Goal: Obtain resource: Obtain resource

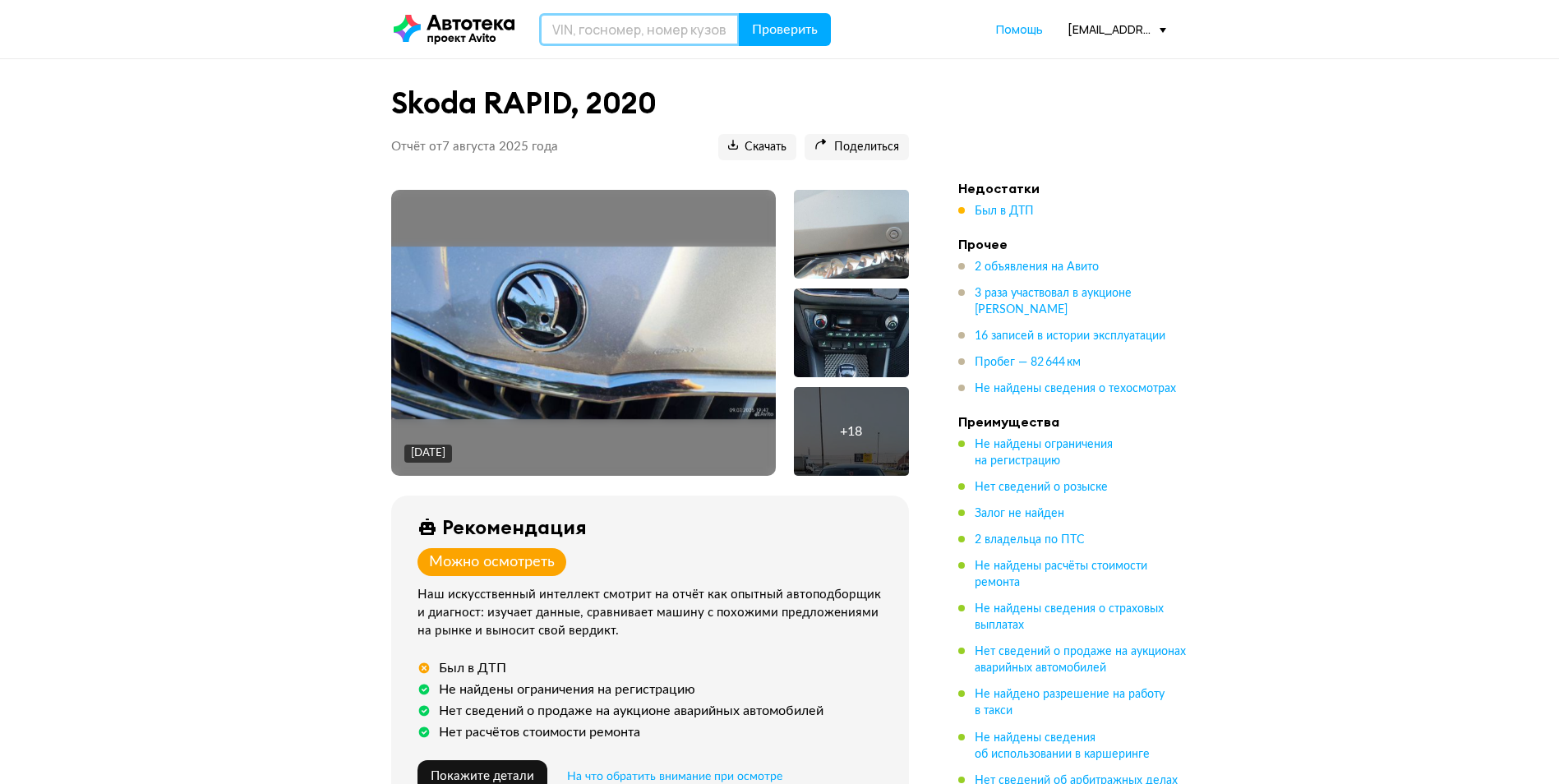
click at [641, 20] on input "text" at bounding box center [639, 30] width 200 height 33
paste input "WAUZZZ8V3G1039281"
type input "WAUZZZ8V3G1039281"
click at [780, 24] on span "Проверить" at bounding box center [785, 30] width 66 height 13
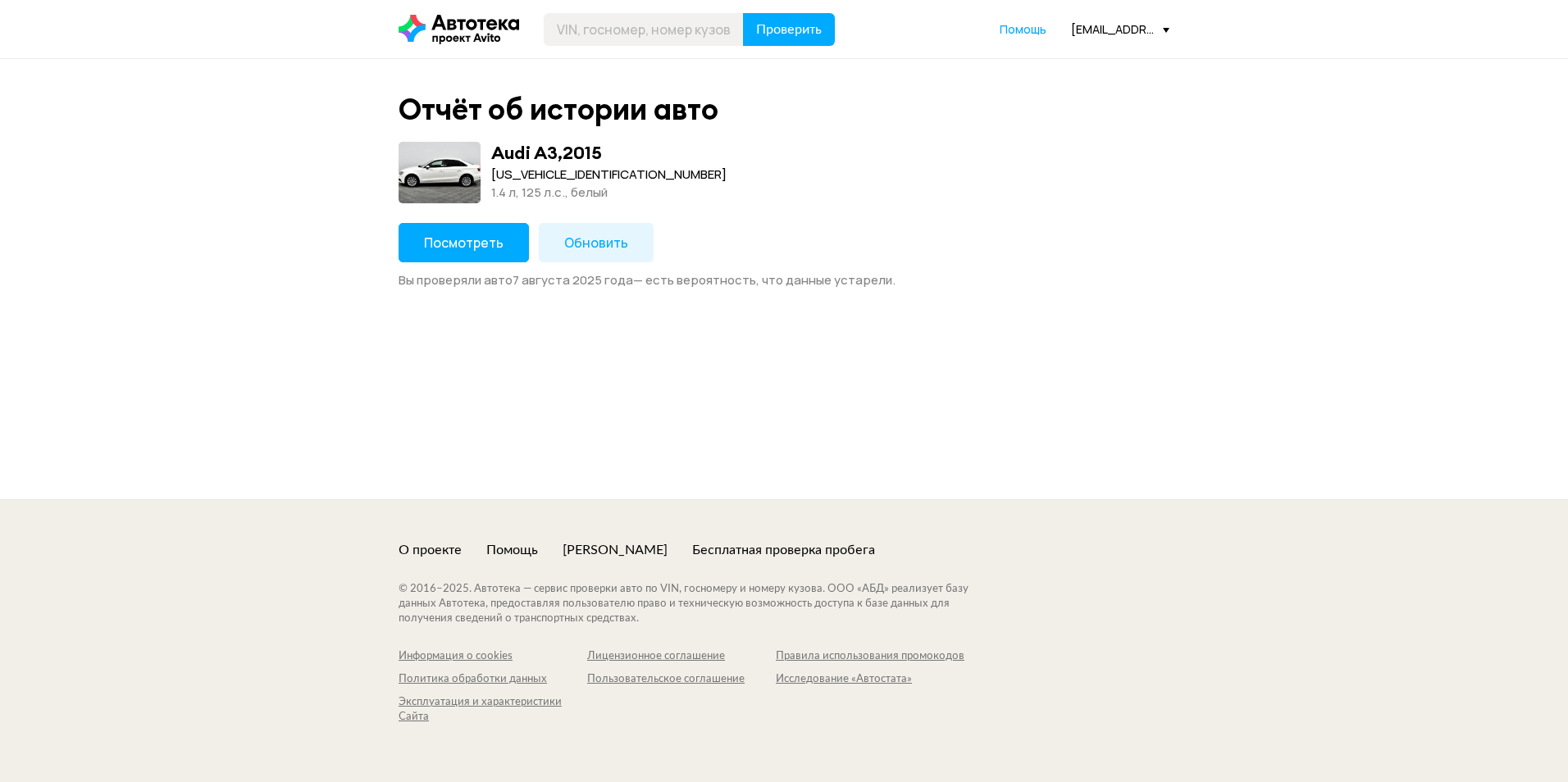
click at [485, 237] on span "Посмотреть" at bounding box center [463, 243] width 80 height 18
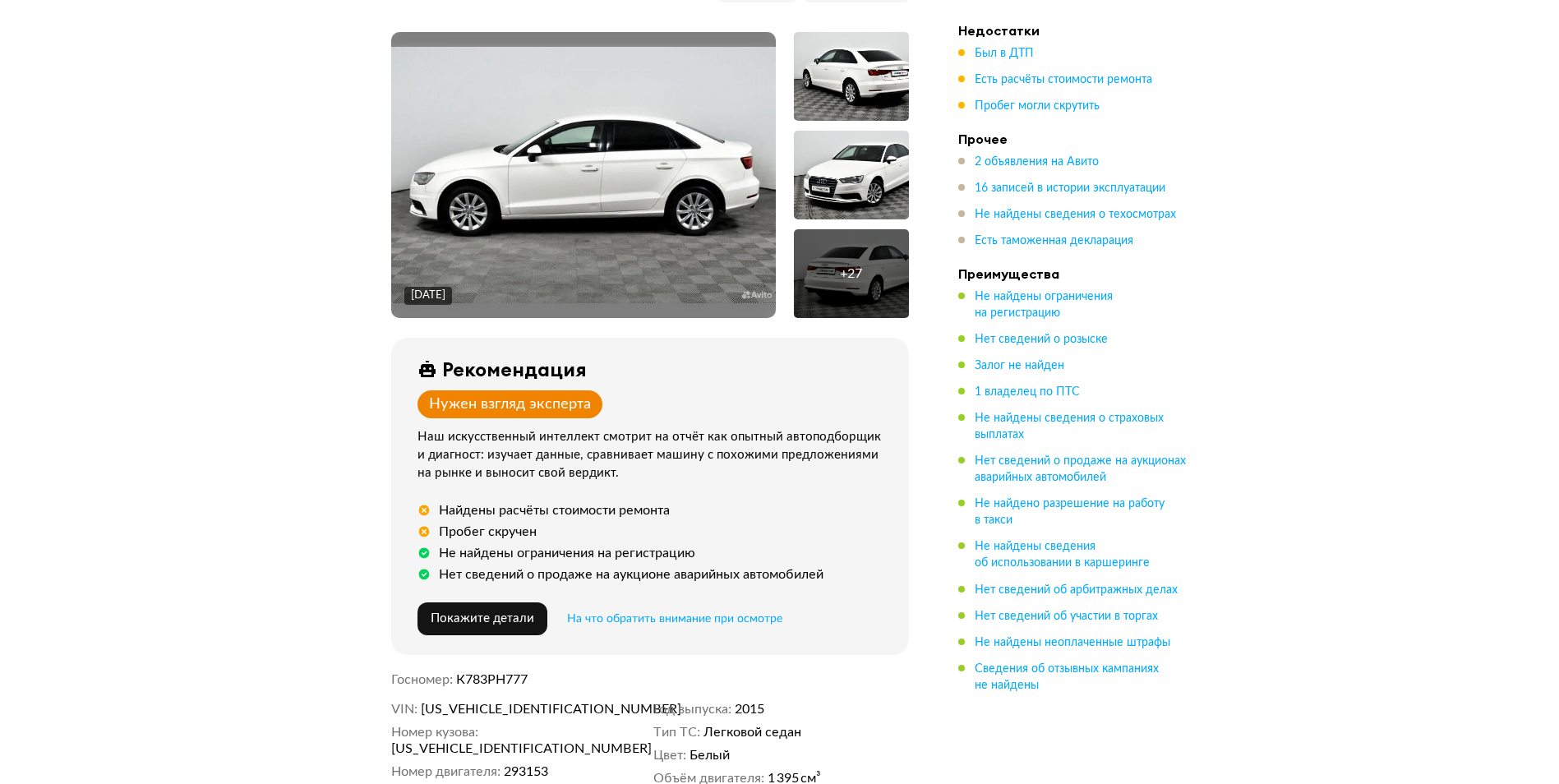
scroll to position [164, 0]
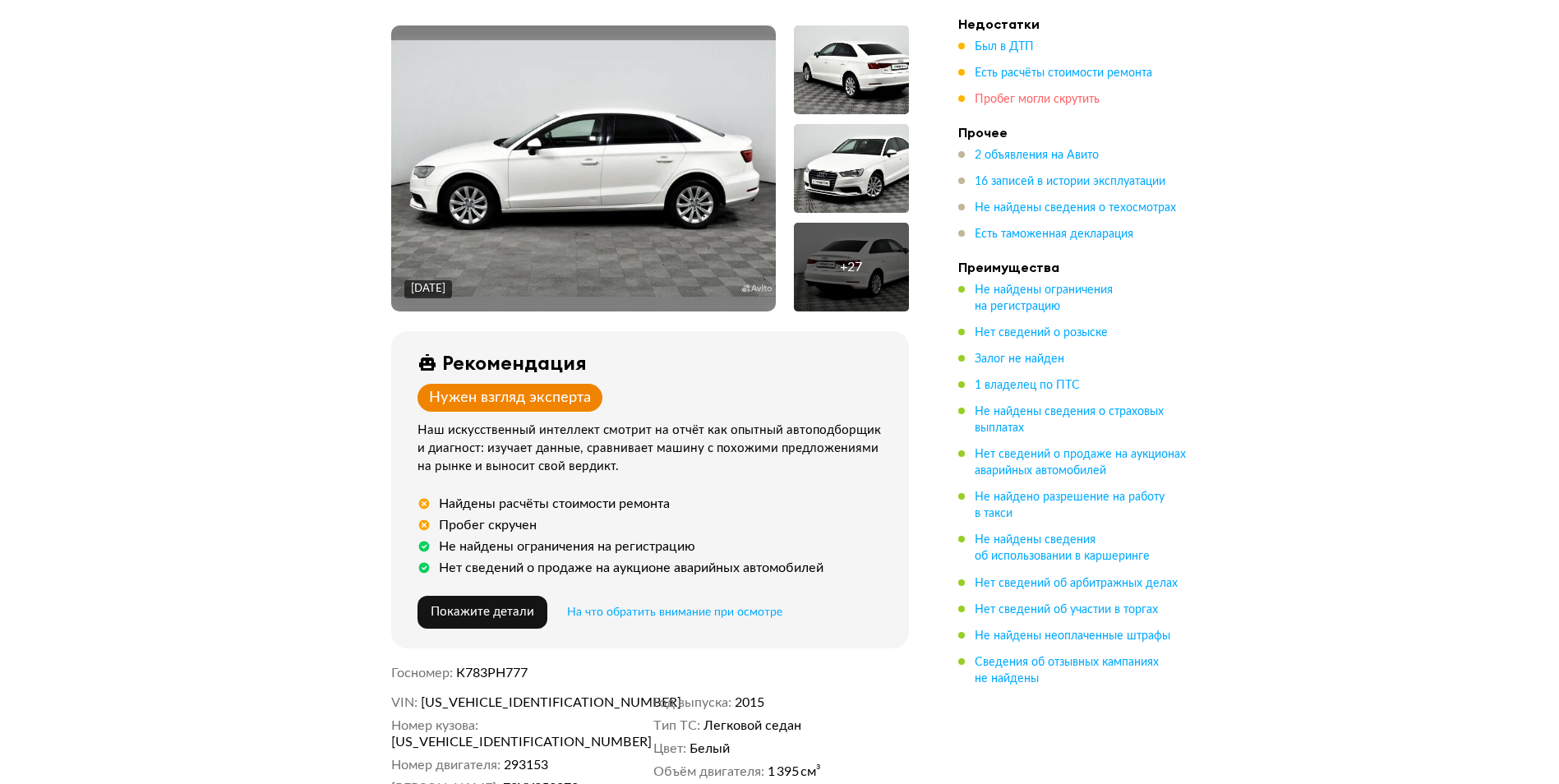
click at [1021, 94] on span "Пробег могли скрутить" at bounding box center [1036, 100] width 124 height 12
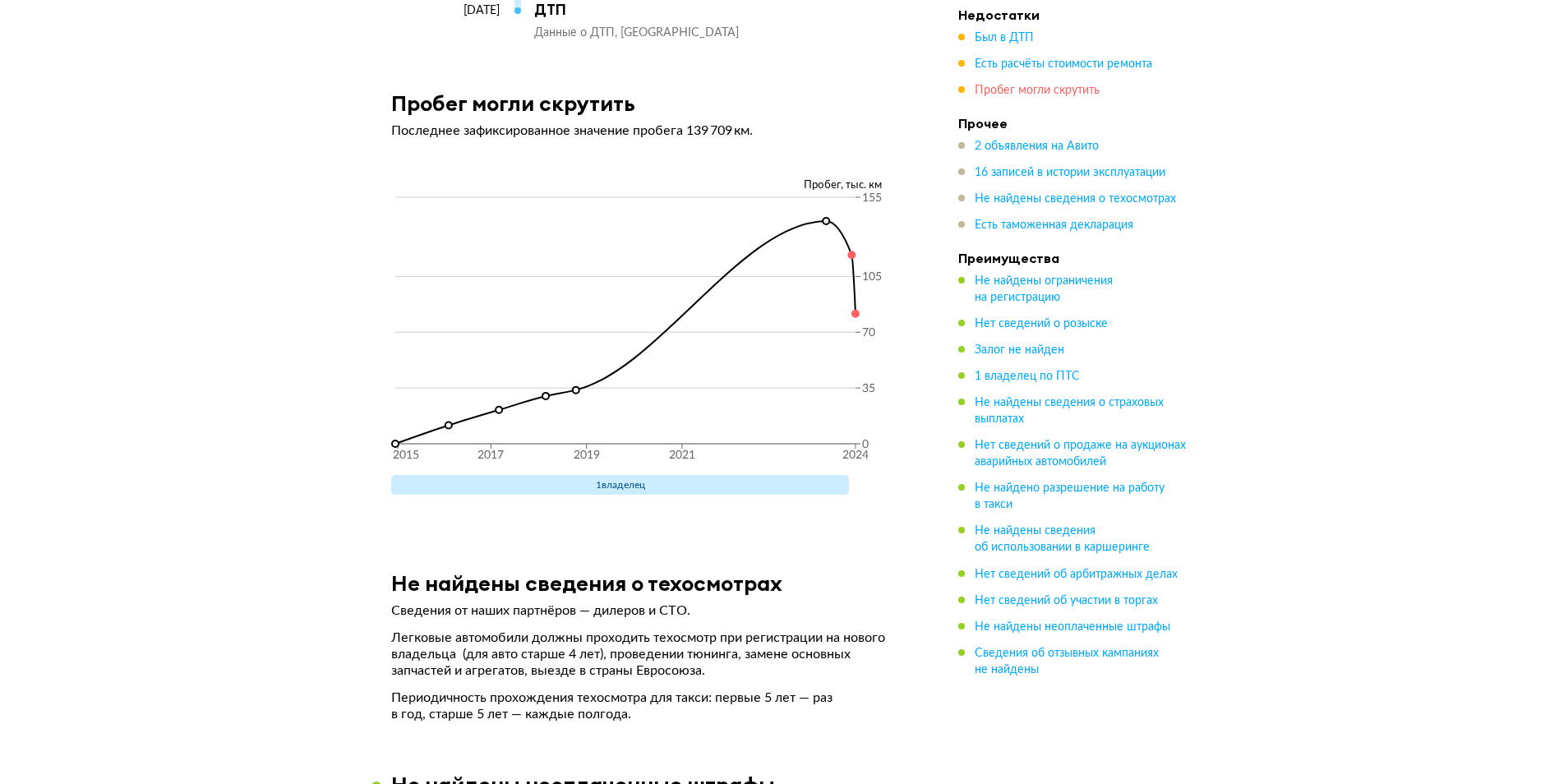
scroll to position [5837, 0]
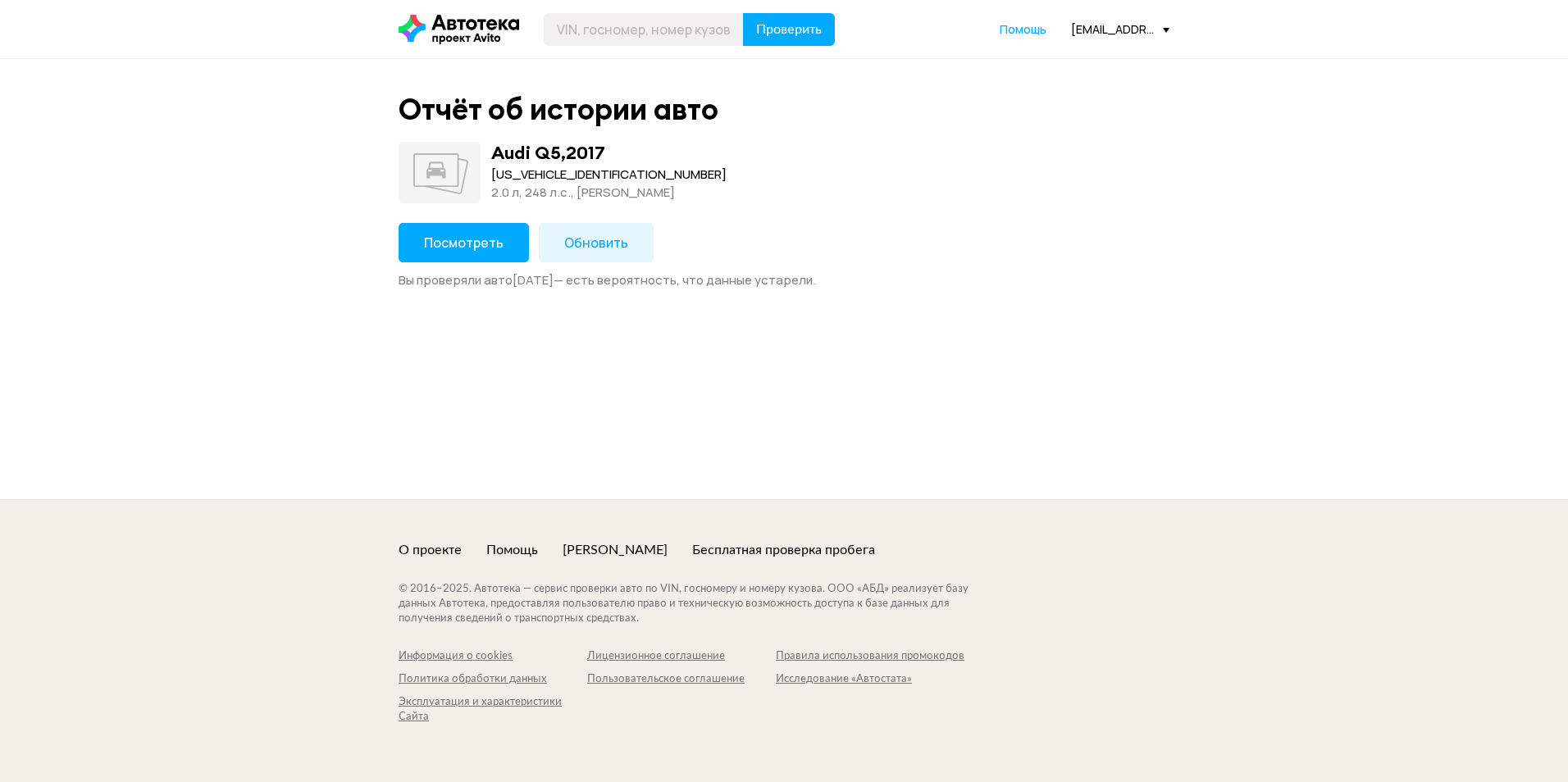
click at [444, 251] on span "Посмотреть" at bounding box center [463, 243] width 80 height 18
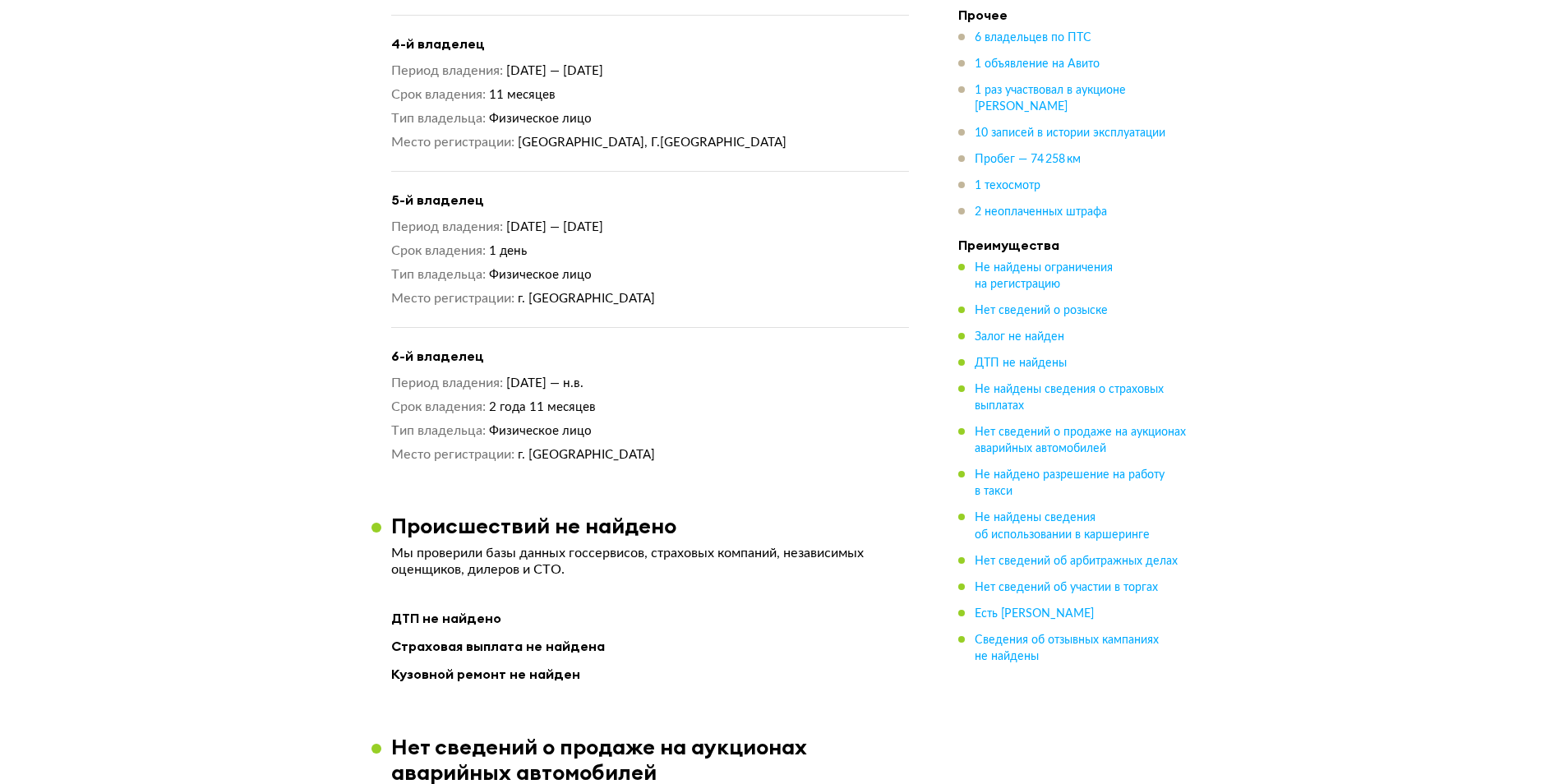
scroll to position [1561, 0]
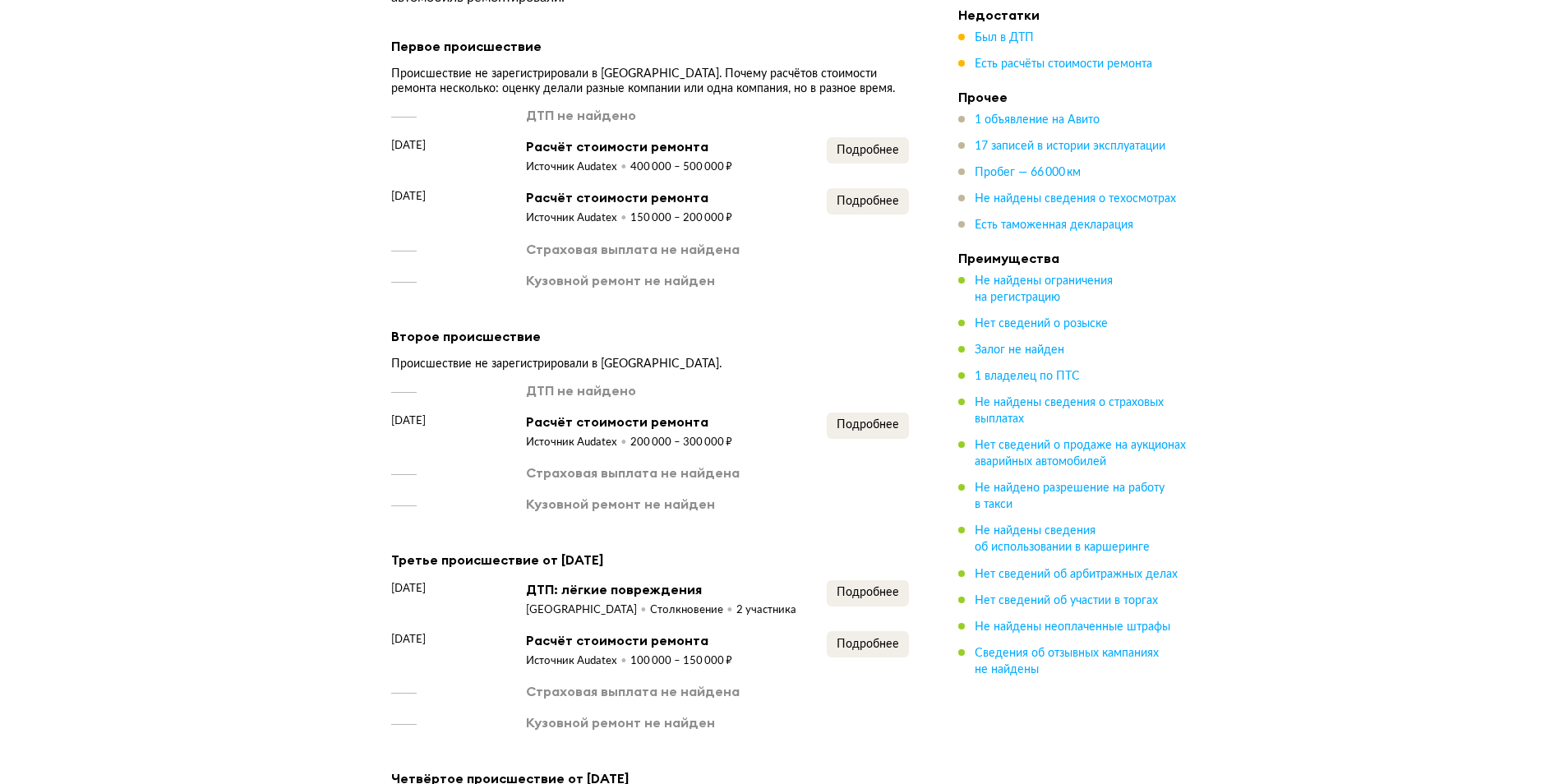
scroll to position [1643, 0]
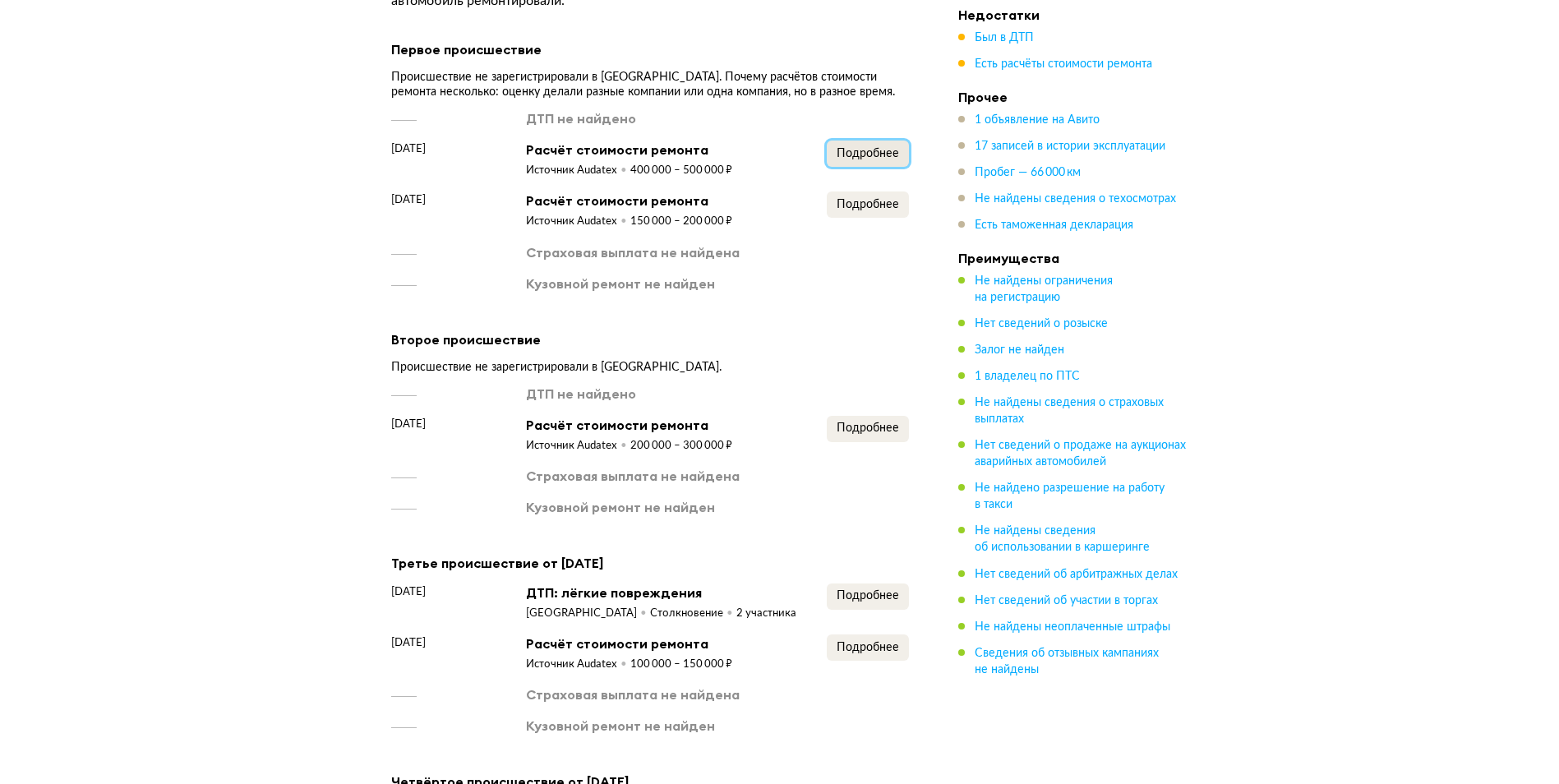
click at [843, 159] on span "Подробнее" at bounding box center [868, 153] width 63 height 12
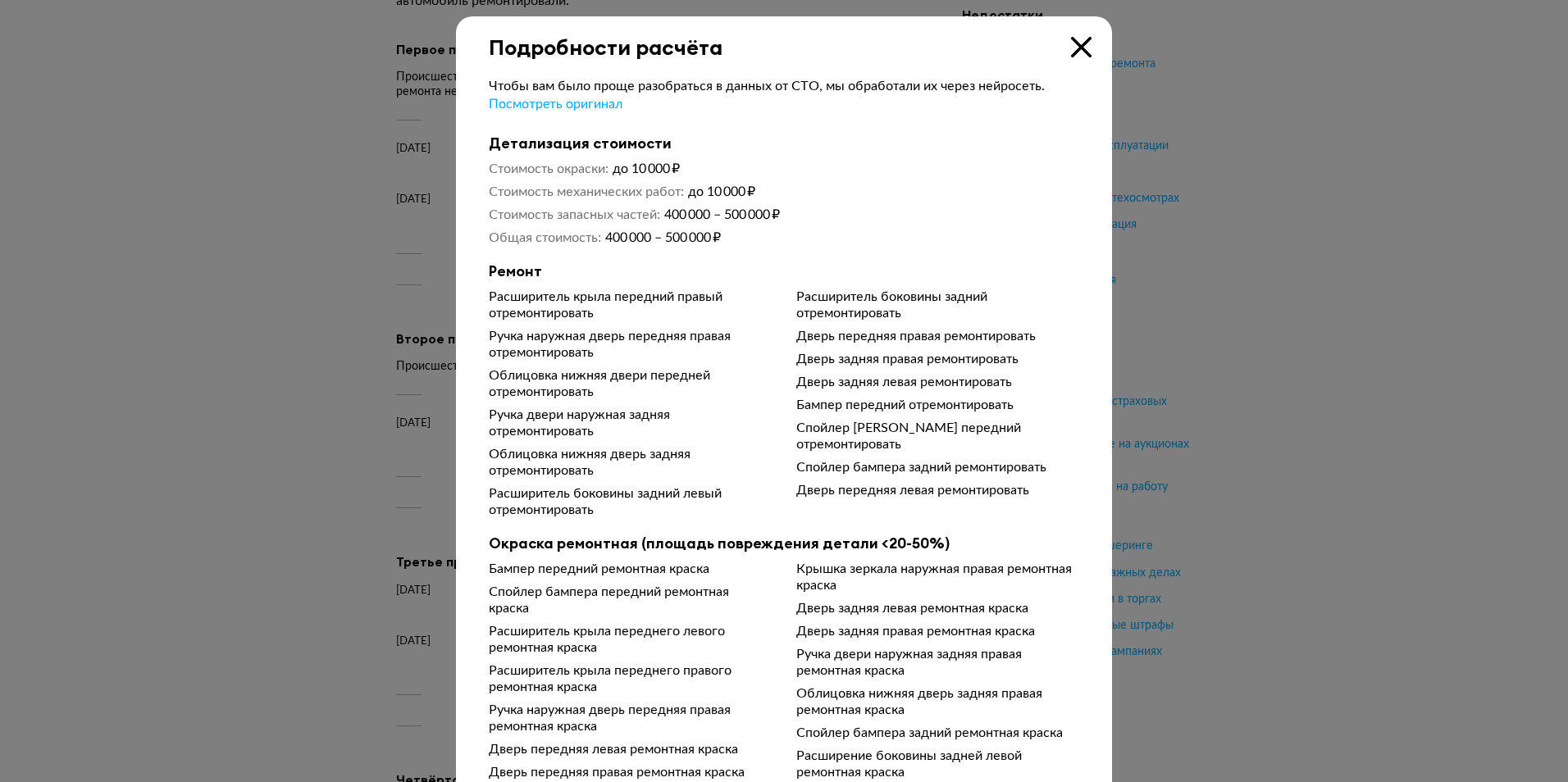
click at [1212, 208] on div at bounding box center [784, 391] width 1568 height 782
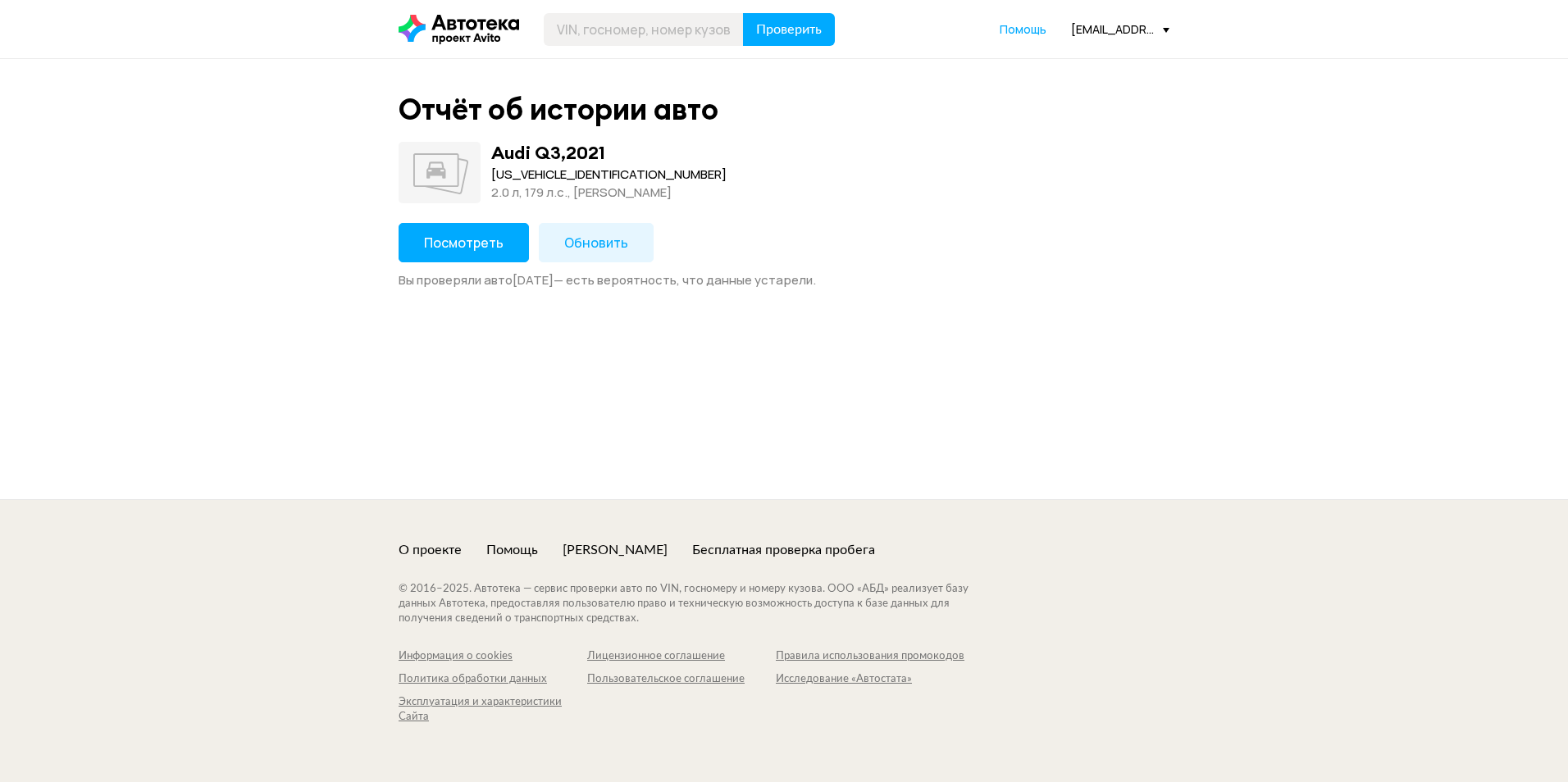
click at [425, 241] on span "Посмотреть" at bounding box center [463, 243] width 80 height 18
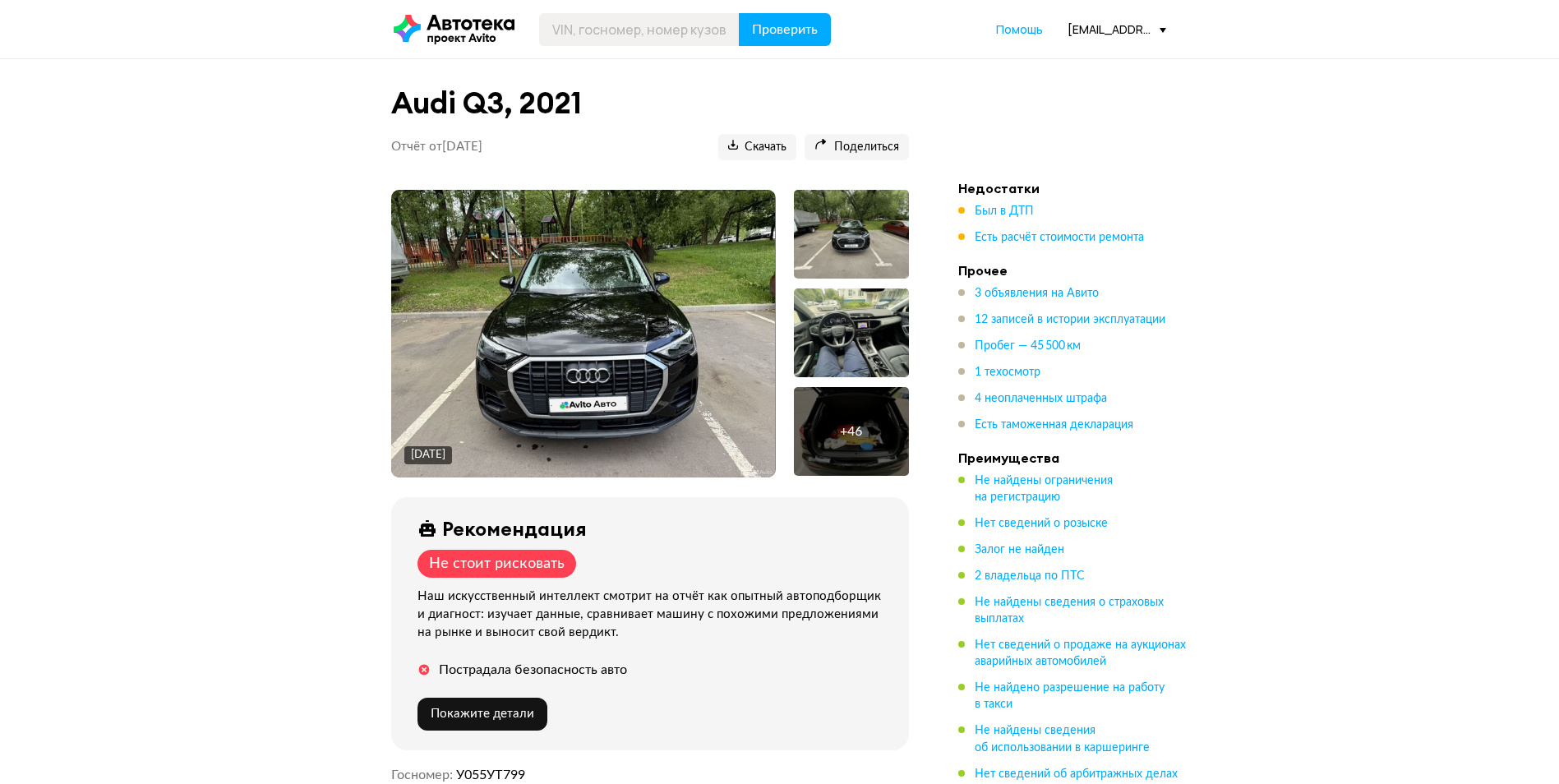
click at [998, 223] on ul "Был в ДТП Есть расчёт стоимости ремонта" at bounding box center [1073, 224] width 230 height 43
click at [998, 213] on span "Был в ДТП" at bounding box center [1004, 211] width 59 height 12
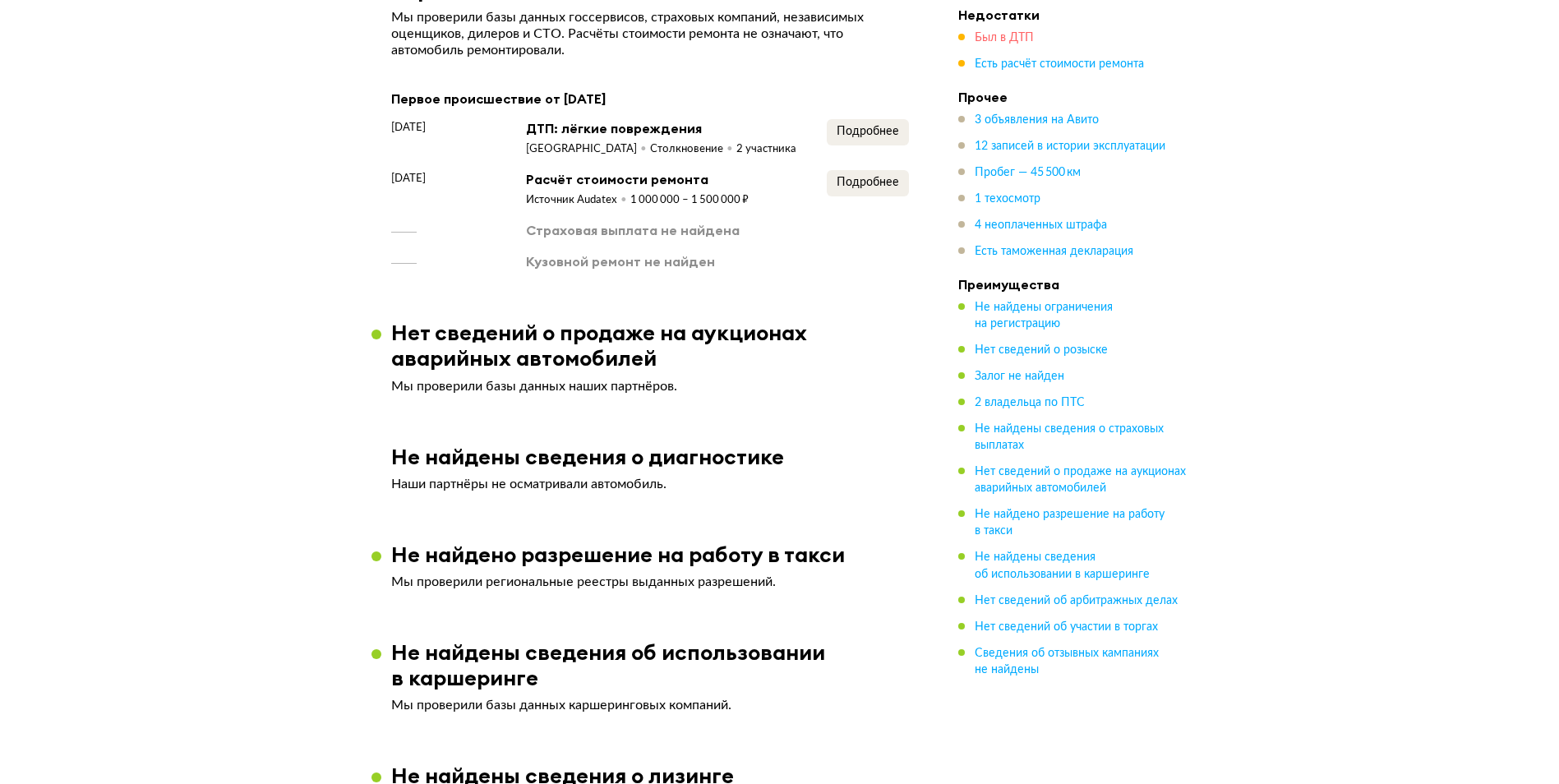
scroll to position [1727, 0]
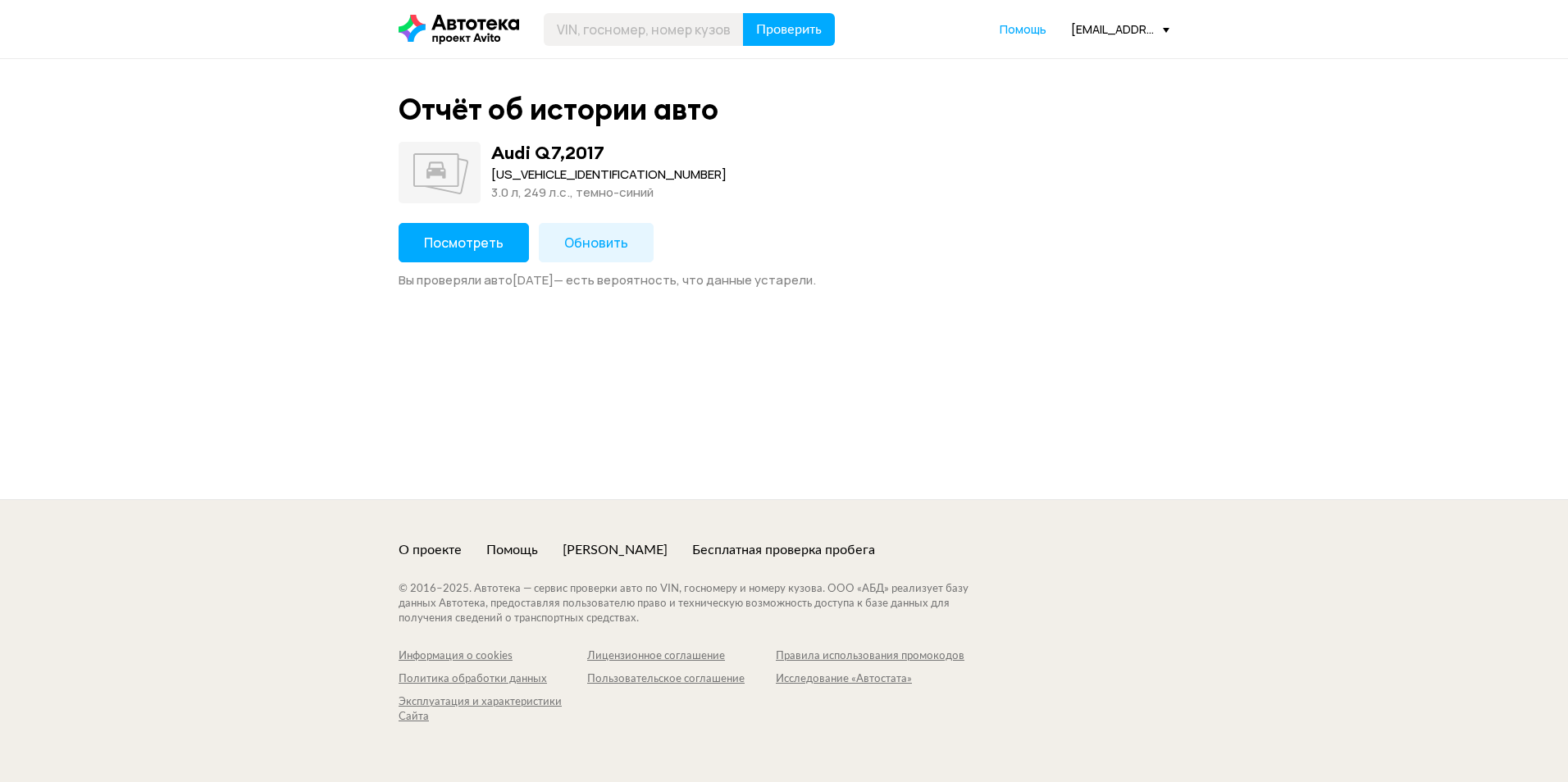
click at [508, 252] on button "Посмотреть" at bounding box center [463, 243] width 130 height 39
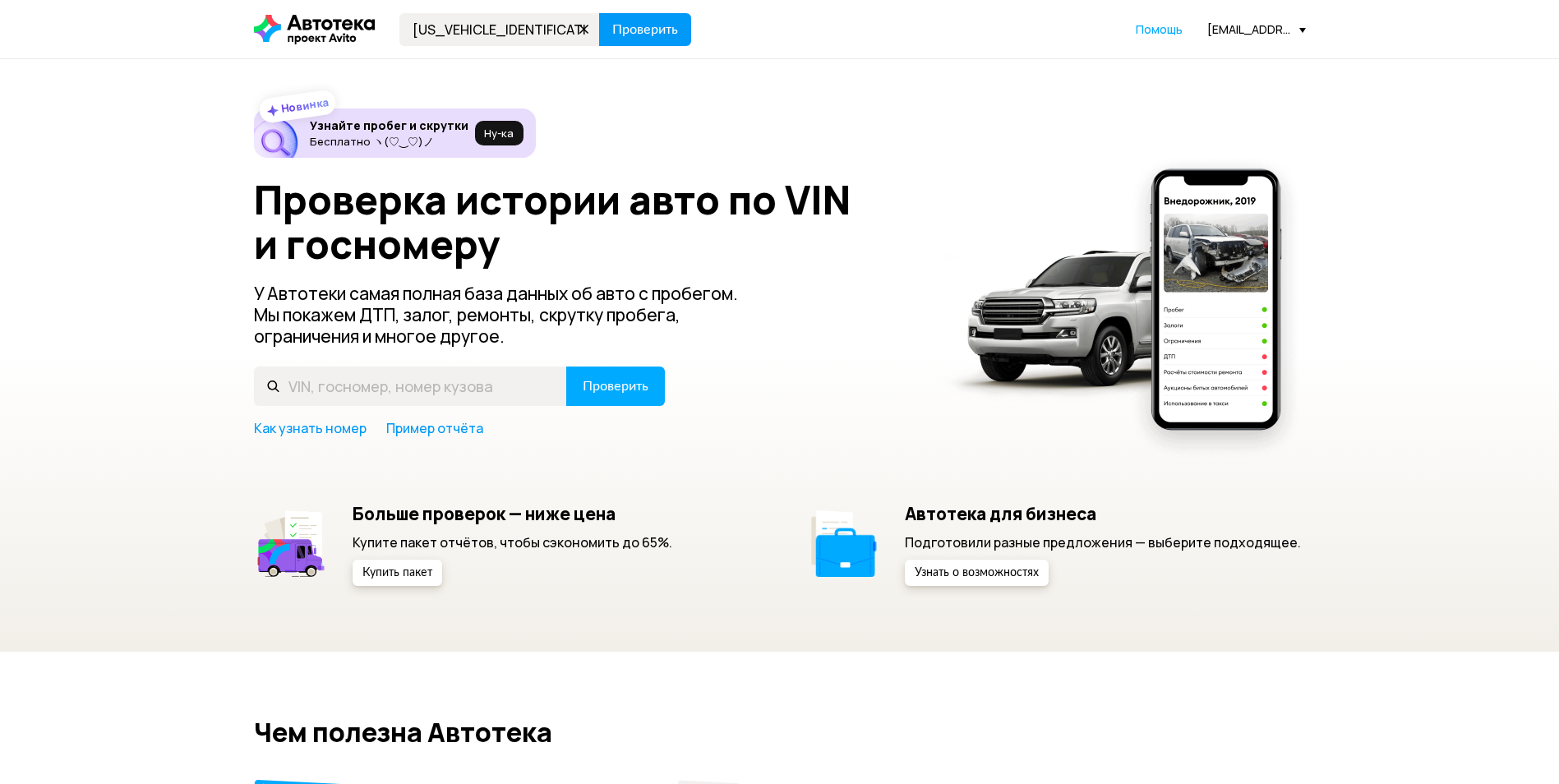
type input "[US_VEHICLE_IDENTIFICATION_NUMBER]"
click at [660, 19] on button "Проверить" at bounding box center [646, 30] width 92 height 33
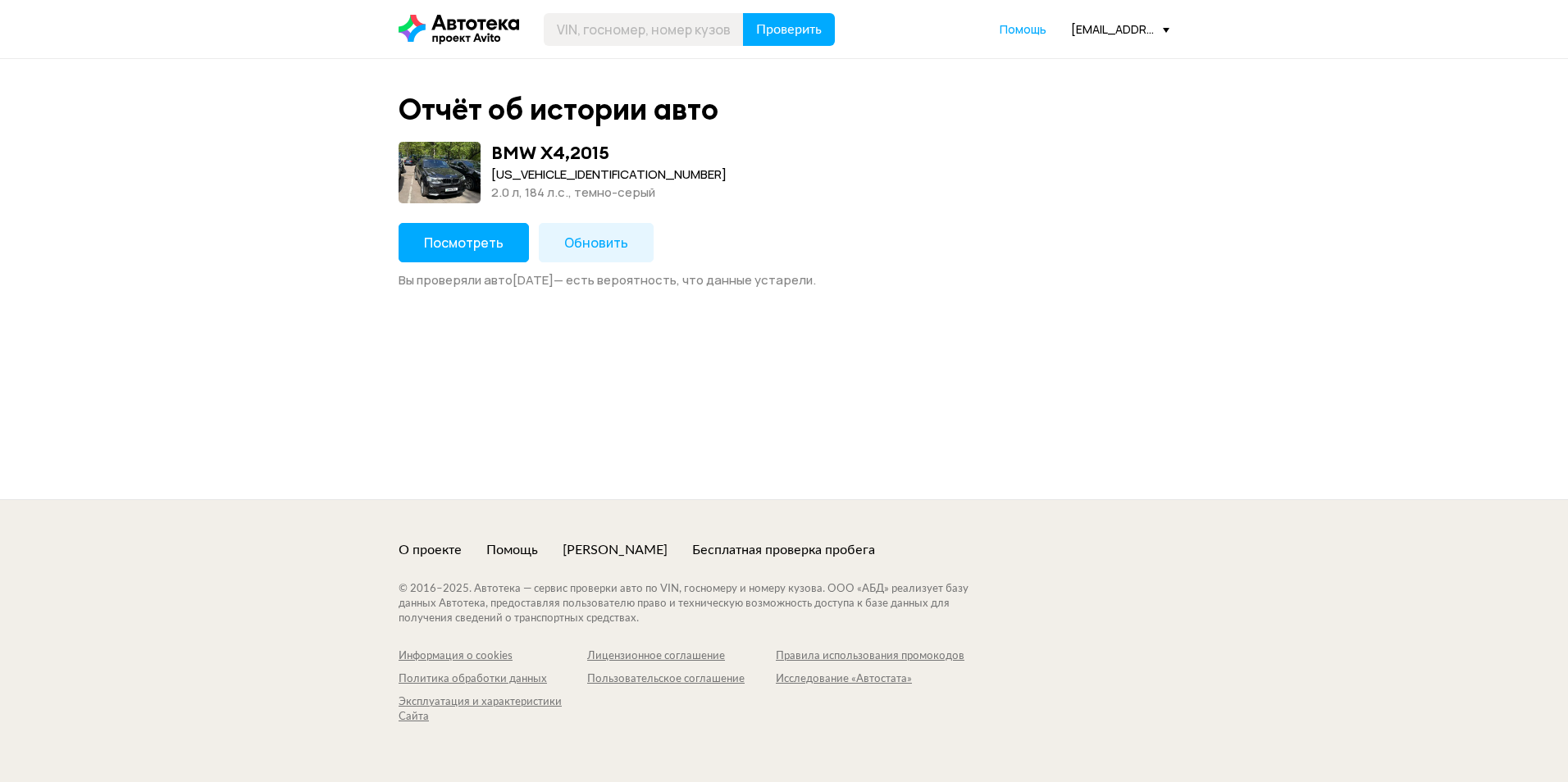
click at [463, 240] on span "Посмотреть" at bounding box center [463, 243] width 80 height 18
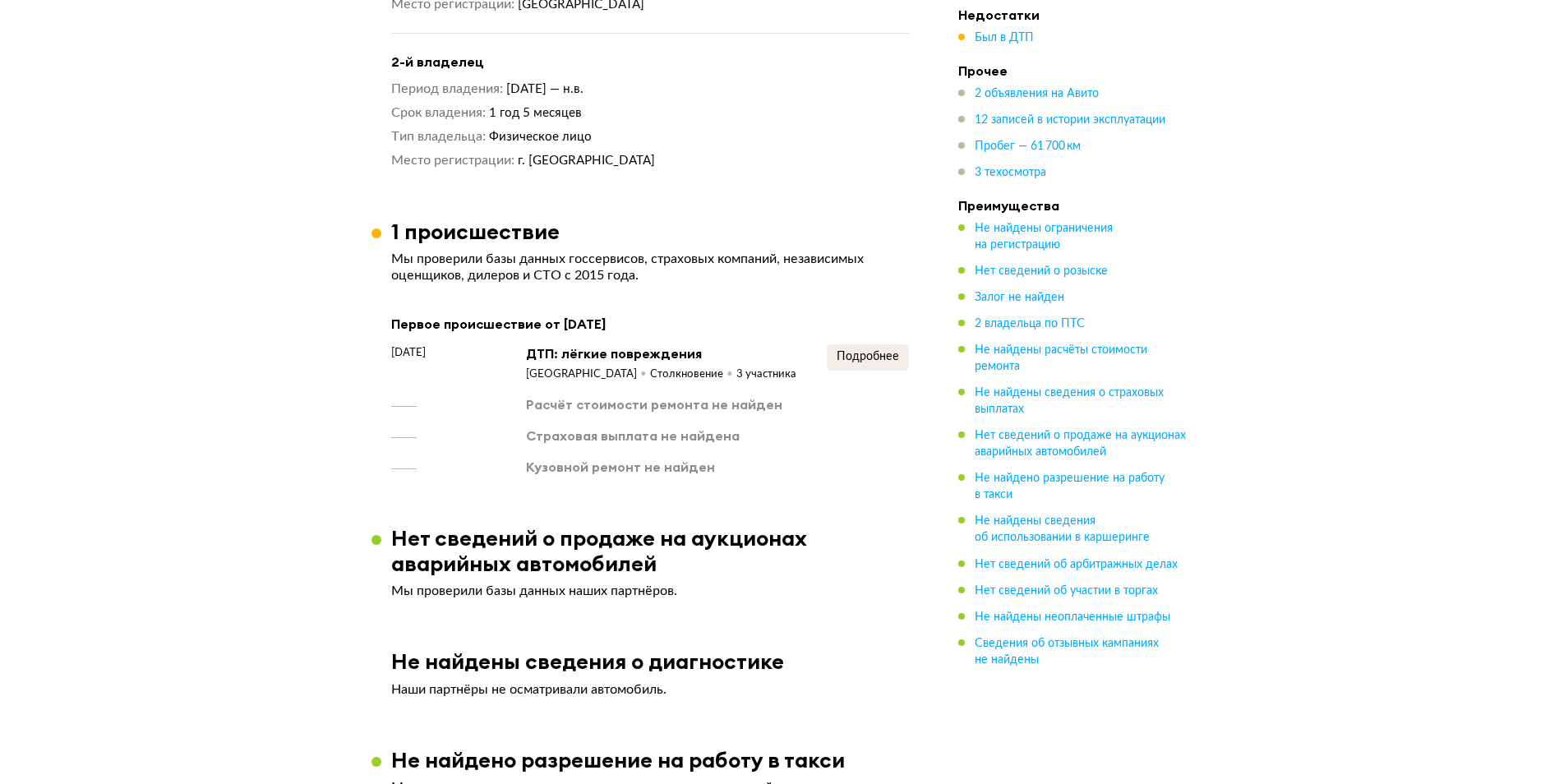
scroll to position [1725, 0]
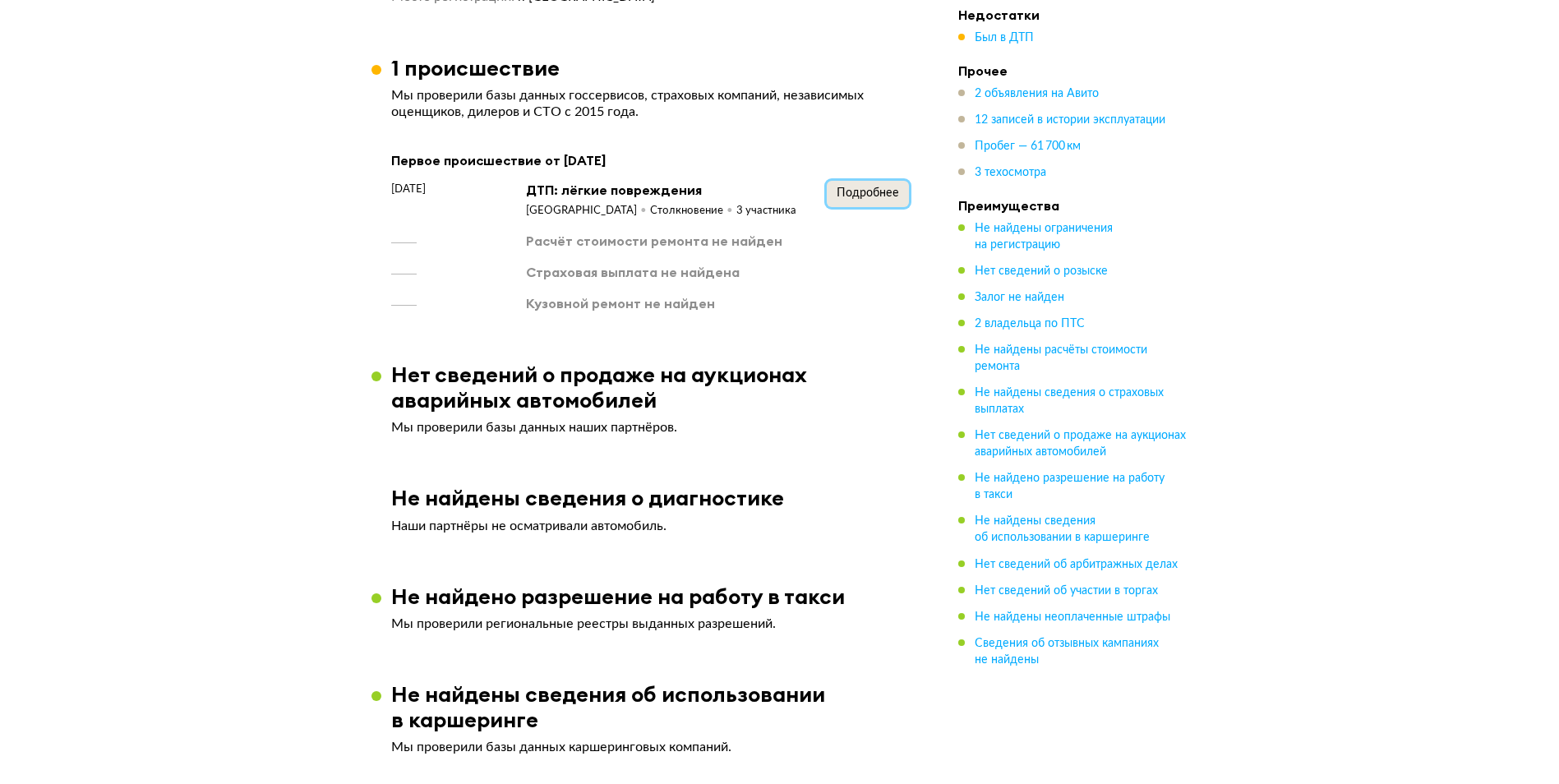
click at [862, 195] on span "Подробнее" at bounding box center [868, 193] width 63 height 12
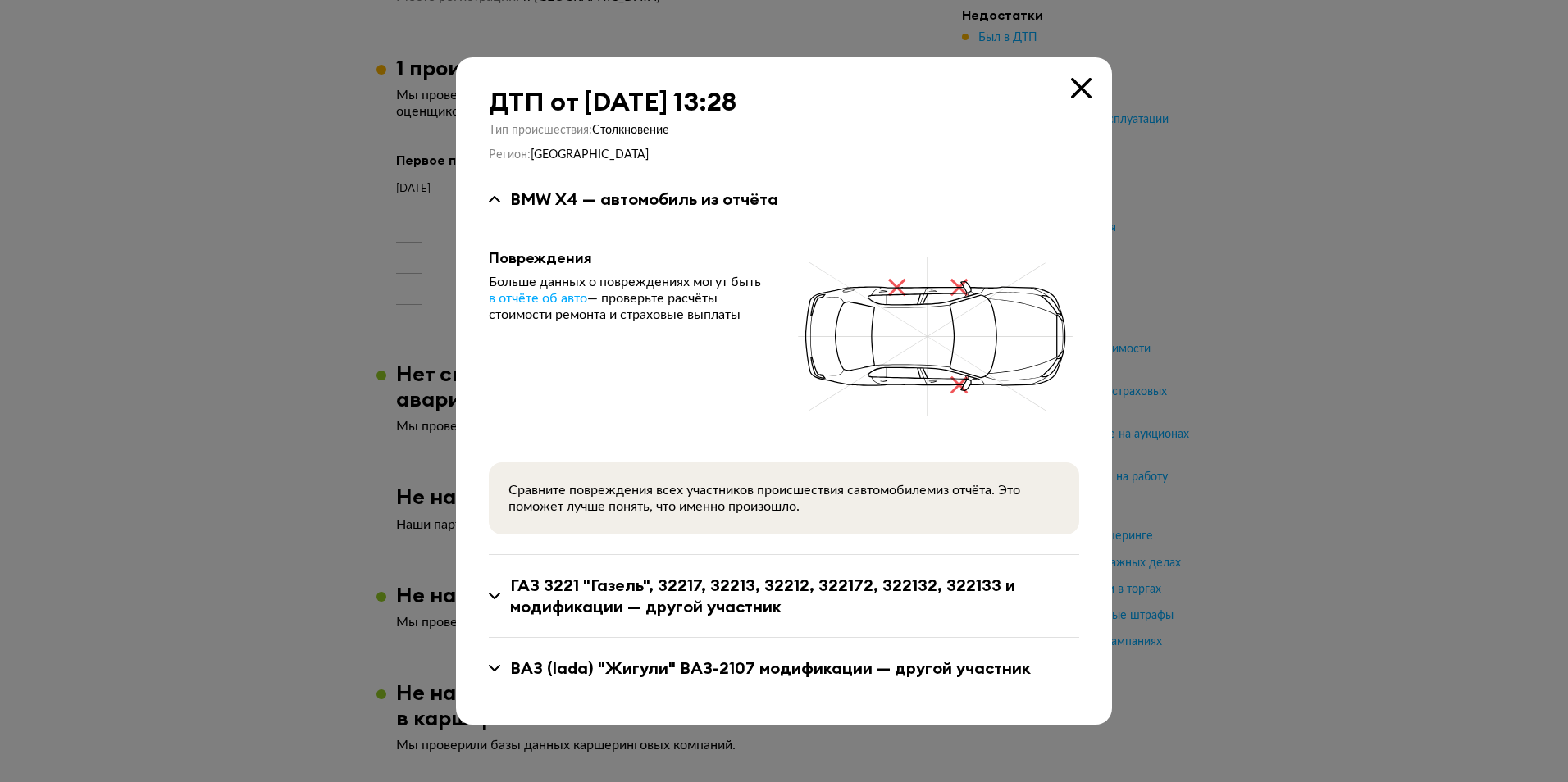
click at [1256, 250] on div at bounding box center [784, 391] width 1568 height 782
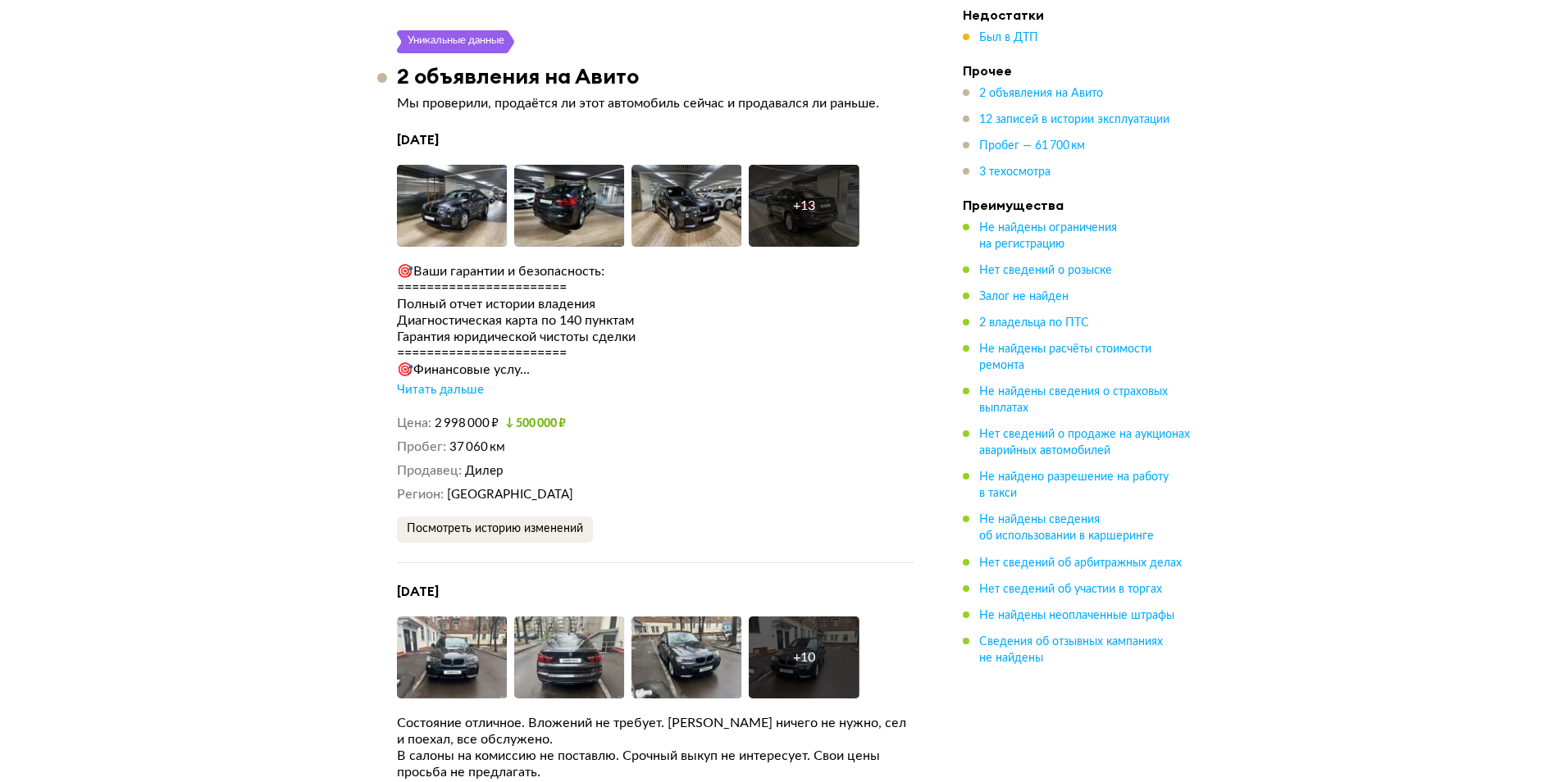
scroll to position [3442, 0]
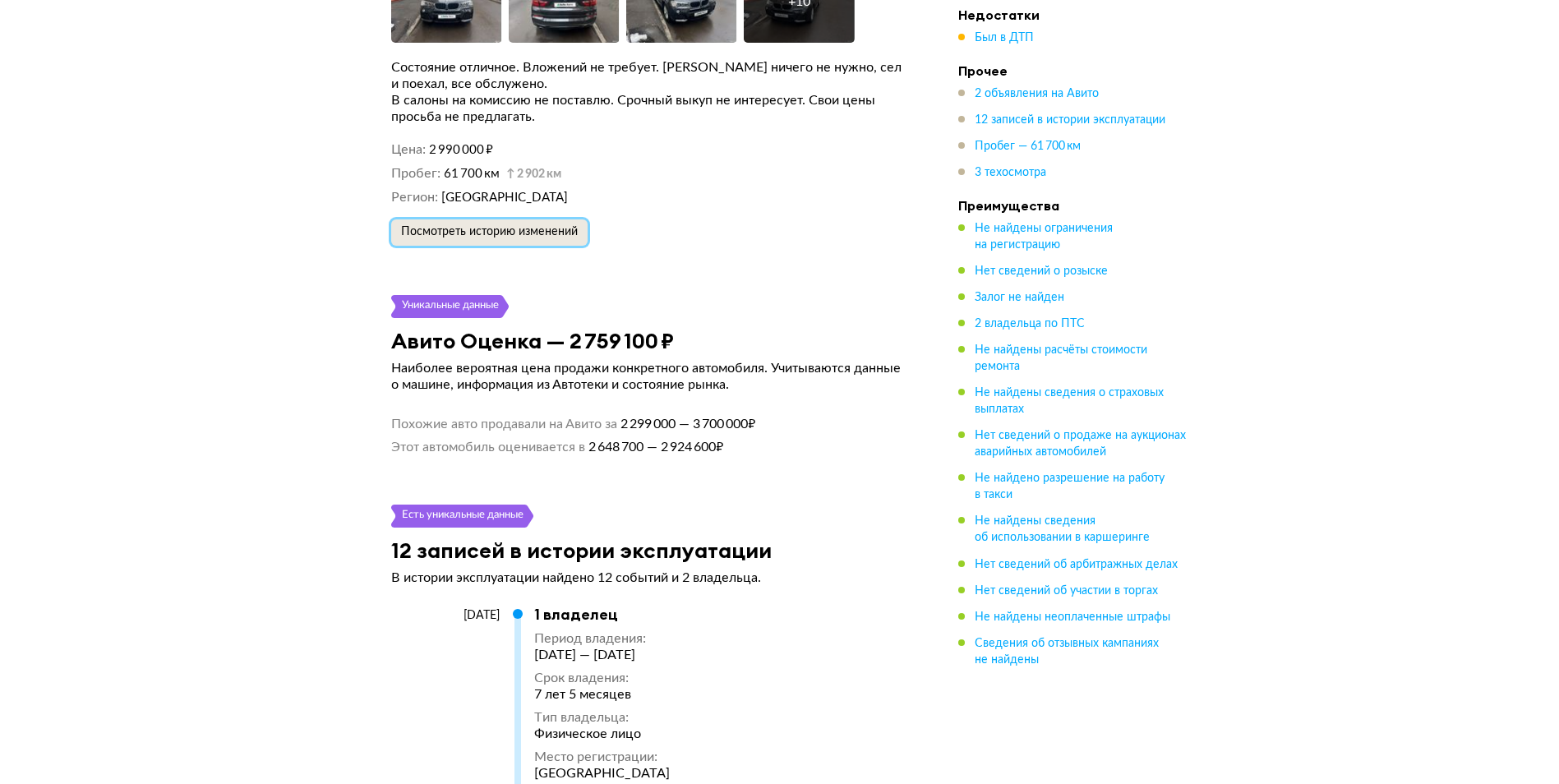
click at [542, 228] on span "Посмотреть историю изменений" at bounding box center [489, 232] width 176 height 12
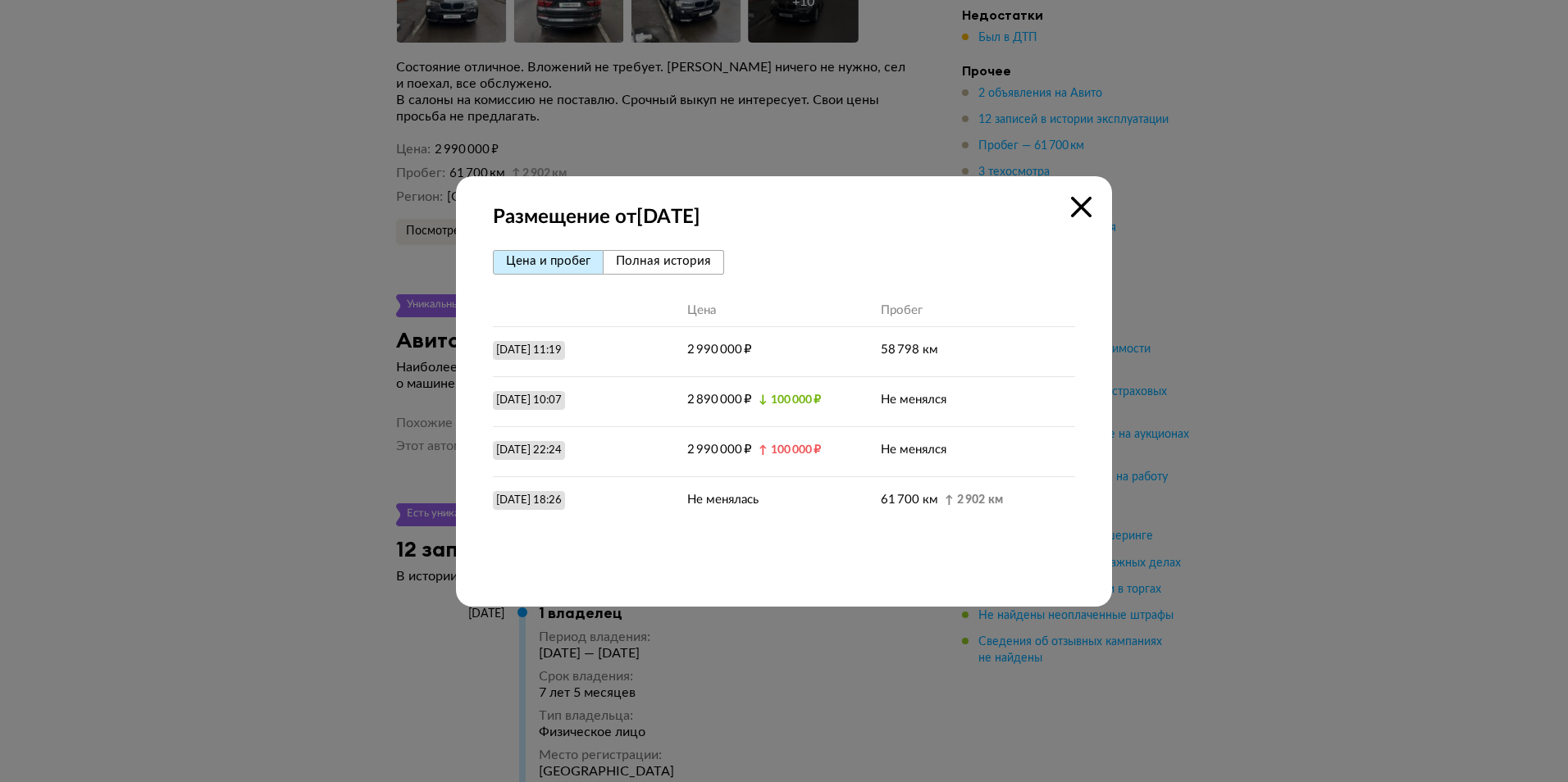
click at [667, 264] on span "Полная история" at bounding box center [664, 261] width 95 height 12
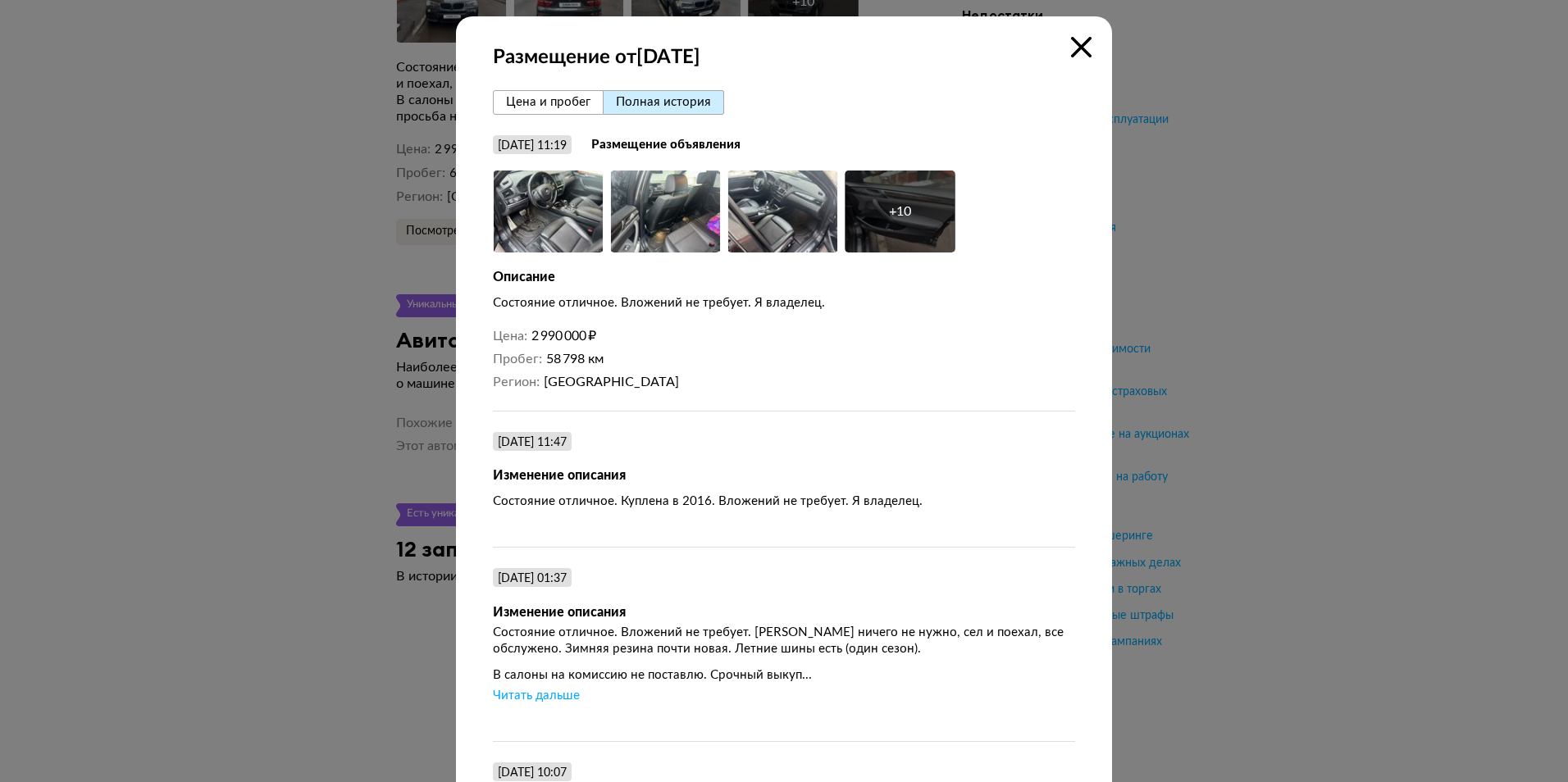
scroll to position [328, 0]
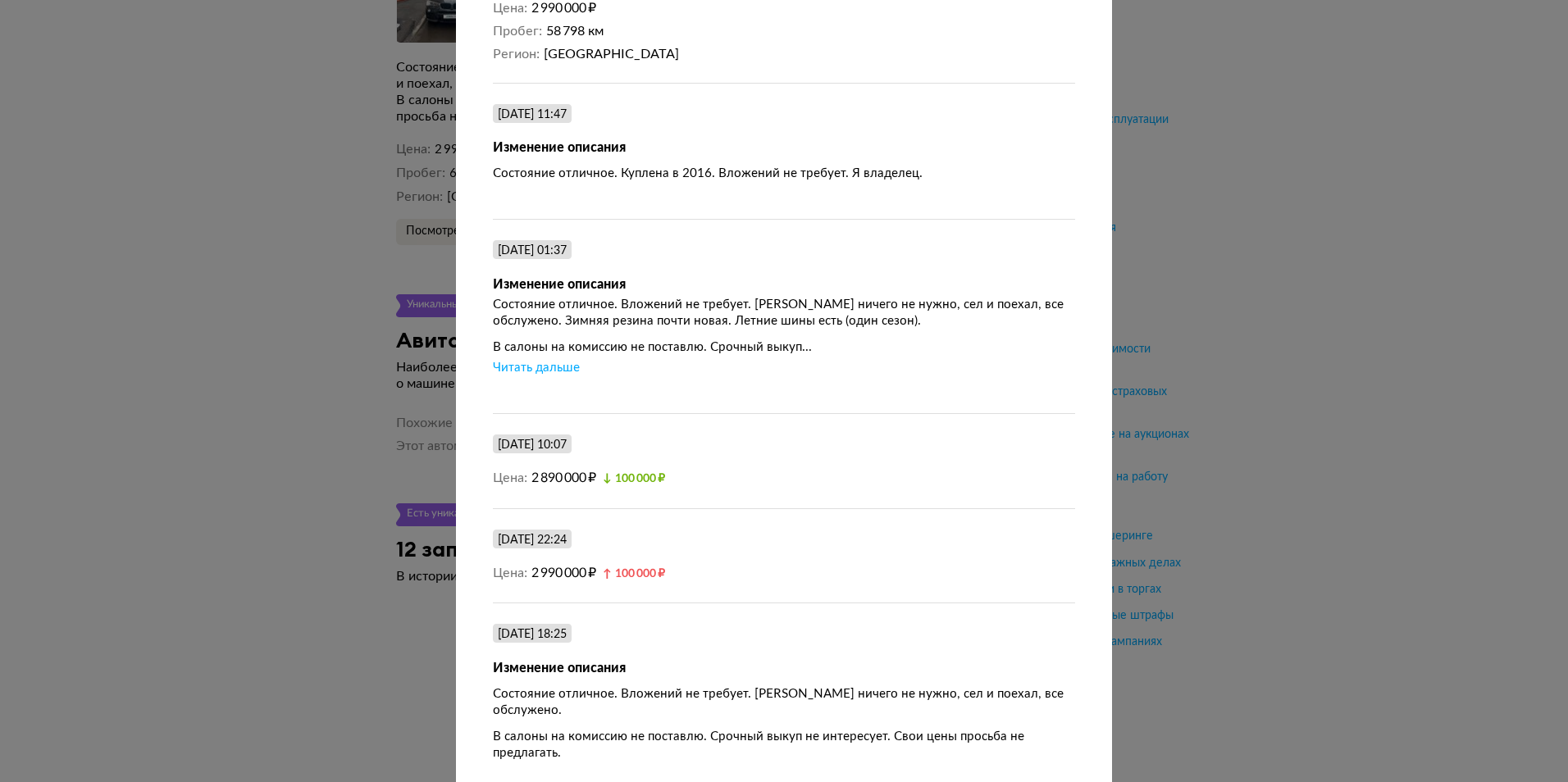
click at [542, 363] on div "Читать дальше" at bounding box center [536, 368] width 87 height 16
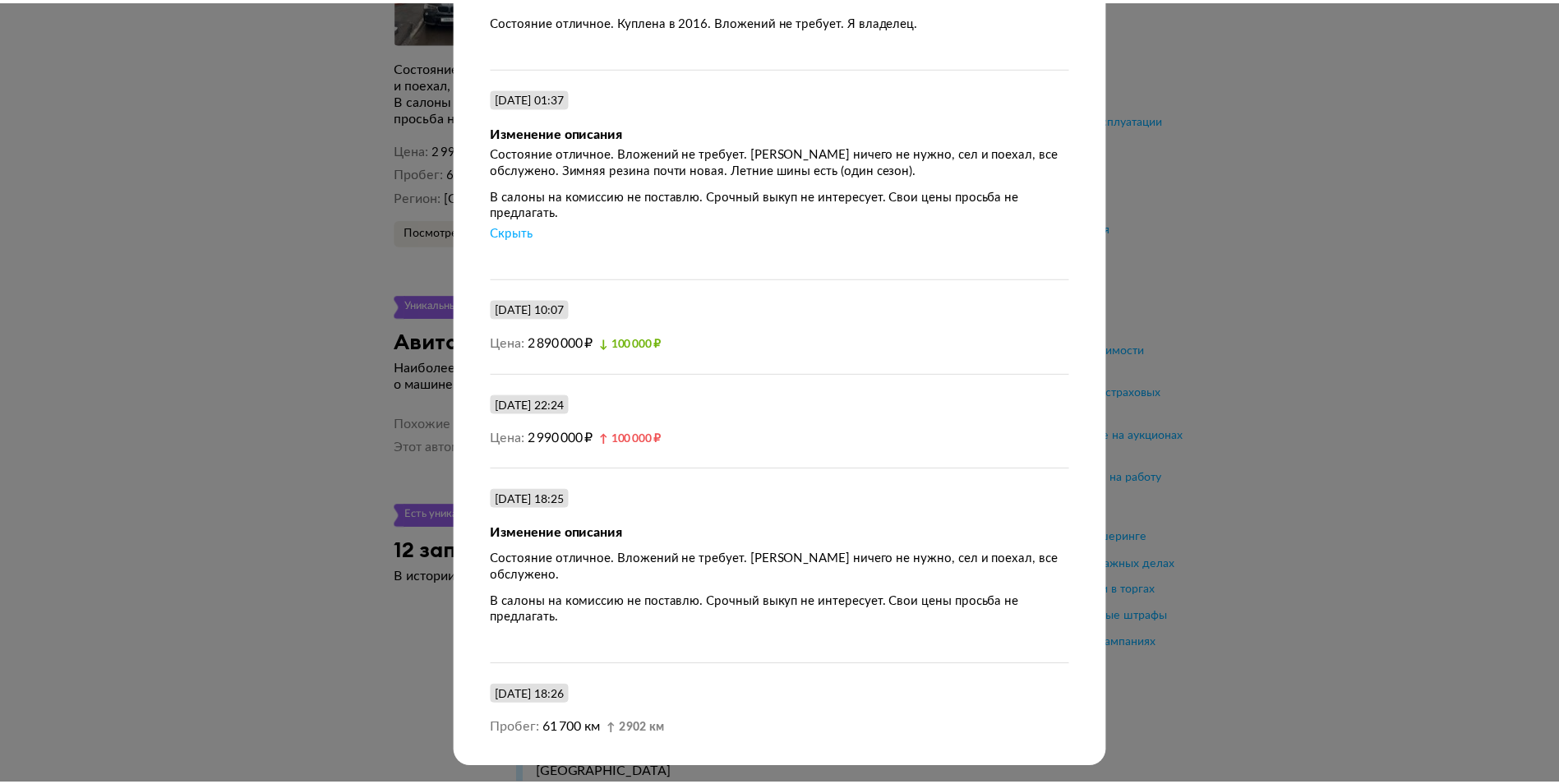
scroll to position [488, 0]
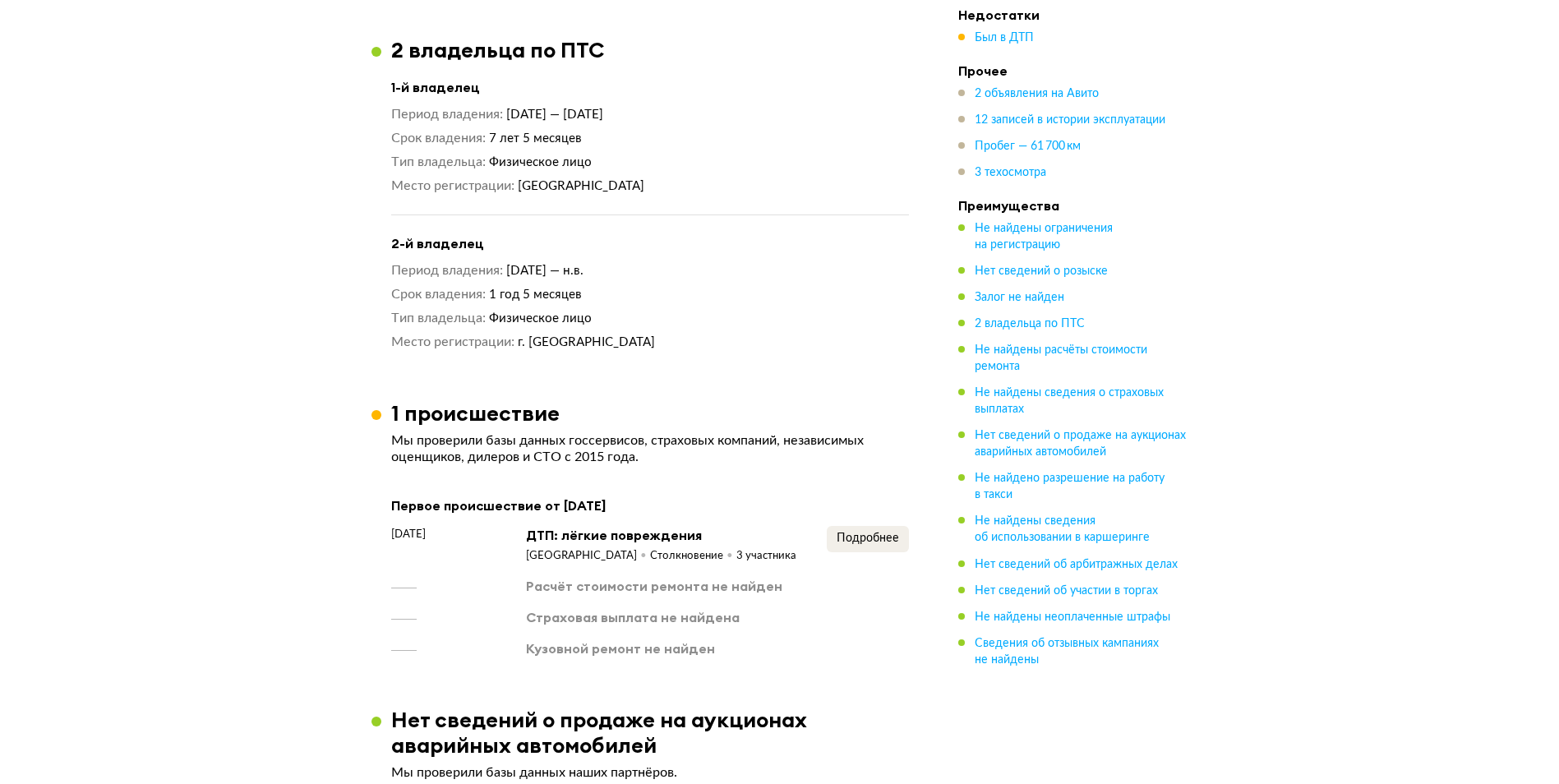
scroll to position [1397, 0]
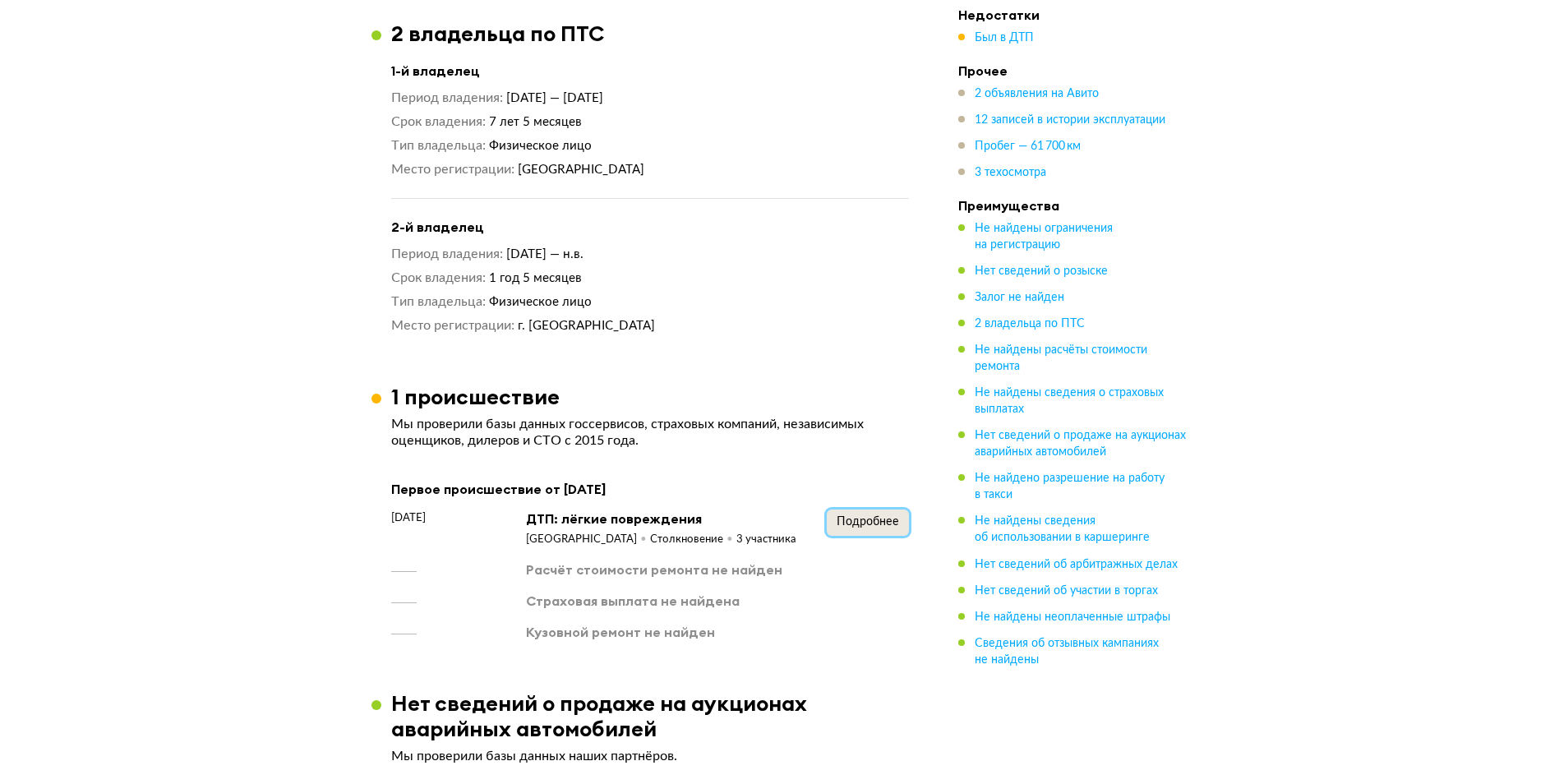
click at [866, 509] on button "Подробнее" at bounding box center [868, 523] width 82 height 26
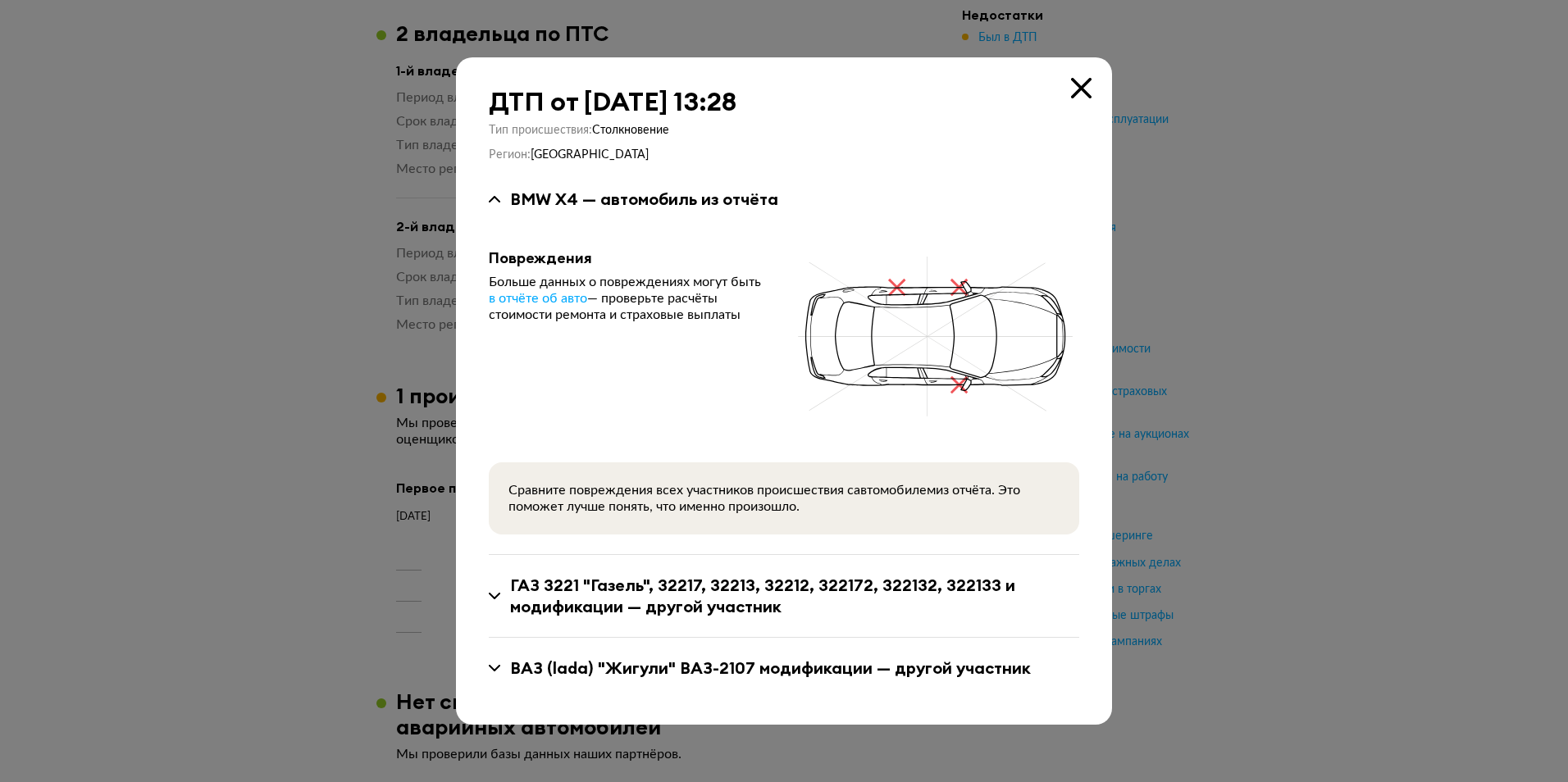
click at [876, 285] on icon at bounding box center [935, 335] width 287 height 174
click at [963, 381] on icon at bounding box center [935, 335] width 287 height 174
click at [886, 285] on icon at bounding box center [935, 335] width 287 height 174
click at [951, 286] on icon at bounding box center [935, 335] width 287 height 174
click at [1203, 150] on div at bounding box center [784, 391] width 1568 height 782
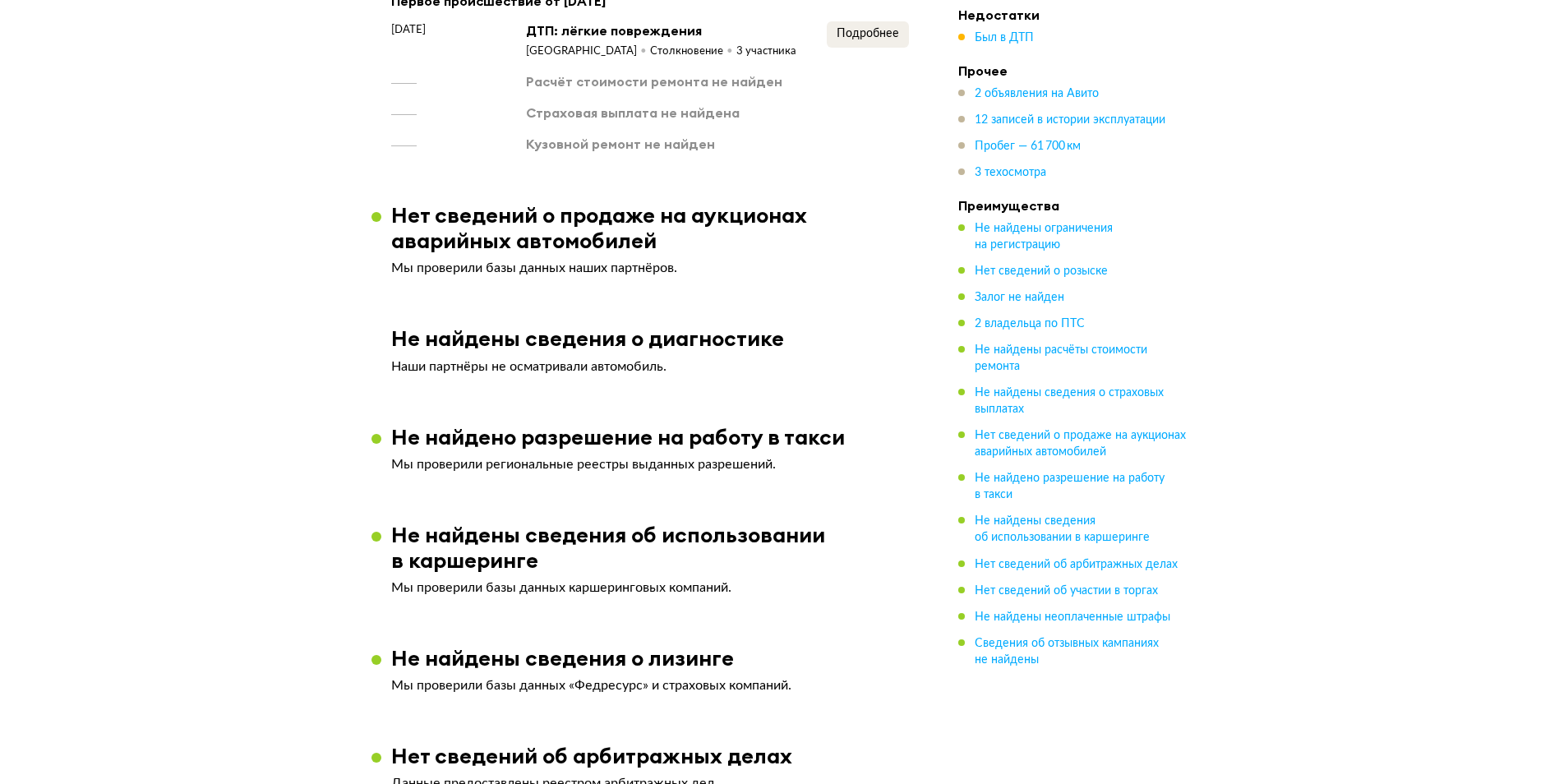
scroll to position [1643, 0]
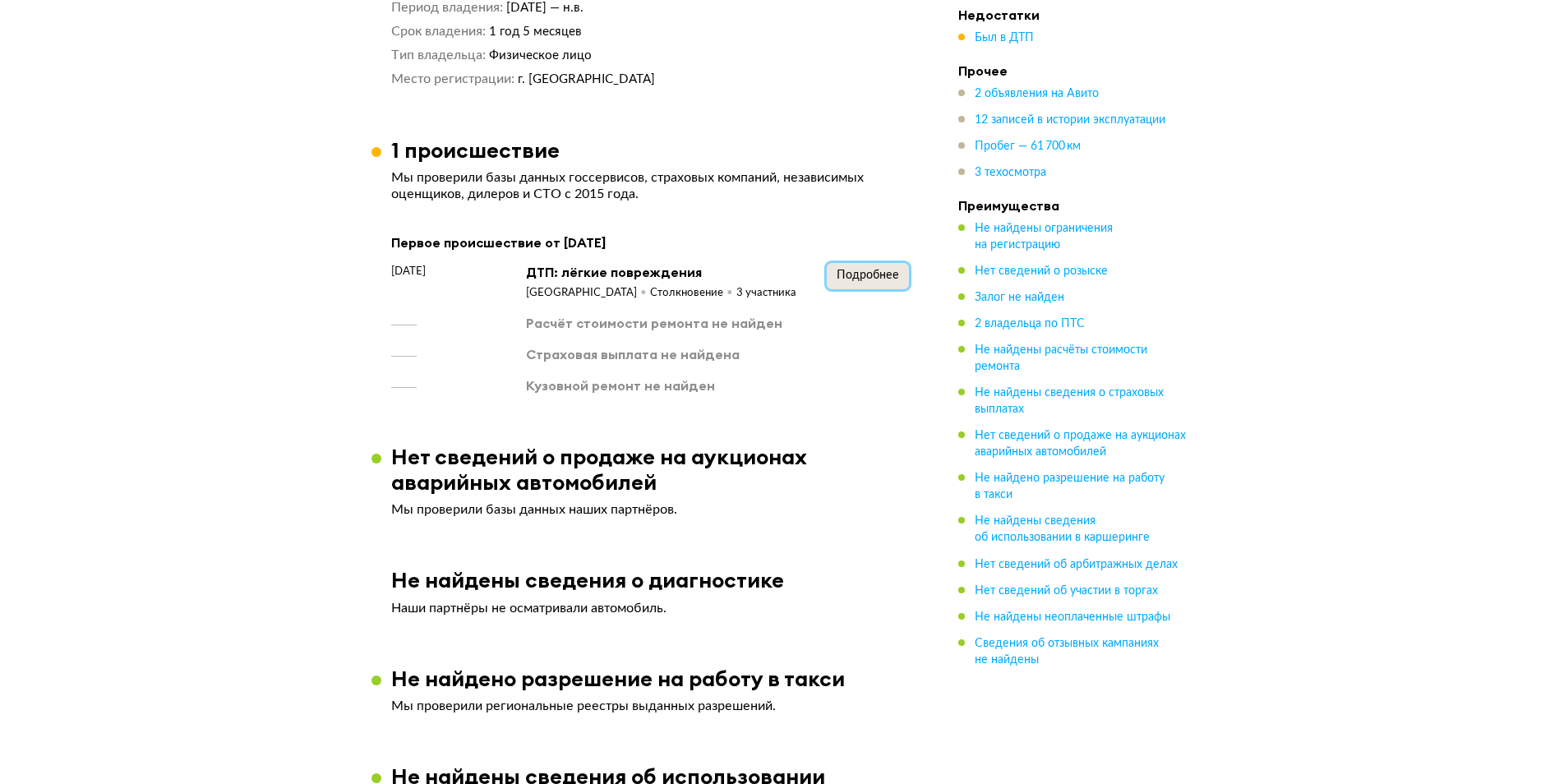
click at [842, 279] on span "Подробнее" at bounding box center [868, 275] width 63 height 12
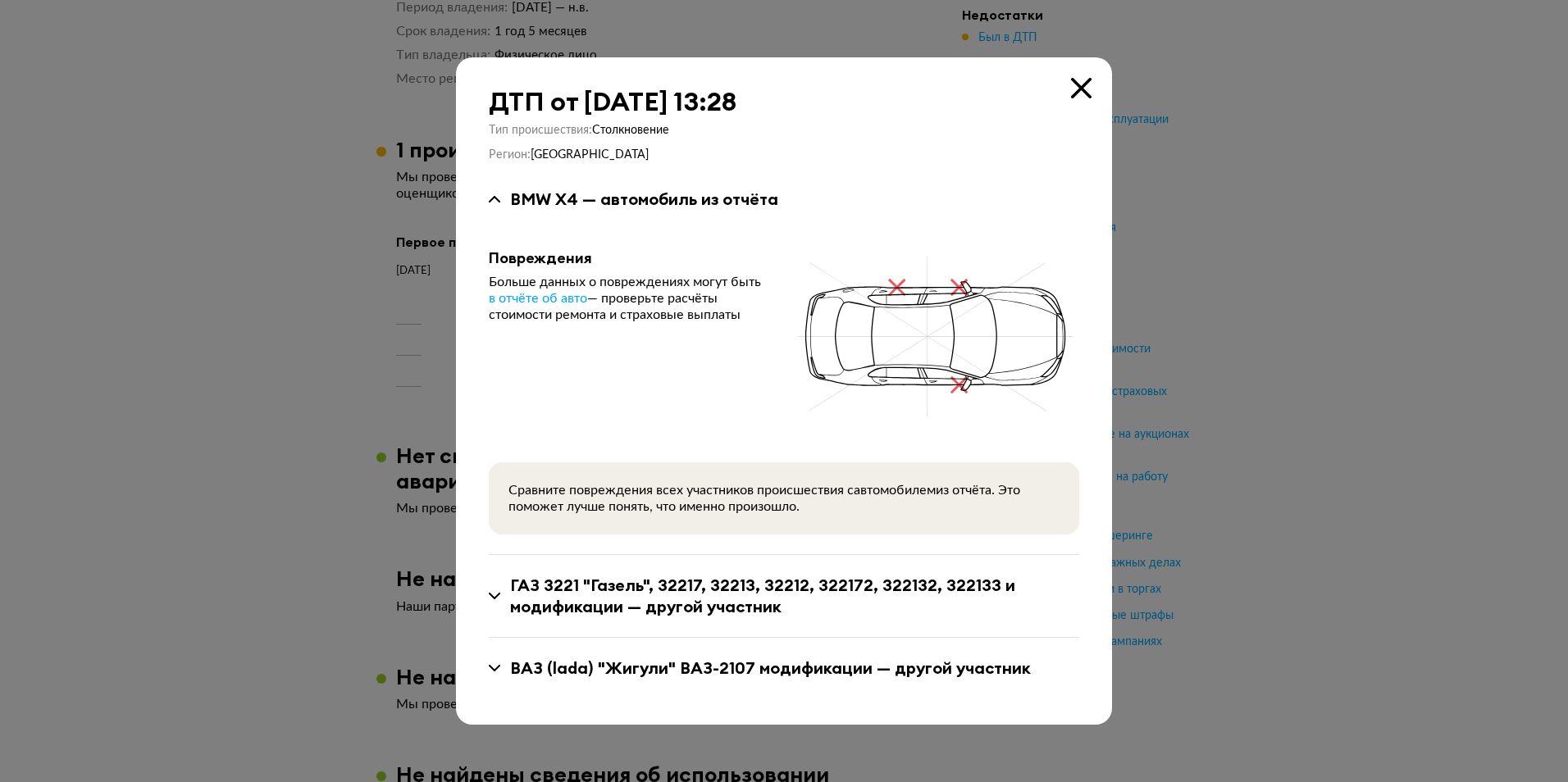
click at [1384, 196] on div at bounding box center [784, 391] width 1568 height 782
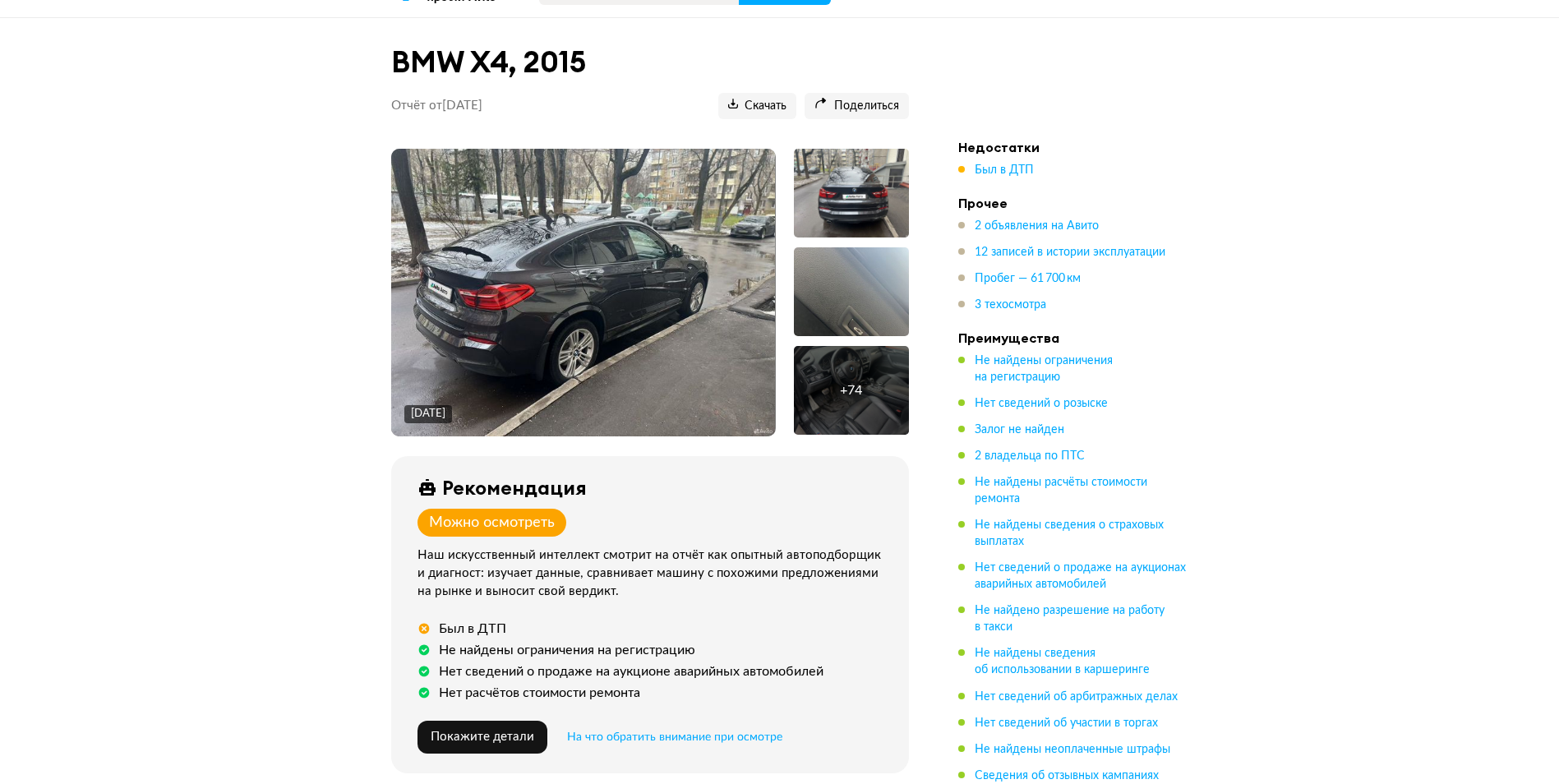
scroll to position [7, 0]
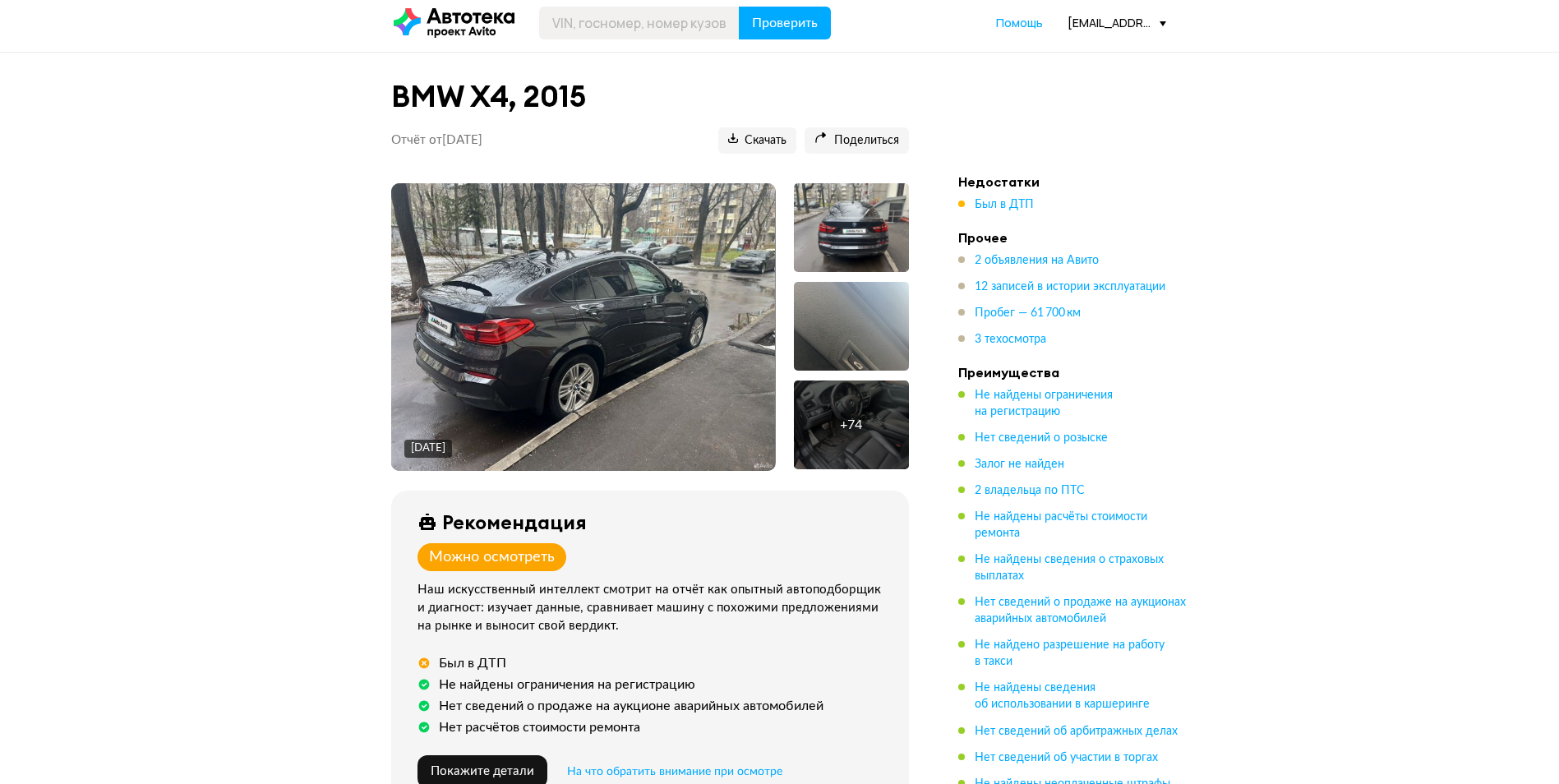
click at [612, 318] on img at bounding box center [582, 326] width 383 height 288
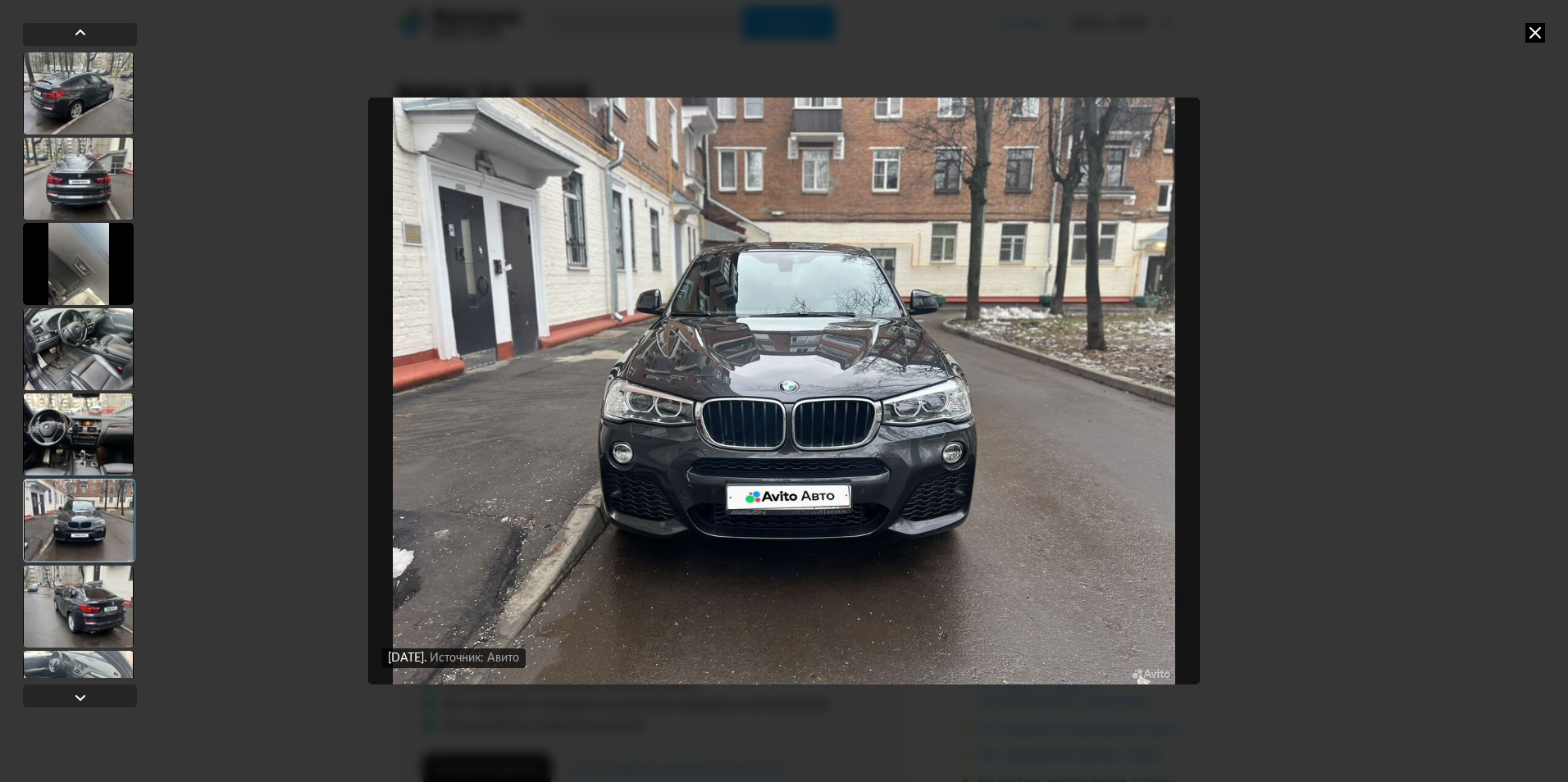
click at [1530, 36] on icon at bounding box center [1535, 33] width 20 height 20
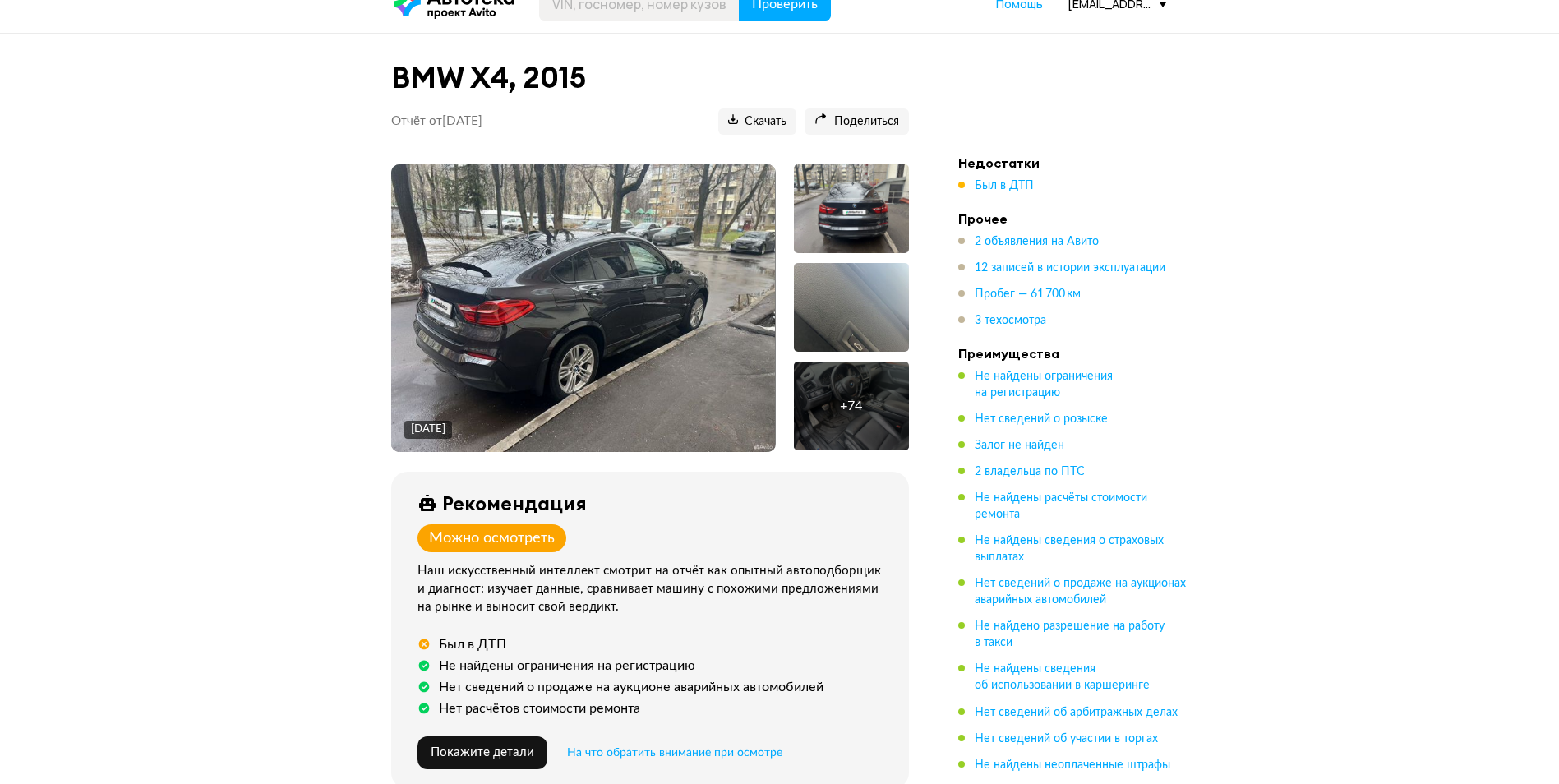
scroll to position [0, 0]
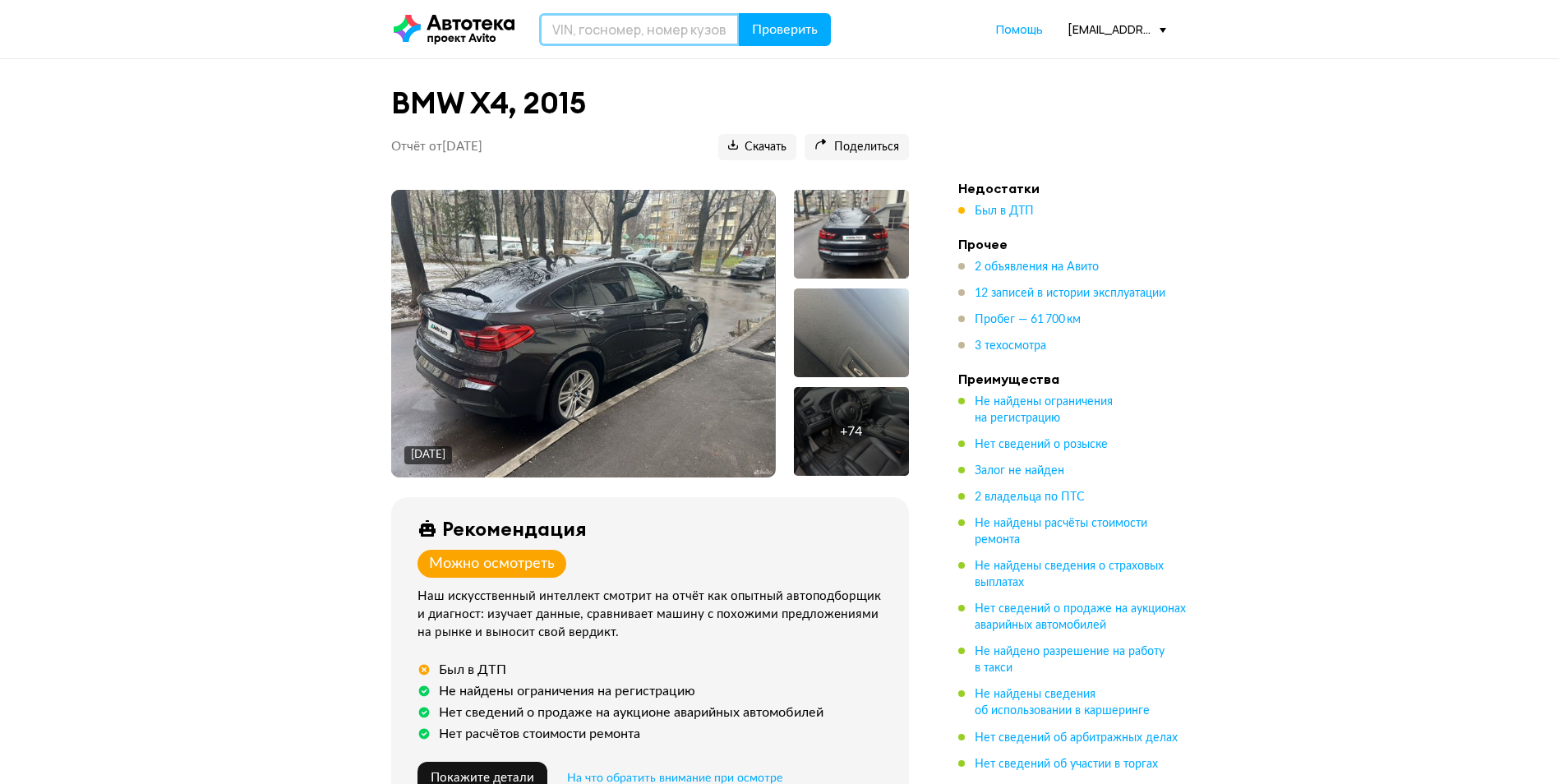
click at [615, 23] on input "text" at bounding box center [639, 30] width 200 height 33
paste input "X4XXW194300P57700"
type input "X4XXW194300P57700"
click at [780, 17] on button "Проверить" at bounding box center [785, 30] width 92 height 33
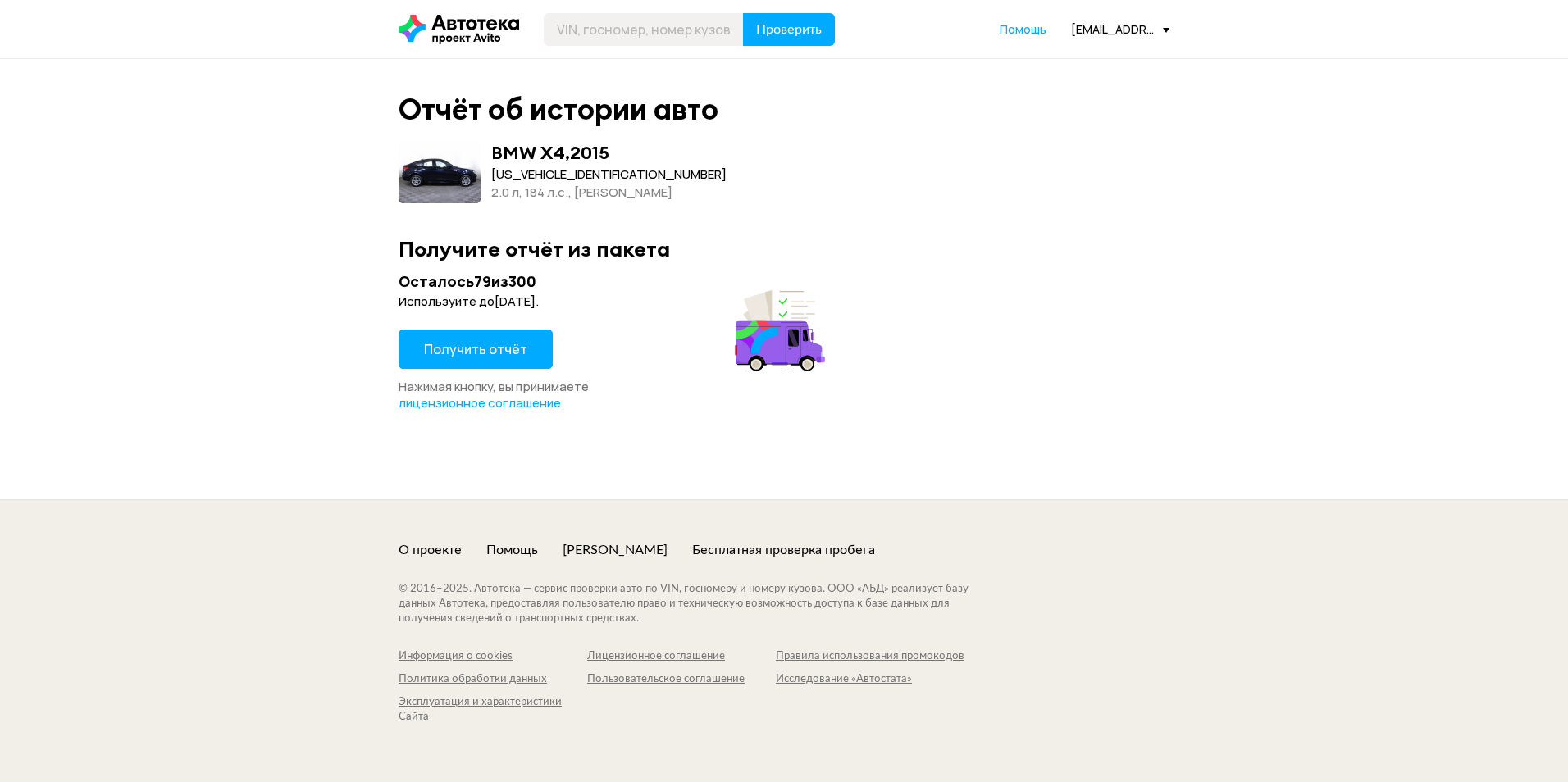
click at [511, 348] on span "Получить отчёт" at bounding box center [476, 349] width 104 height 18
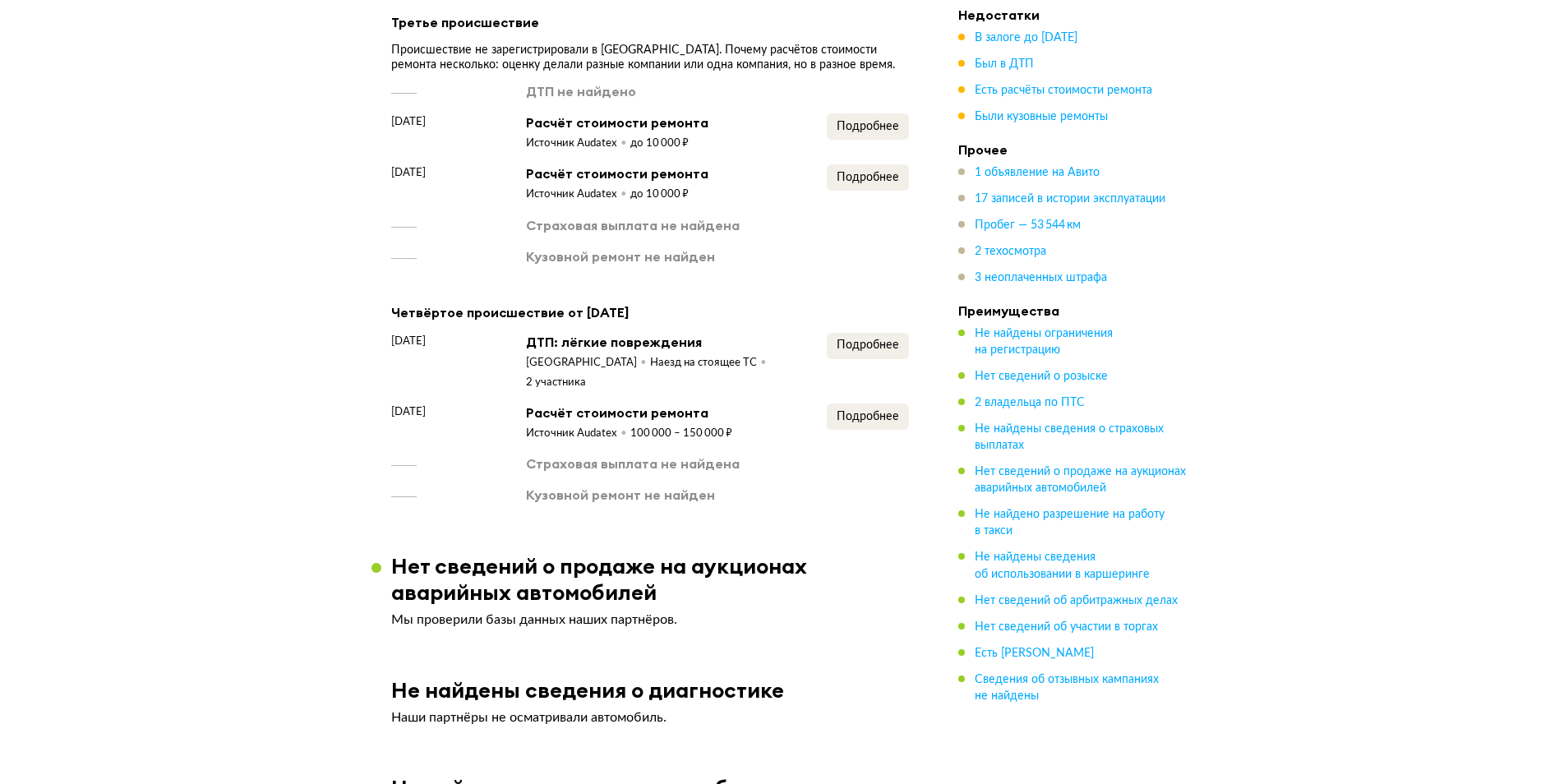
scroll to position [2547, 0]
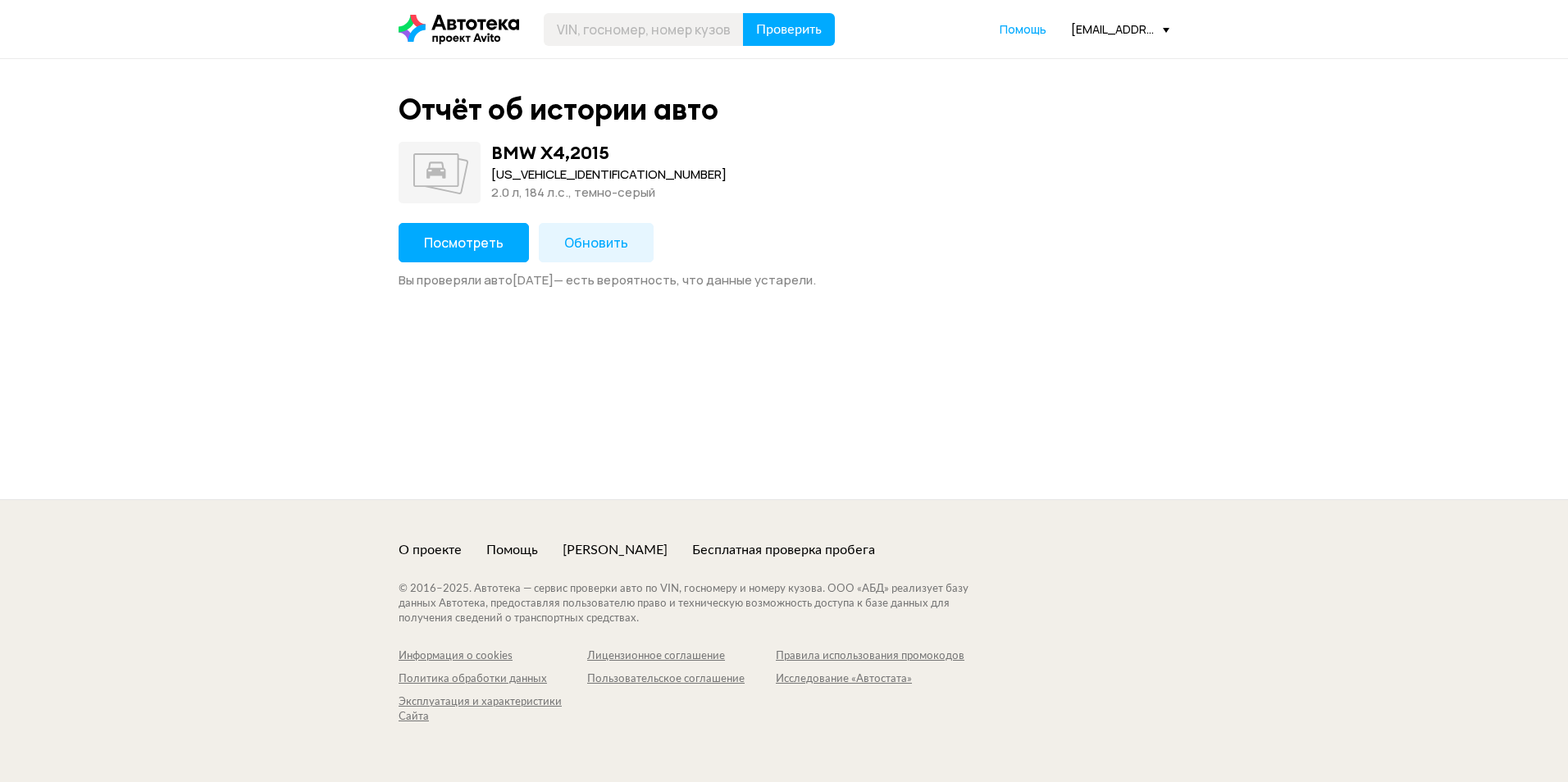
click at [456, 246] on span "Посмотреть" at bounding box center [463, 243] width 80 height 18
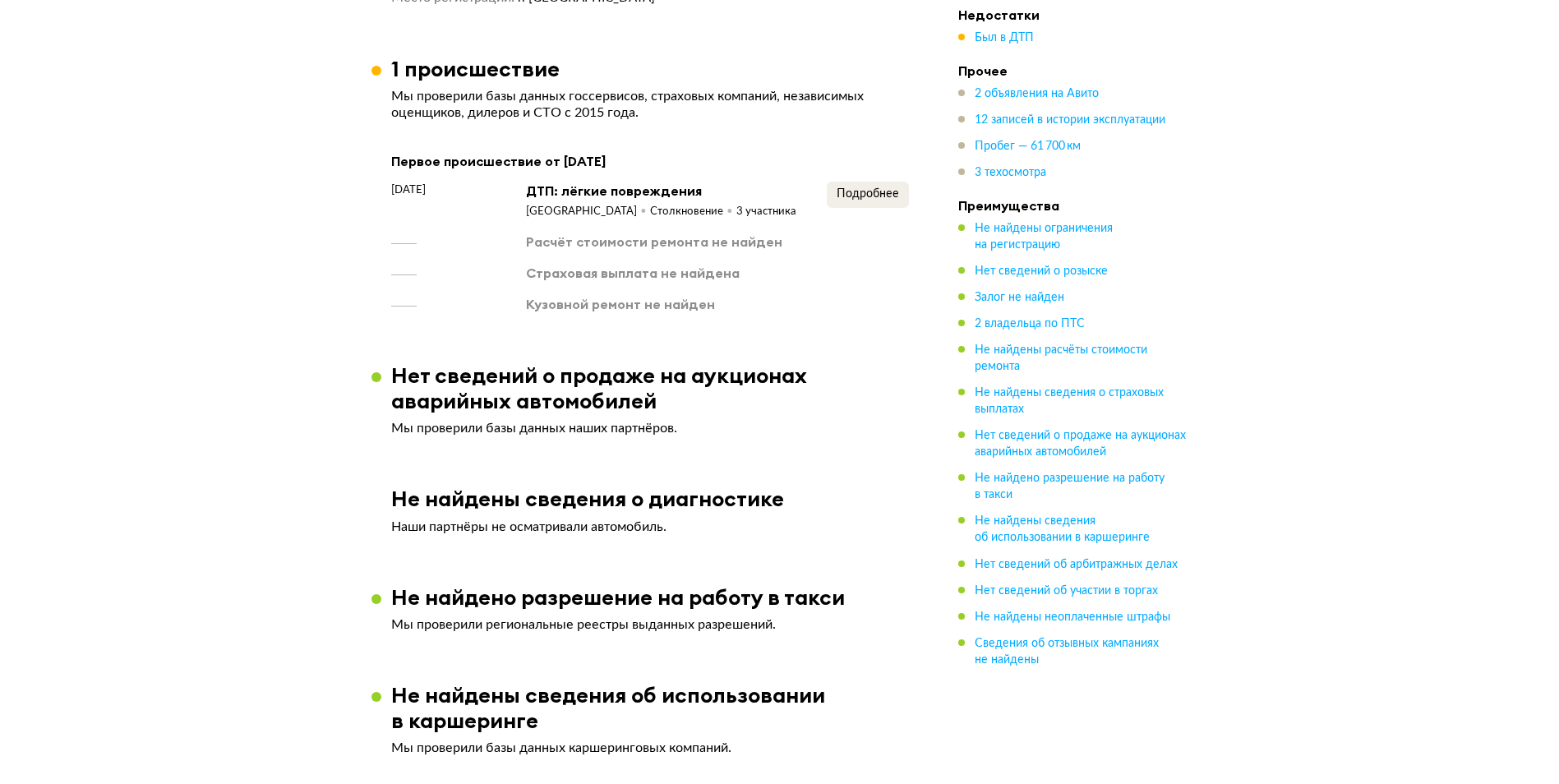
scroll to position [1725, 0]
click at [879, 187] on span "Подробнее" at bounding box center [868, 193] width 63 height 12
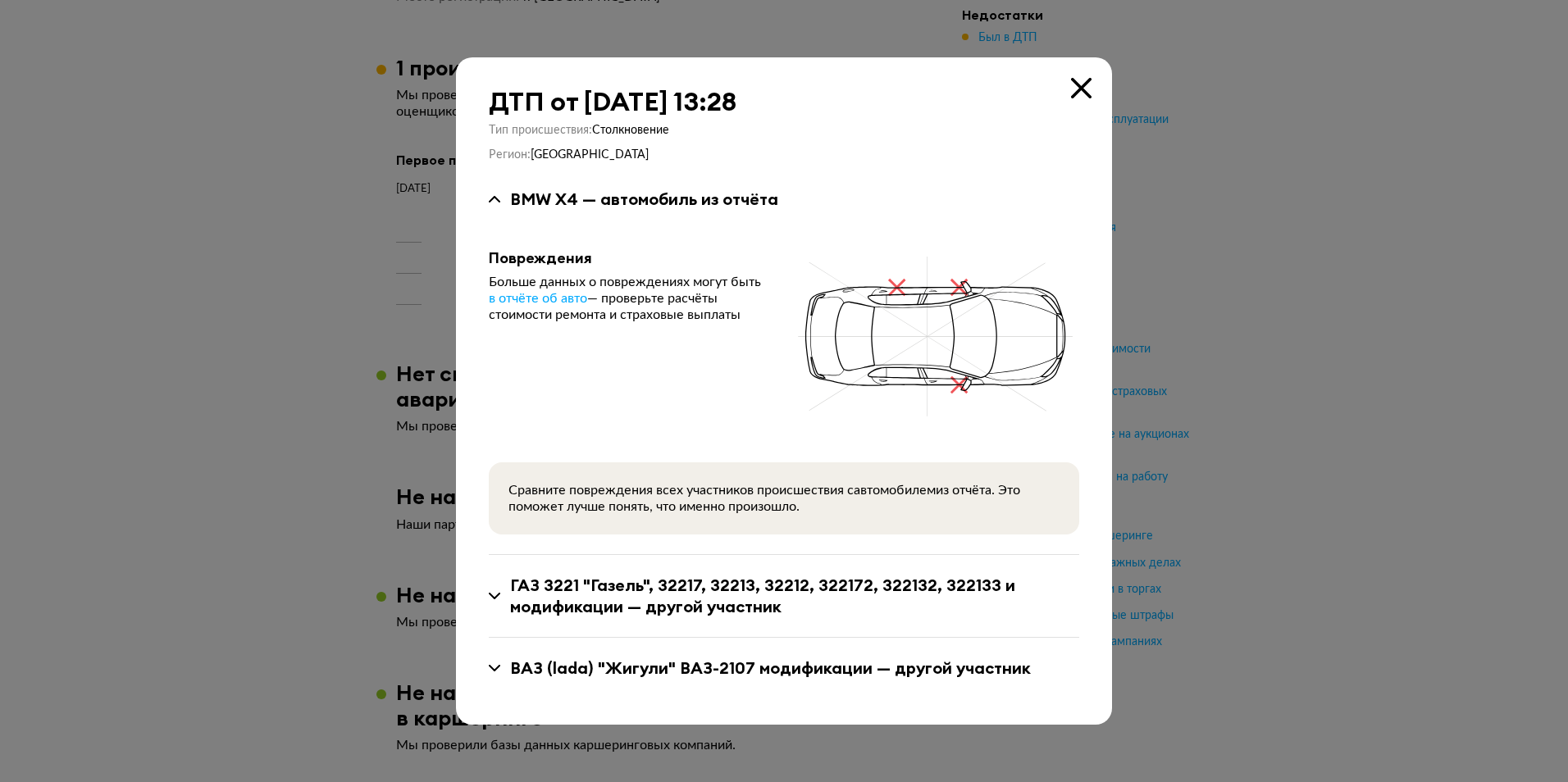
click at [1453, 248] on div at bounding box center [784, 391] width 1568 height 782
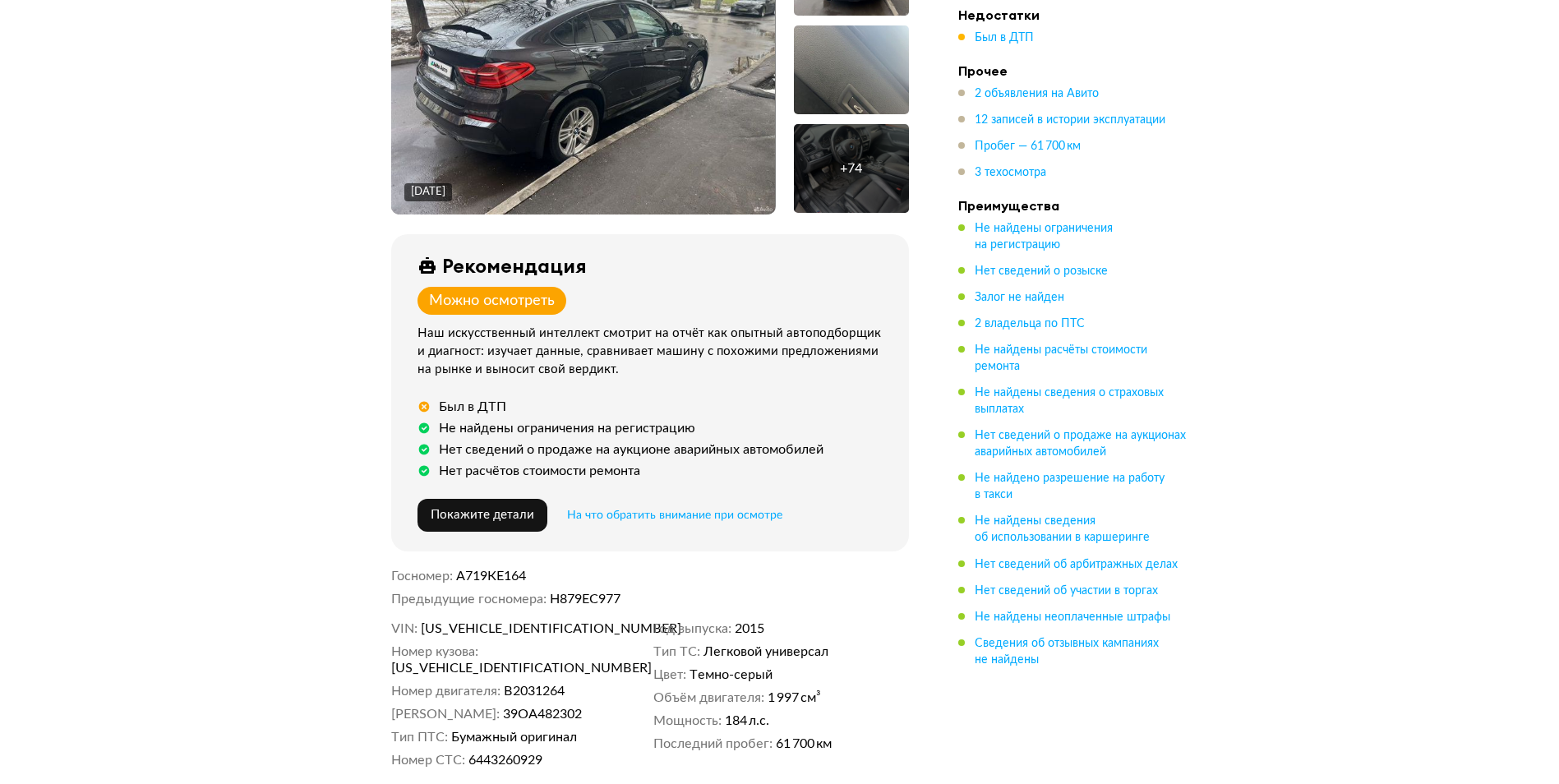
scroll to position [0, 0]
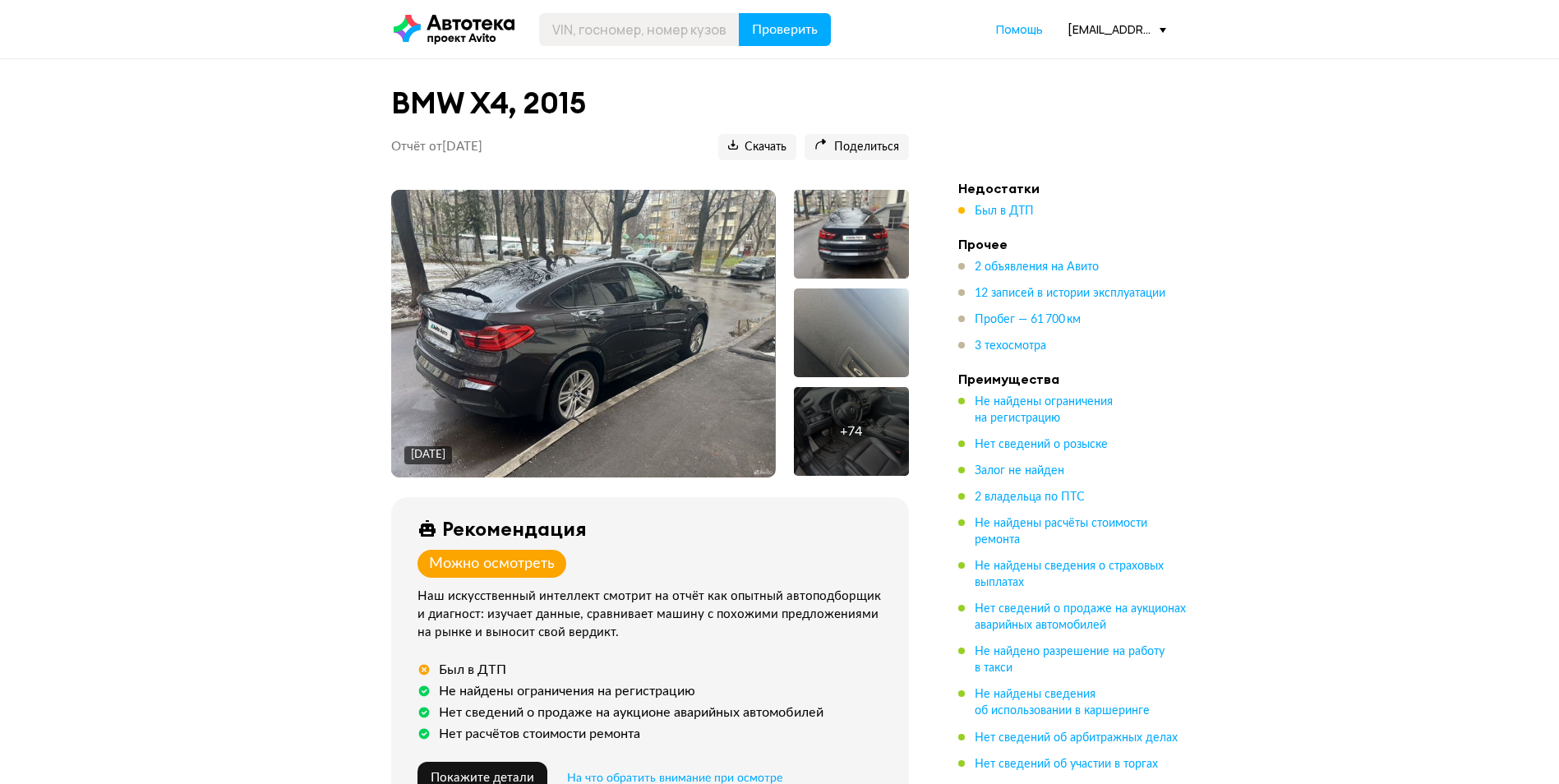
click at [851, 246] on div at bounding box center [852, 234] width 115 height 89
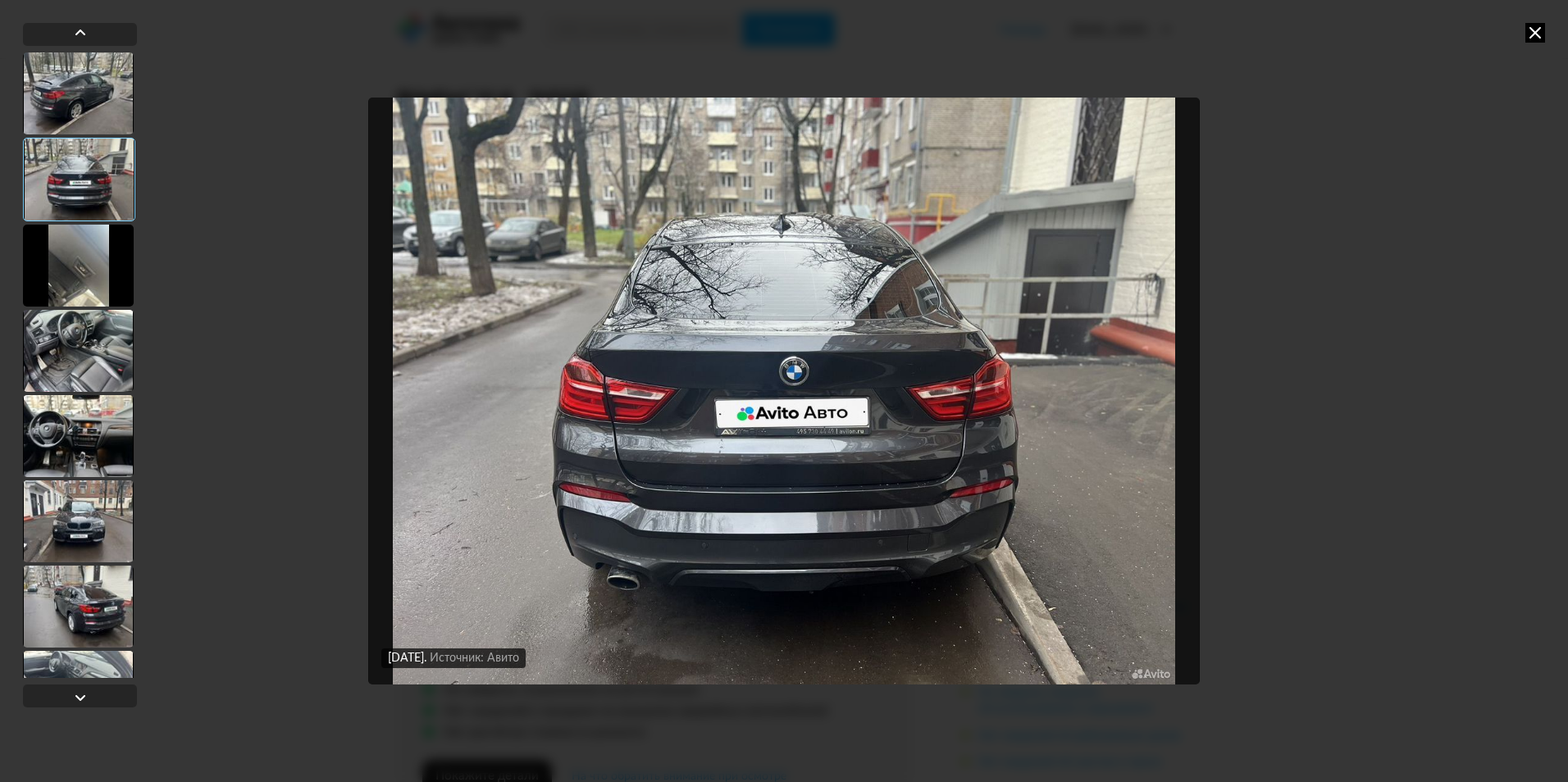
click at [1544, 26] on icon at bounding box center [1535, 33] width 20 height 20
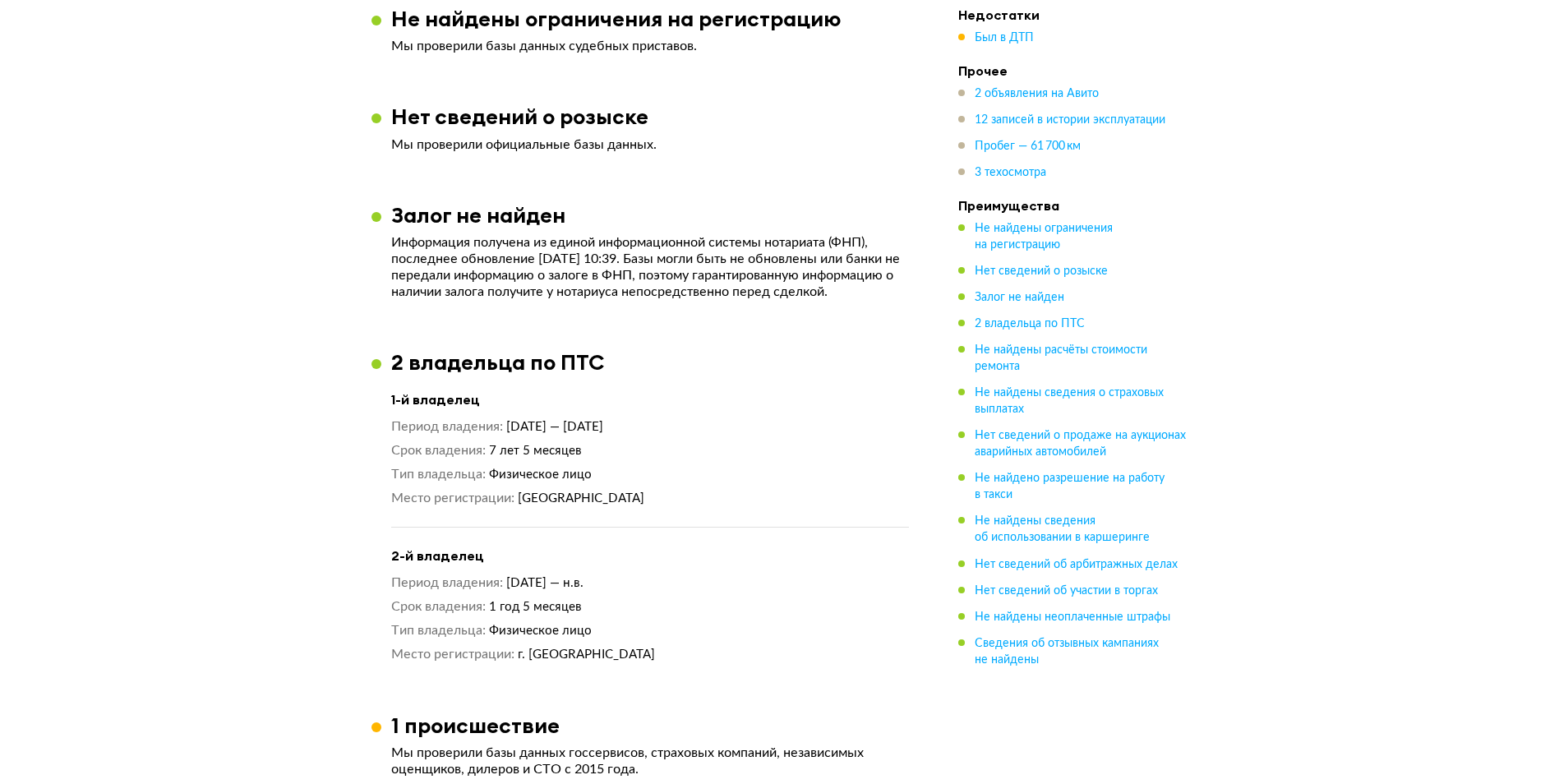
scroll to position [1725, 0]
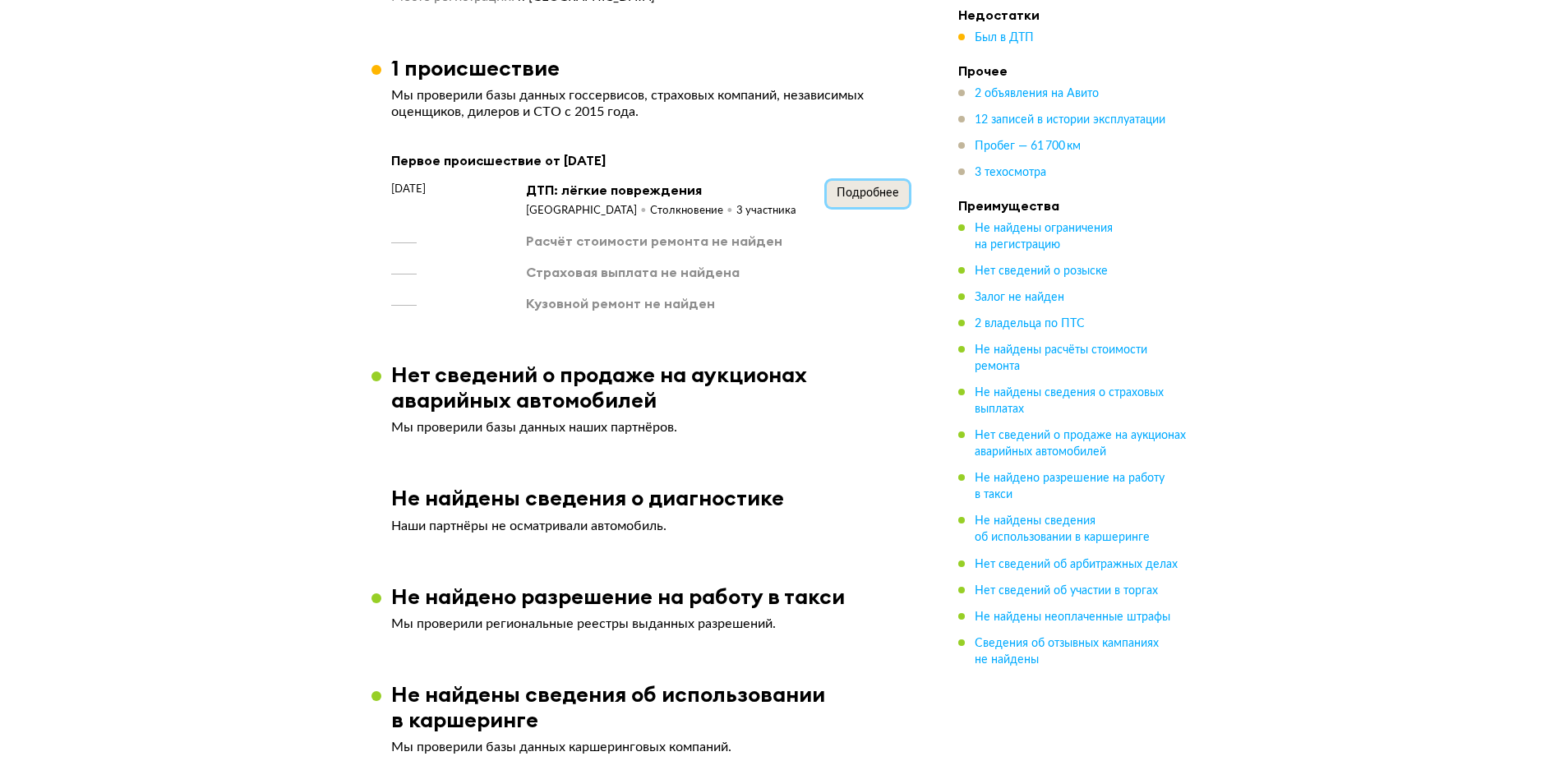
click at [878, 187] on span "Подробнее" at bounding box center [868, 193] width 63 height 12
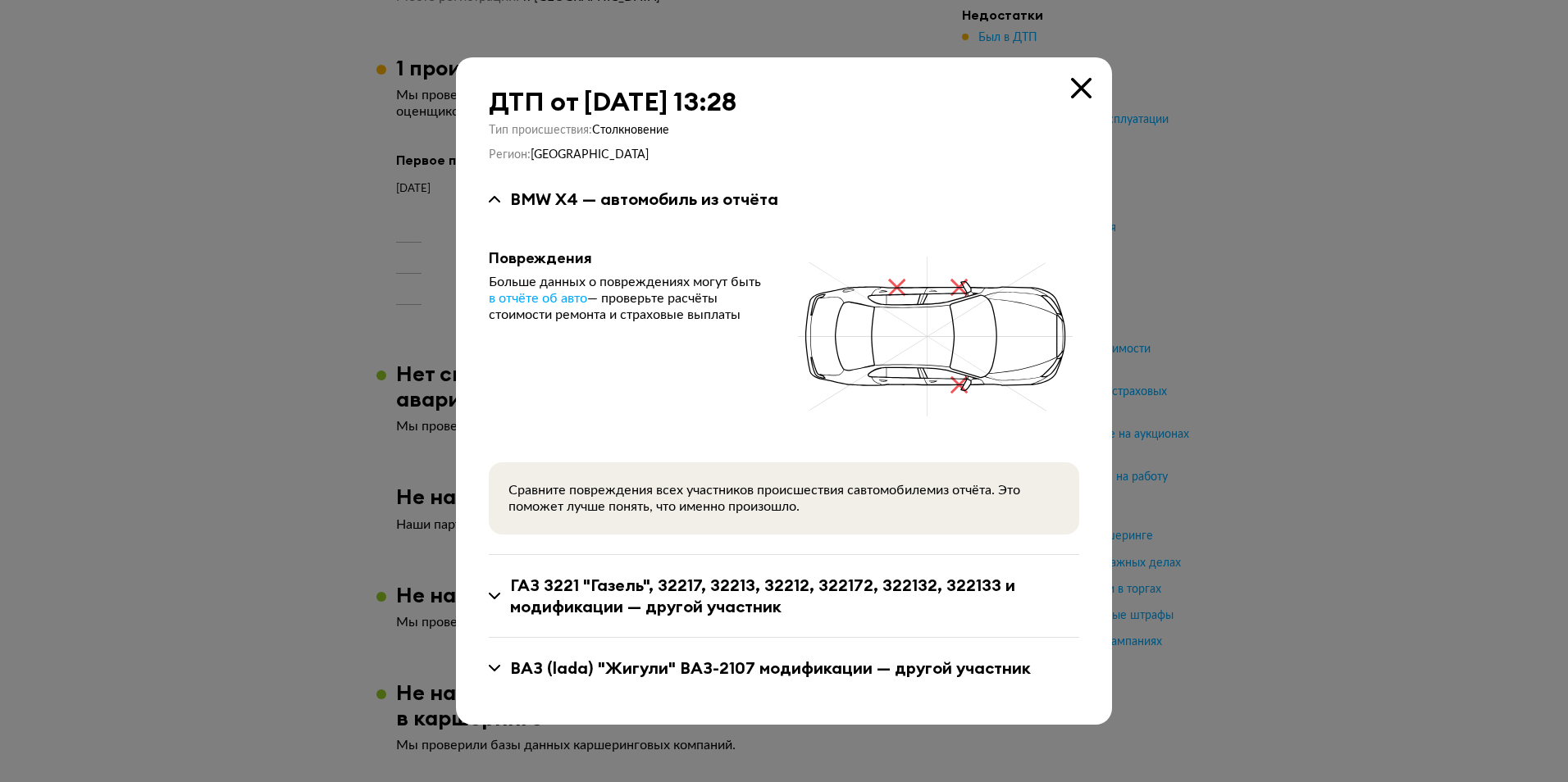
click at [1242, 170] on div at bounding box center [784, 391] width 1568 height 782
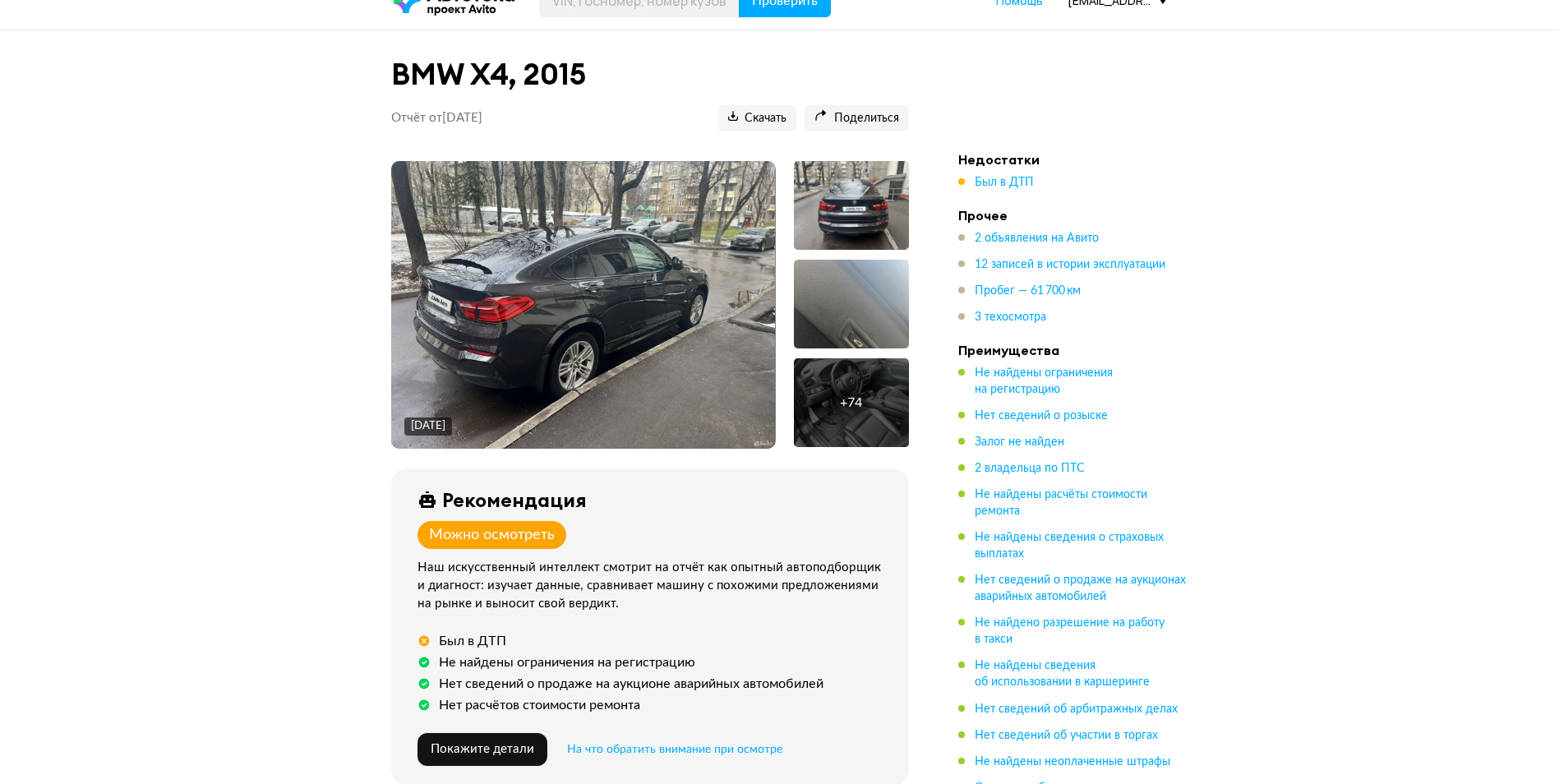
scroll to position [82, 0]
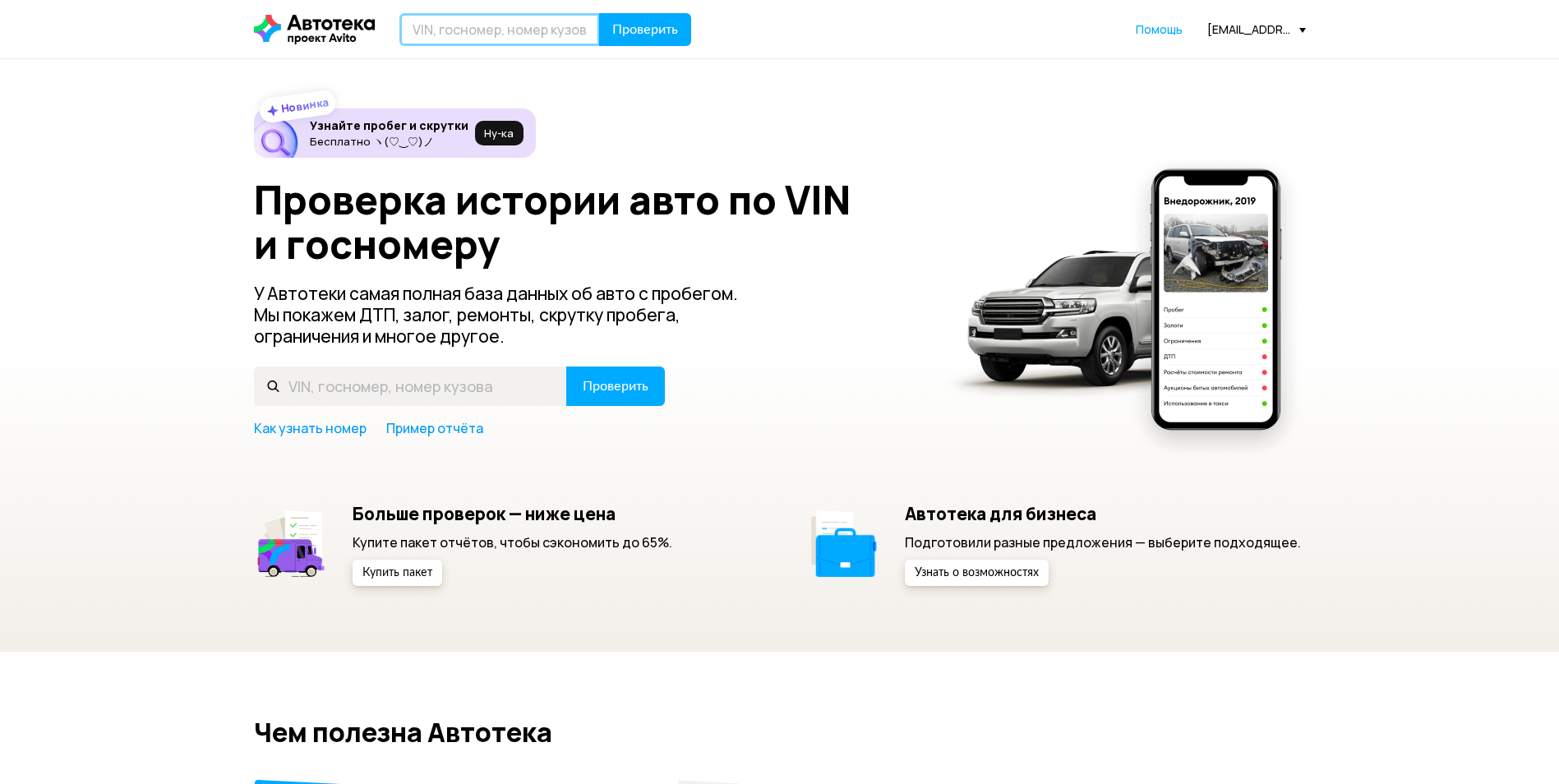
click at [541, 39] on input "text" at bounding box center [499, 30] width 200 height 33
paste input "[US_VEHICLE_IDENTIFICATION_NUMBER]"
type input "[US_VEHICLE_IDENTIFICATION_NUMBER]"
click at [655, 29] on span "Проверить" at bounding box center [646, 30] width 66 height 13
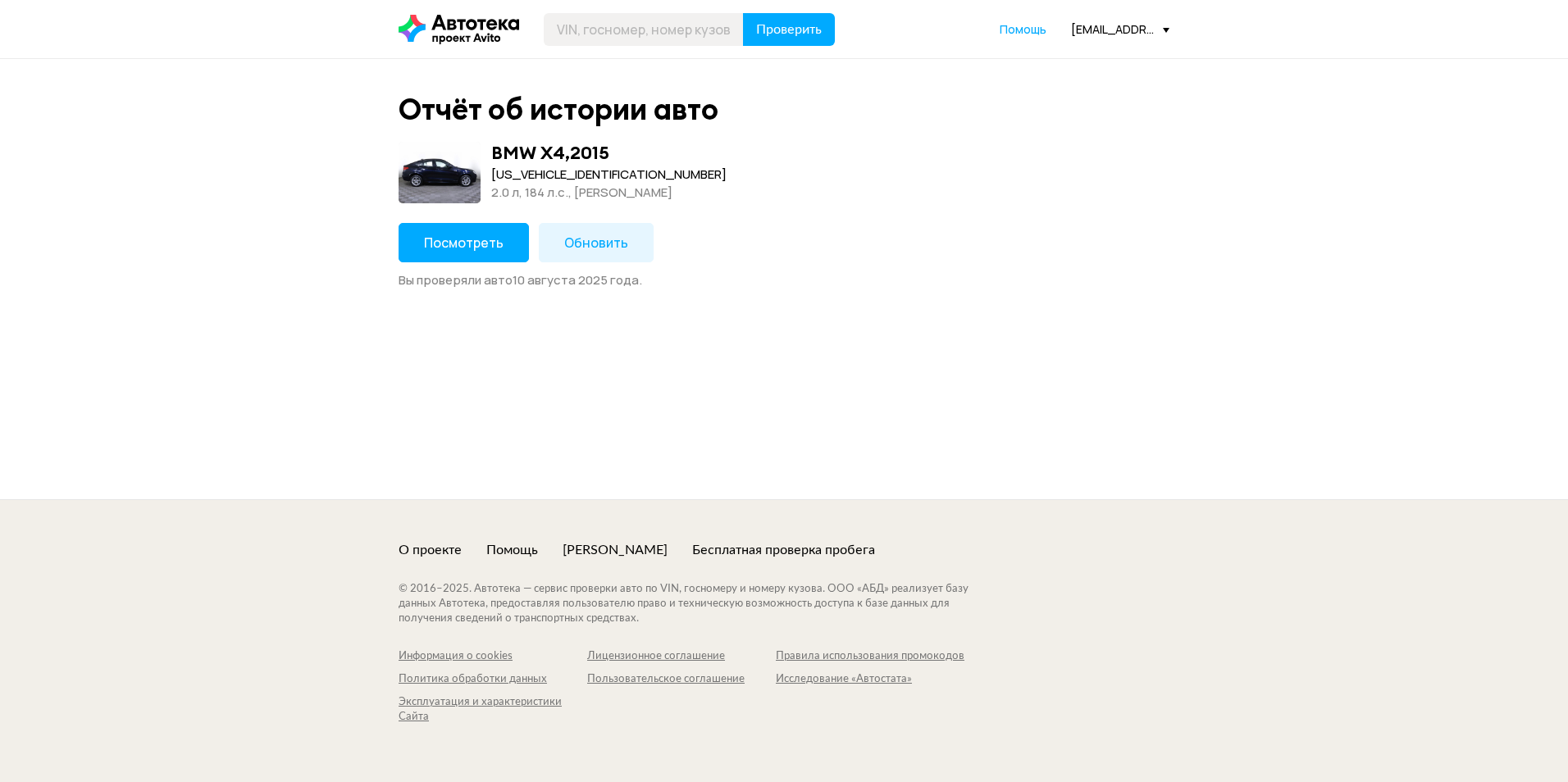
click at [448, 257] on button "Посмотреть" at bounding box center [463, 243] width 130 height 39
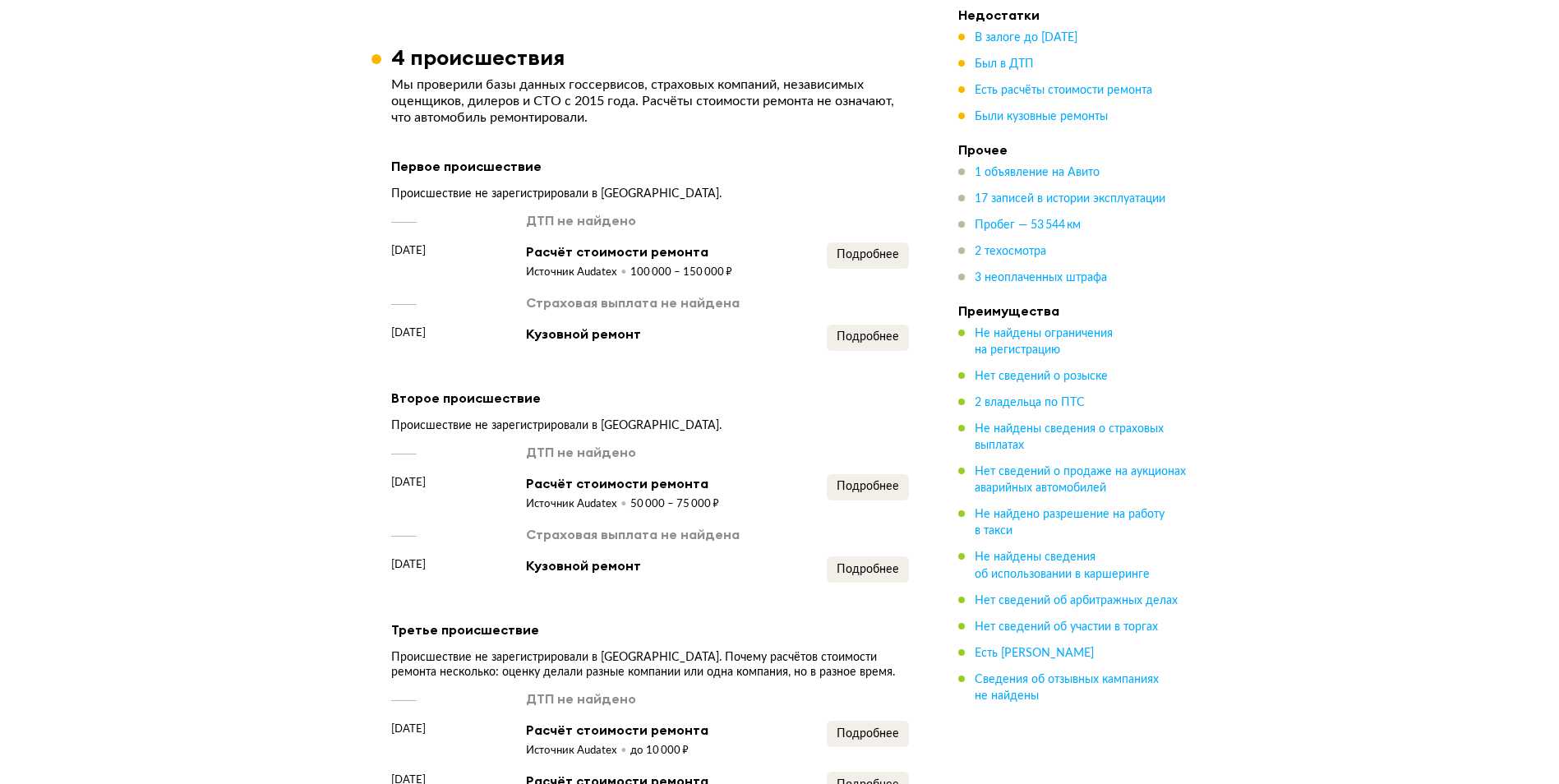
scroll to position [2054, 0]
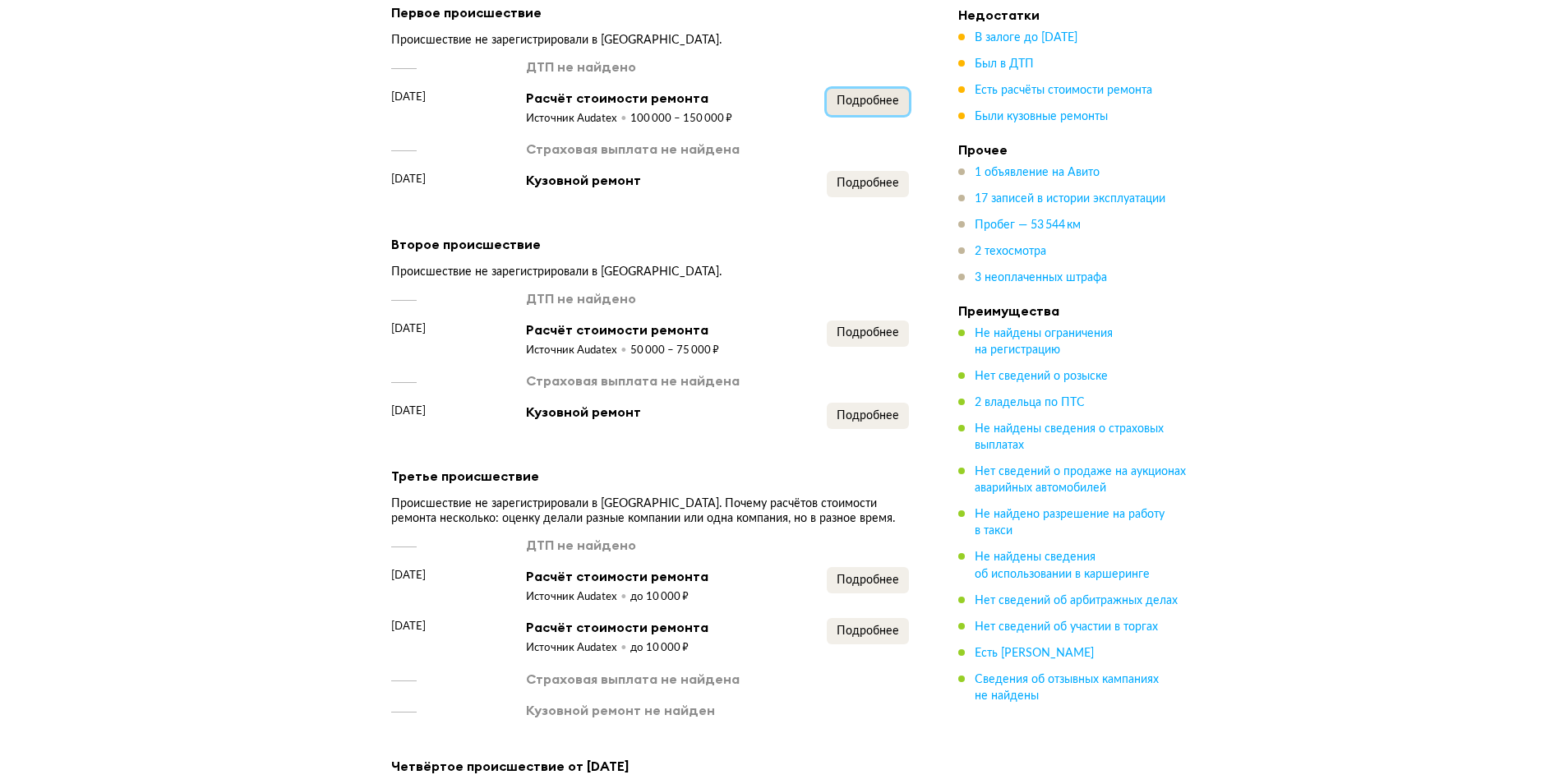
click at [859, 96] on span "Подробнее" at bounding box center [868, 101] width 63 height 12
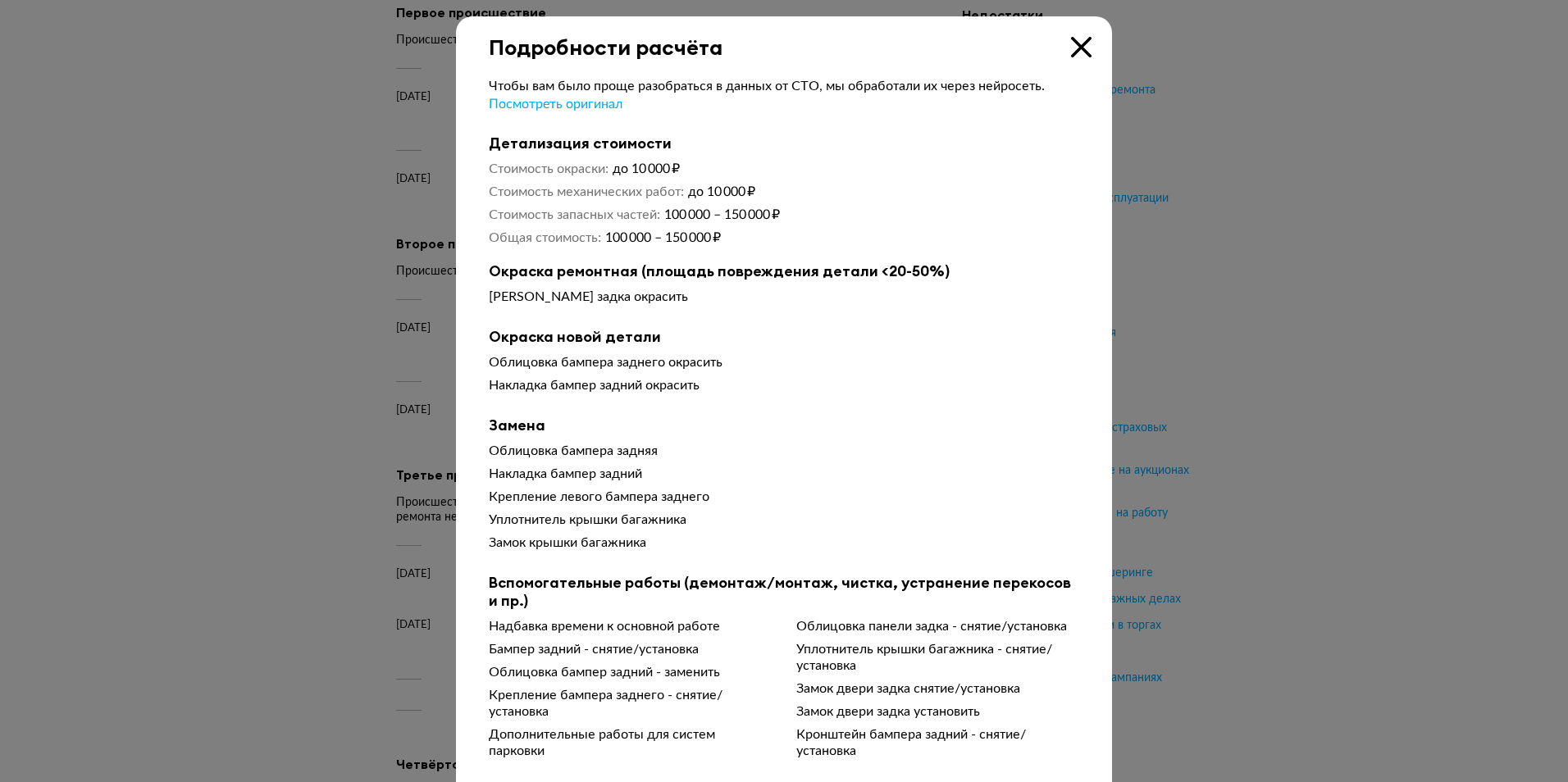
click at [1246, 215] on div at bounding box center [784, 391] width 1568 height 782
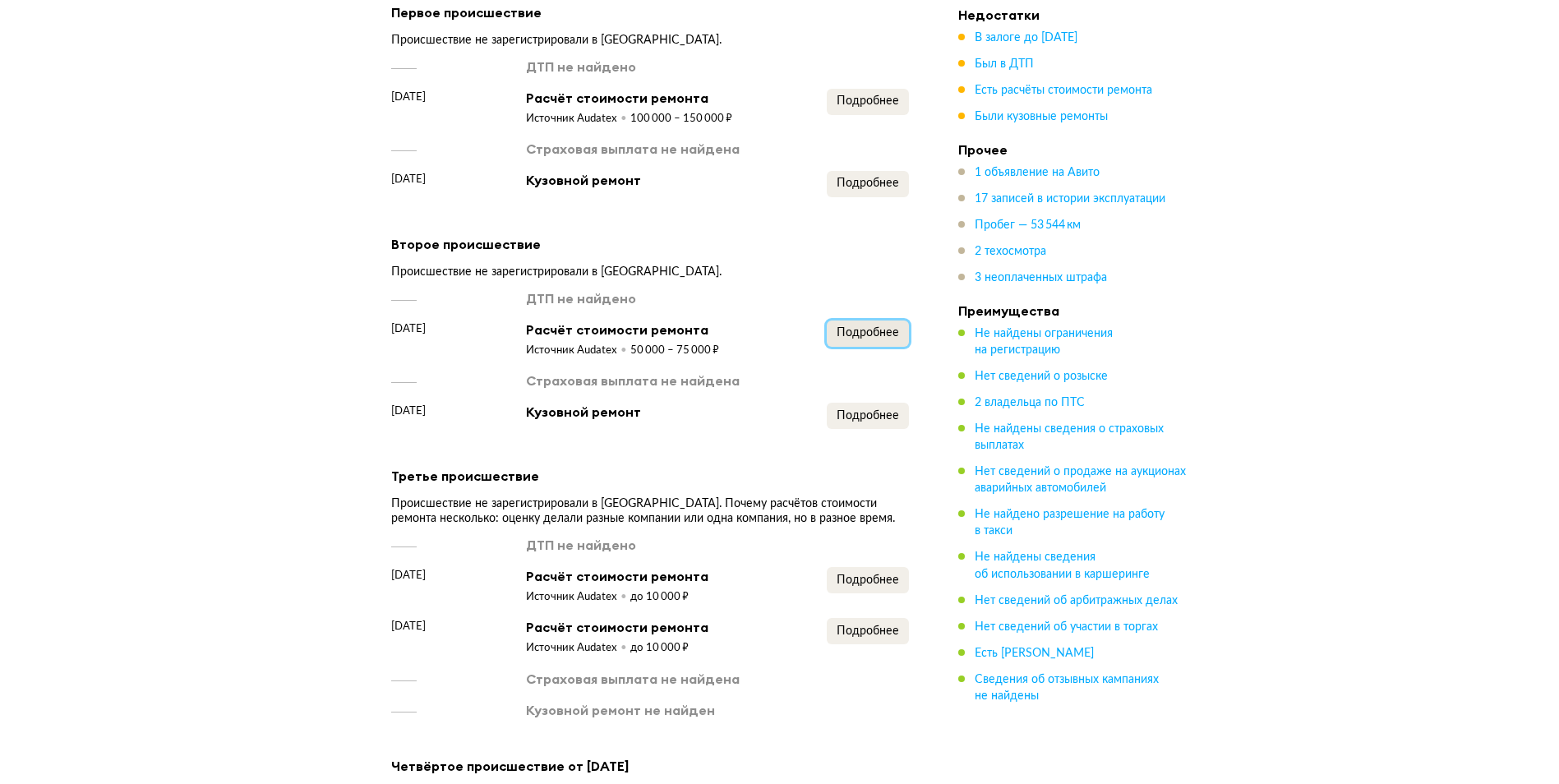
click at [862, 327] on span "Подробнее" at bounding box center [868, 333] width 63 height 12
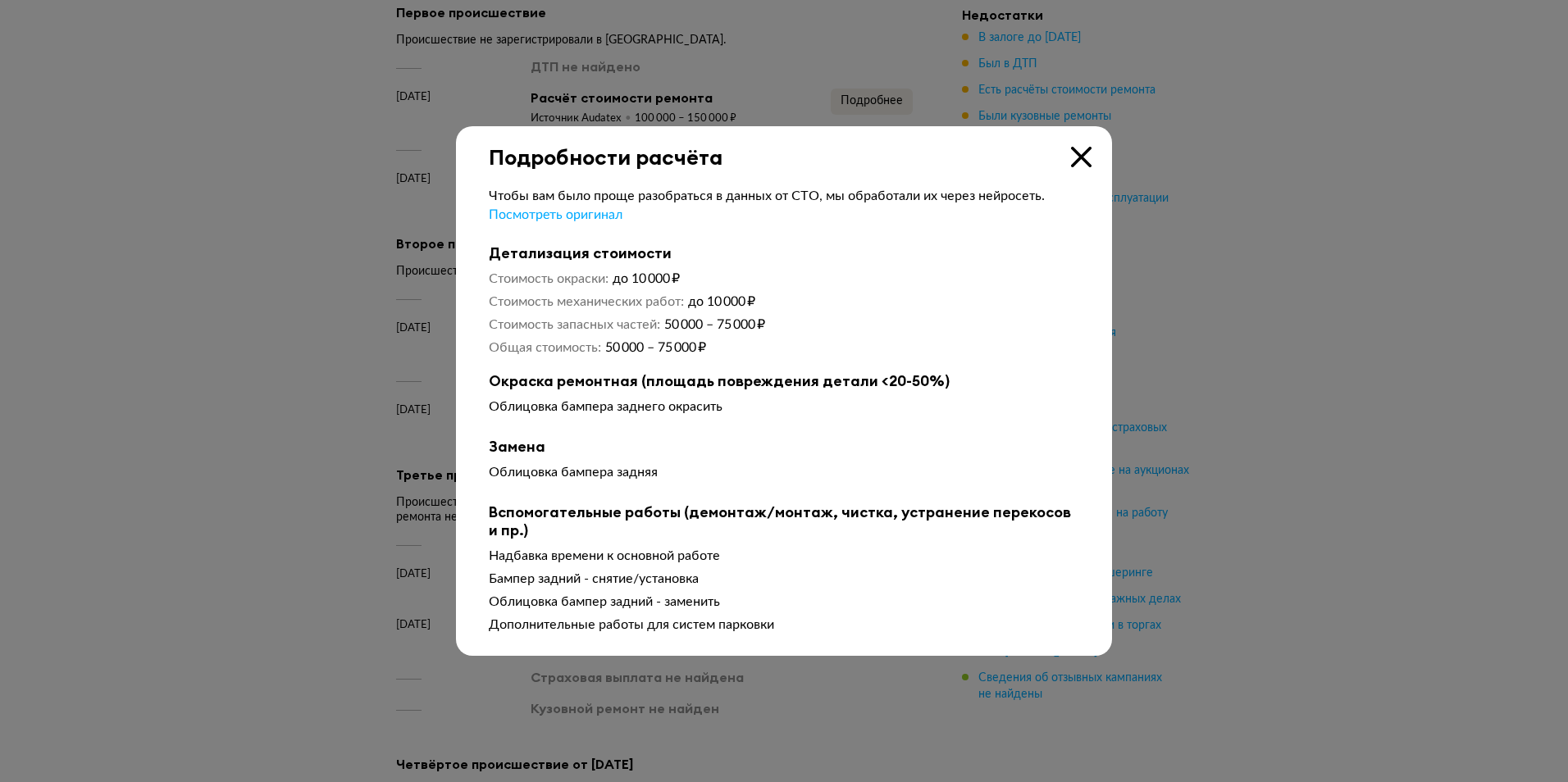
click at [1285, 303] on div at bounding box center [784, 391] width 1568 height 782
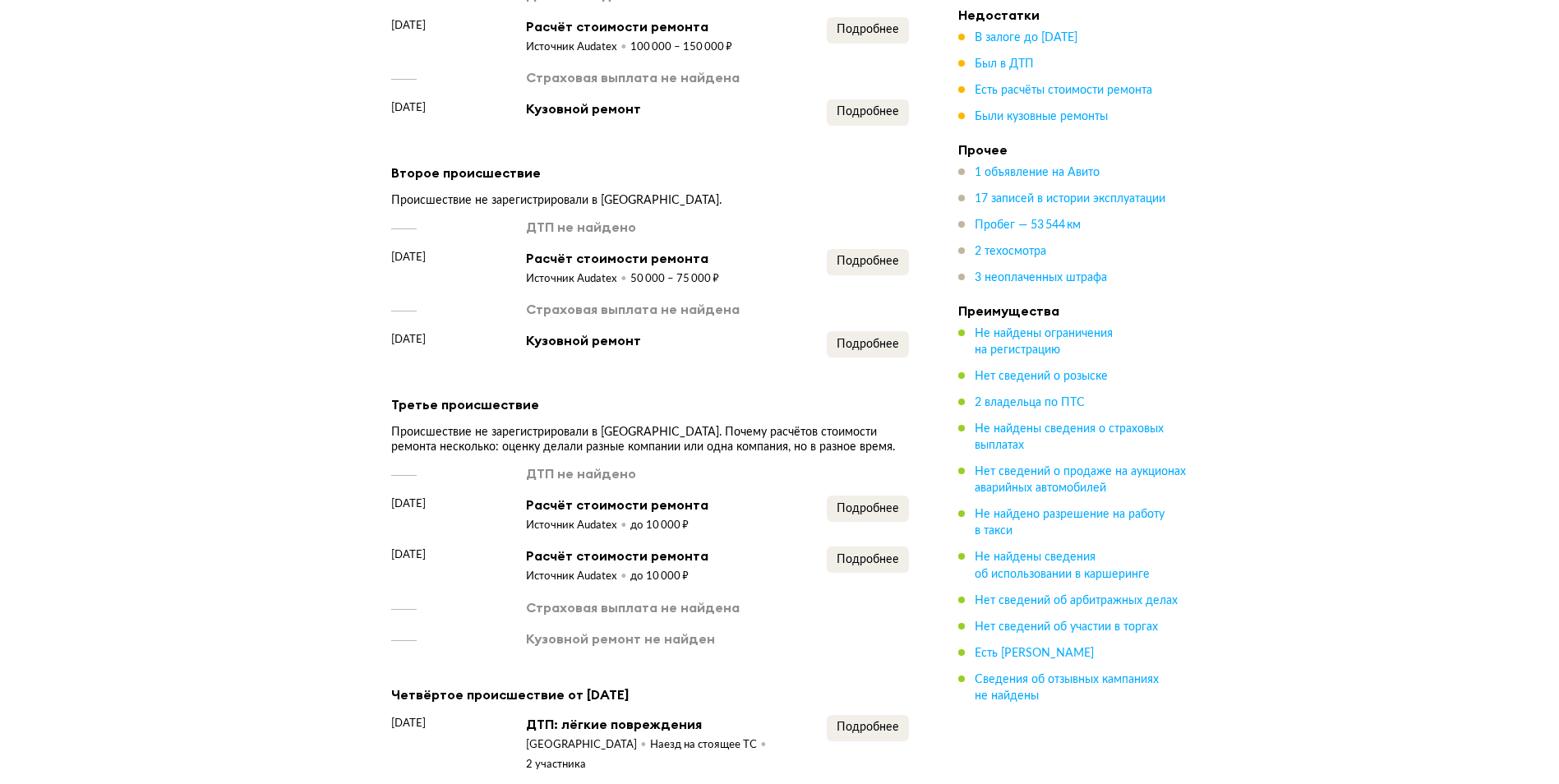
scroll to position [2218, 0]
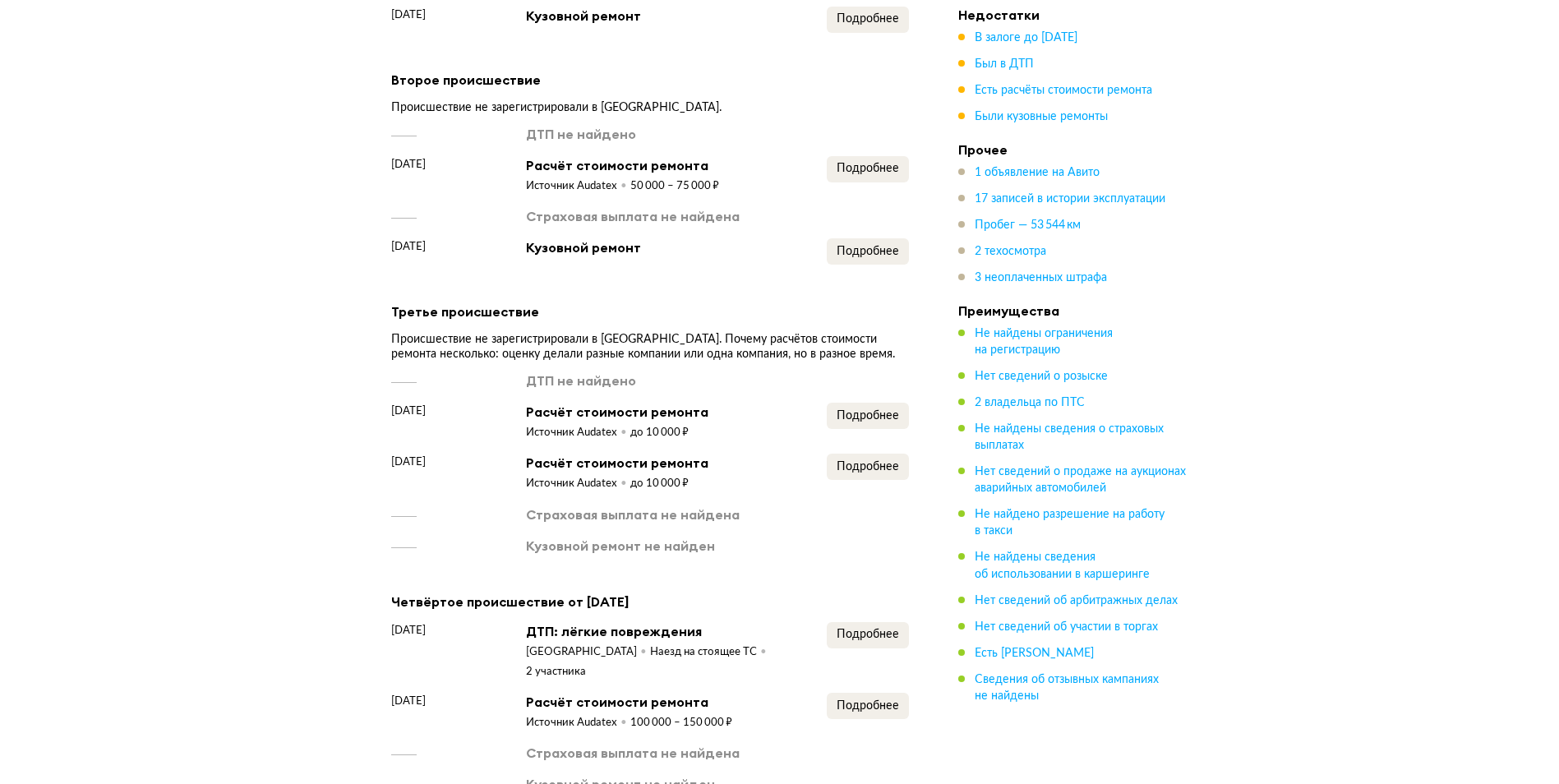
click at [862, 423] on div "Подробнее" at bounding box center [868, 421] width 82 height 38
click at [870, 410] on span "Подробнее" at bounding box center [868, 415] width 63 height 12
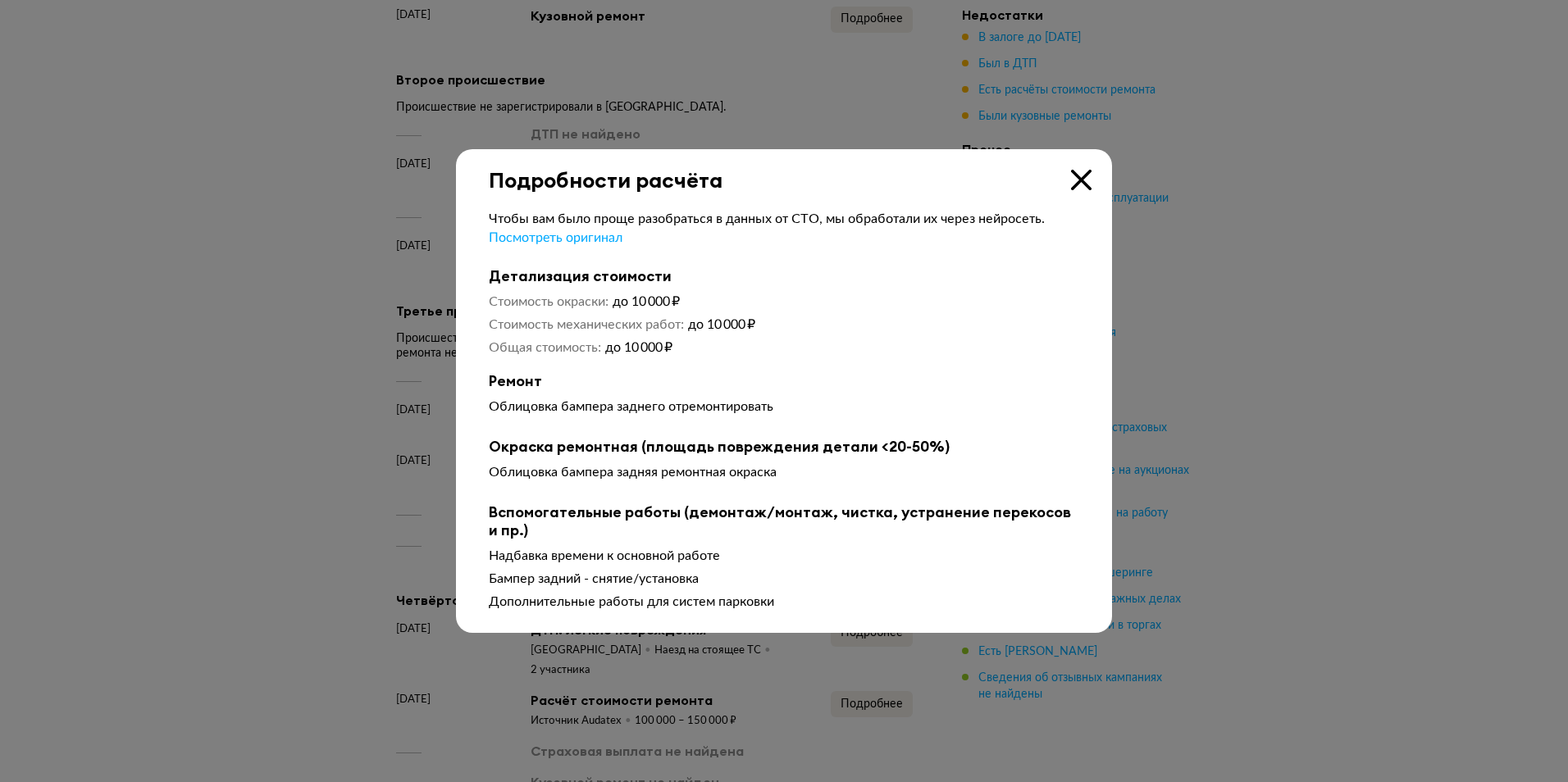
drag, startPoint x: 1348, startPoint y: 324, endPoint x: 917, endPoint y: 509, distance: 469.0
click at [1347, 324] on div at bounding box center [784, 391] width 1568 height 782
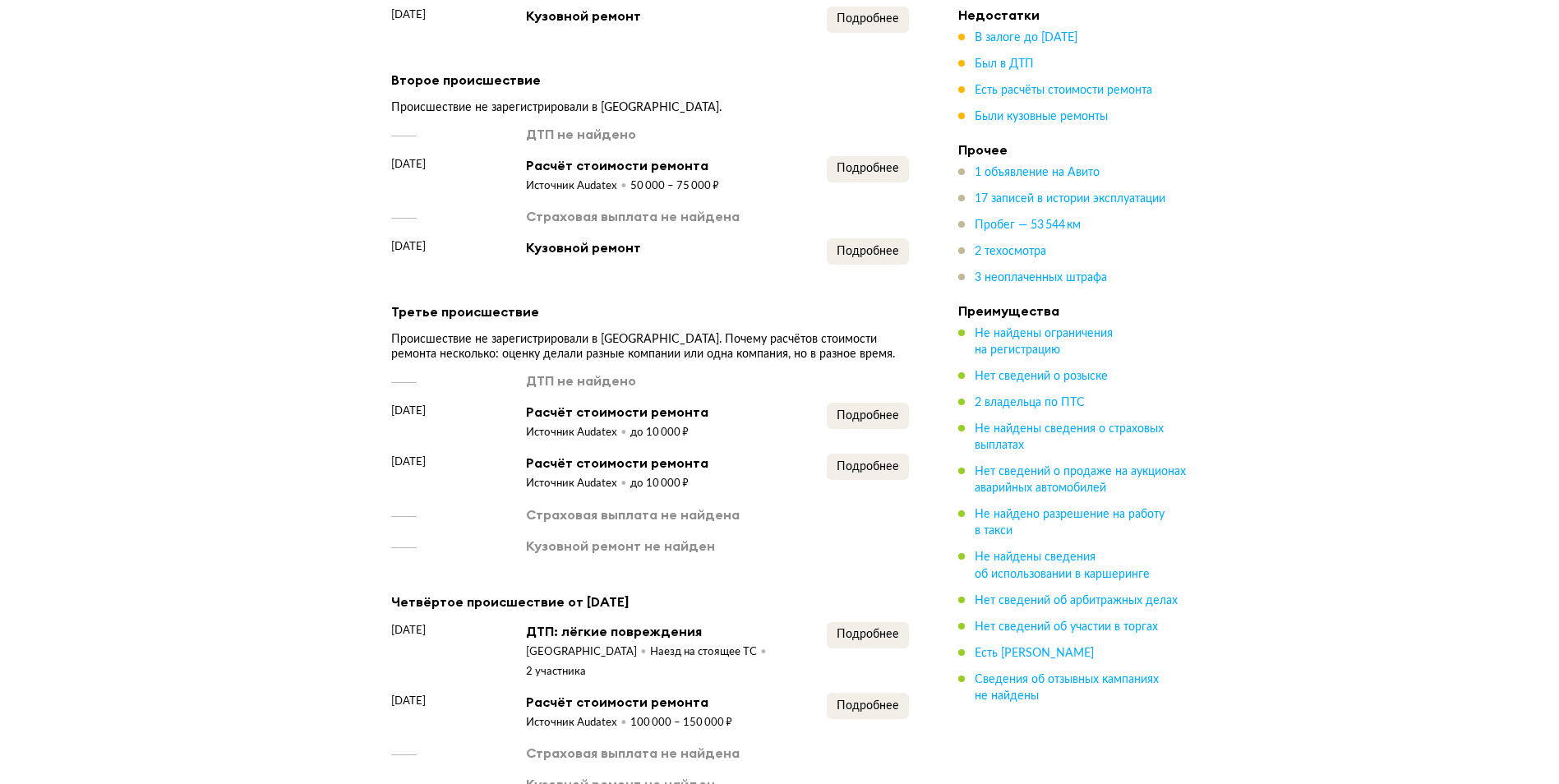
click at [832, 609] on div "Четвёртое происшествие от 31 января 2022 года 31 января 2022 года ДТП: лёгкие п…" at bounding box center [650, 692] width 518 height 203
click at [853, 628] on span "Подробнее" at bounding box center [868, 634] width 63 height 12
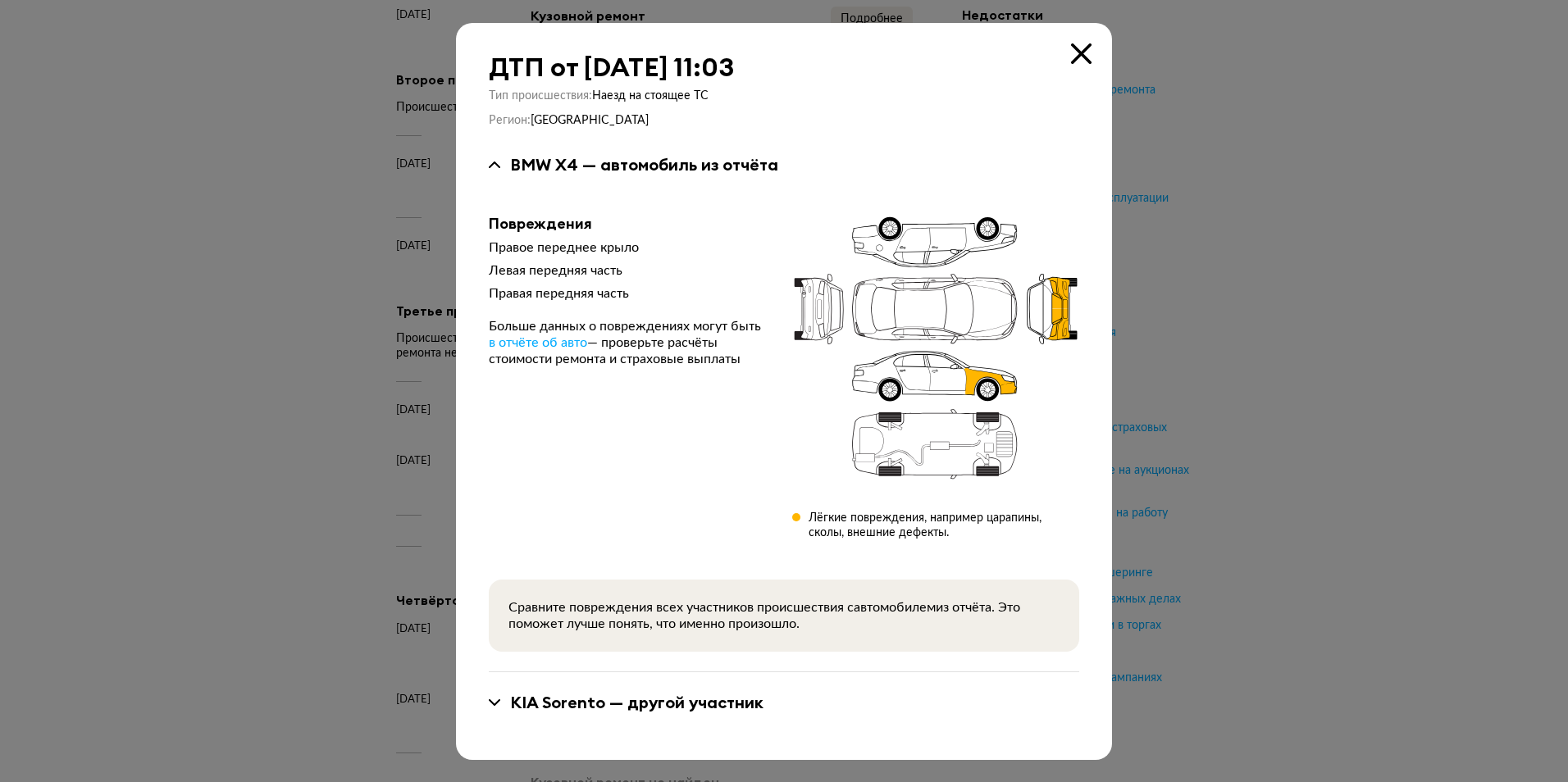
click at [1424, 327] on div at bounding box center [784, 391] width 1568 height 782
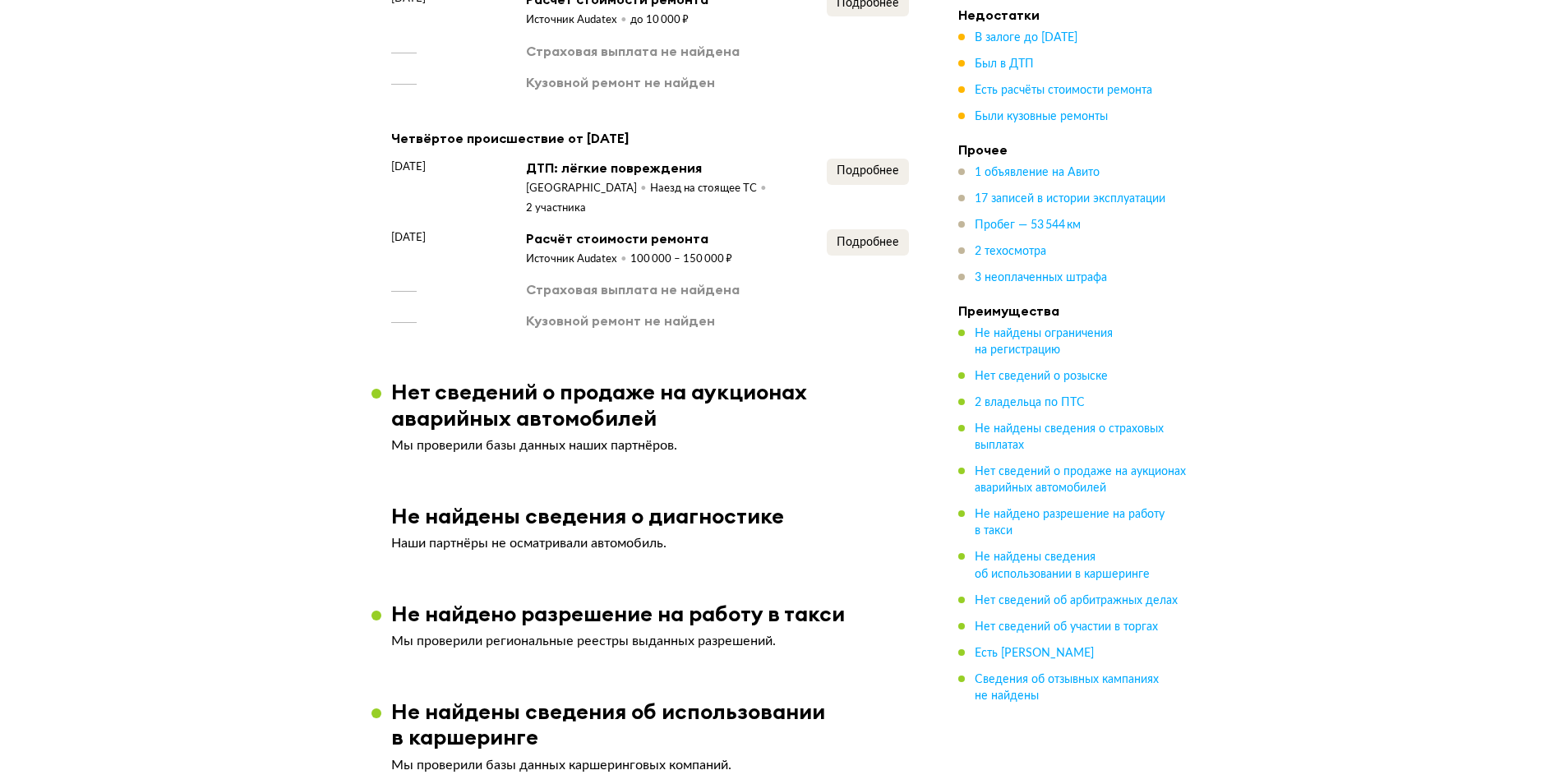
scroll to position [2711, 0]
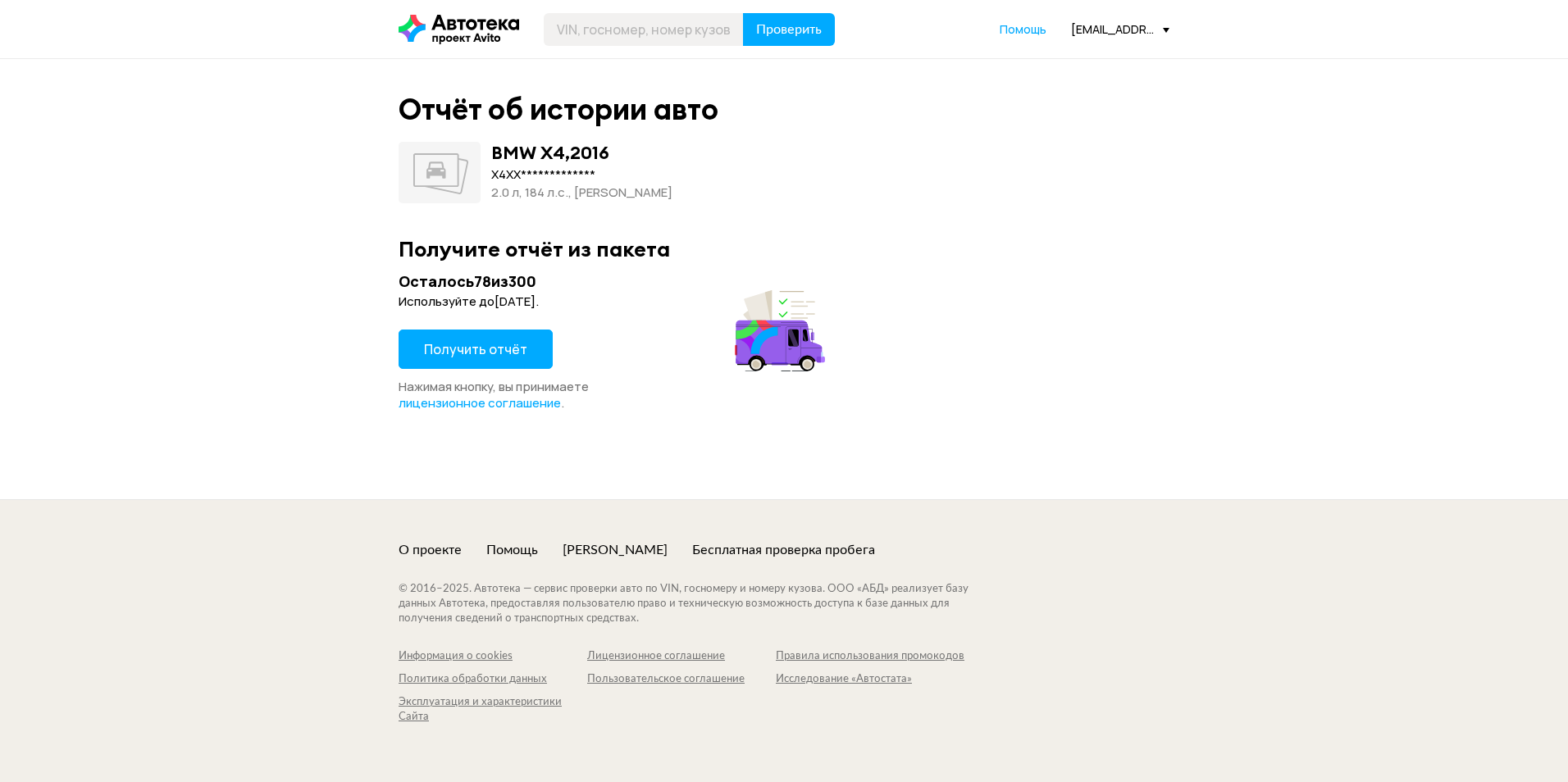
click at [509, 340] on span "Получить отчёт" at bounding box center [476, 349] width 104 height 18
